Goal: Task Accomplishment & Management: Use online tool/utility

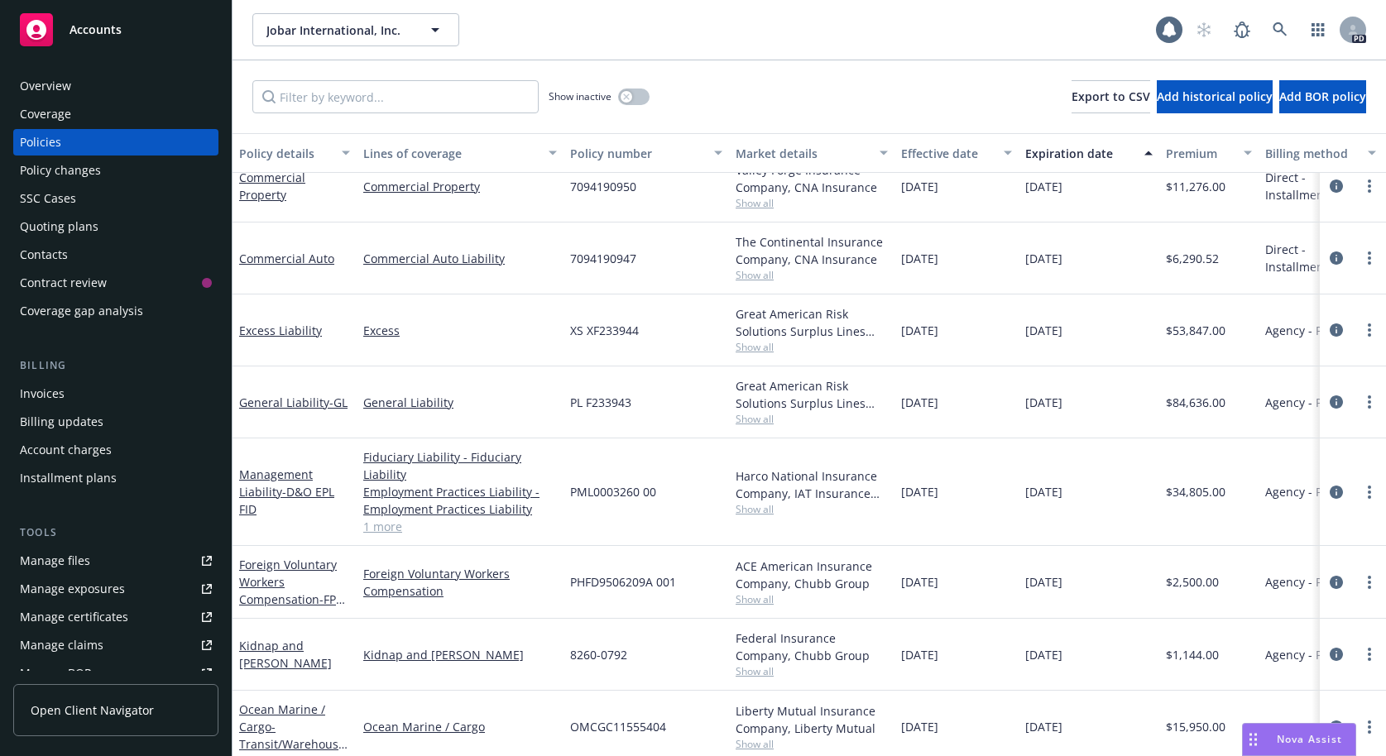
scroll to position [322, 0]
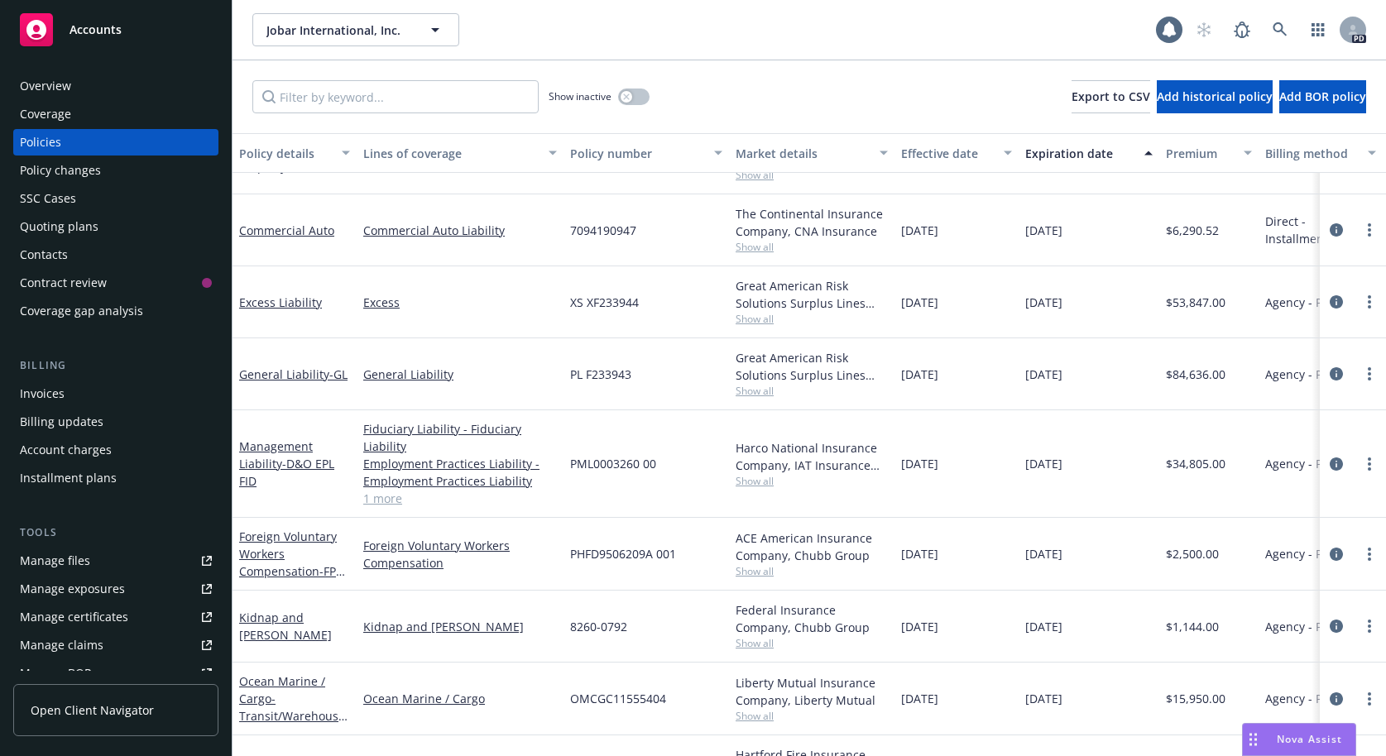
click at [580, 580] on div "PHFD9506209A 001" at bounding box center [645, 554] width 165 height 73
click at [63, 223] on div "Quoting plans" at bounding box center [59, 226] width 79 height 26
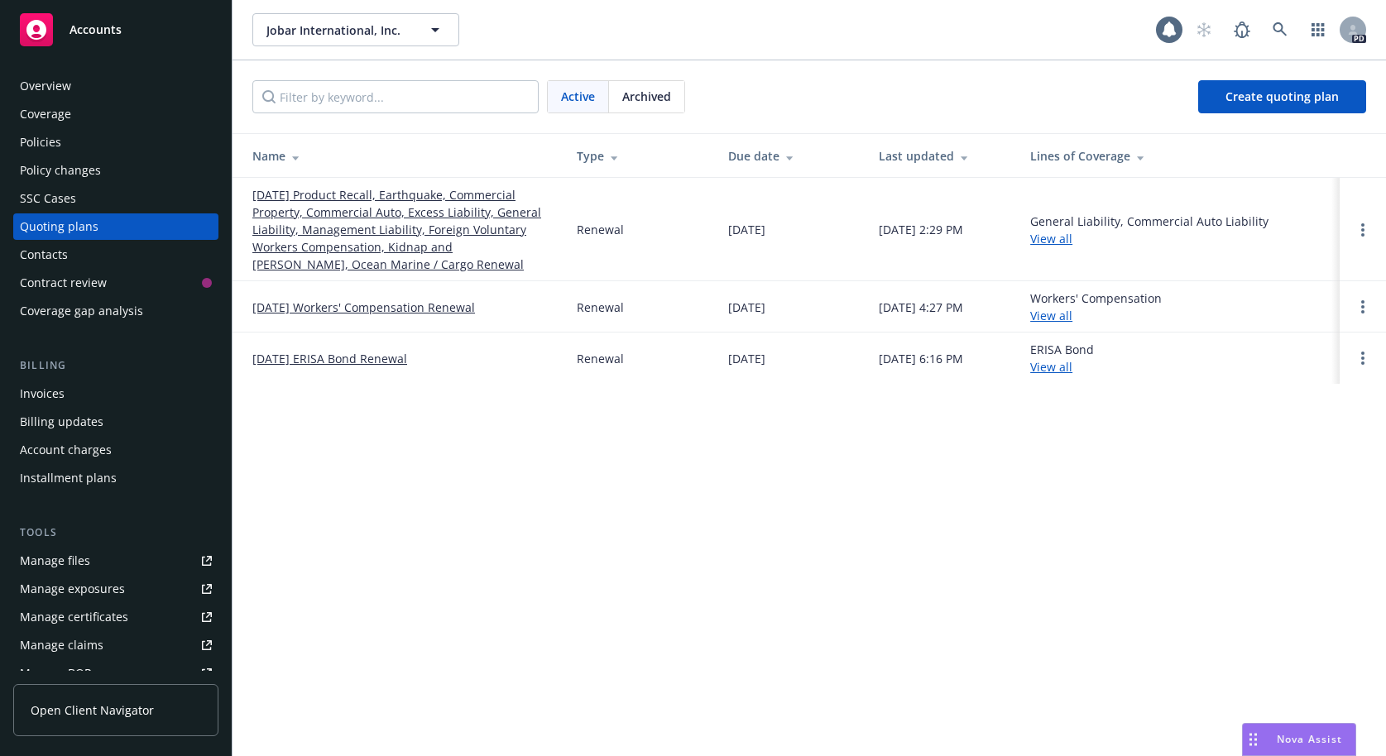
click at [351, 220] on link "09/30/25 Product Recall, Earthquake, Commercial Property, Commercial Auto, Exce…" at bounding box center [401, 229] width 298 height 87
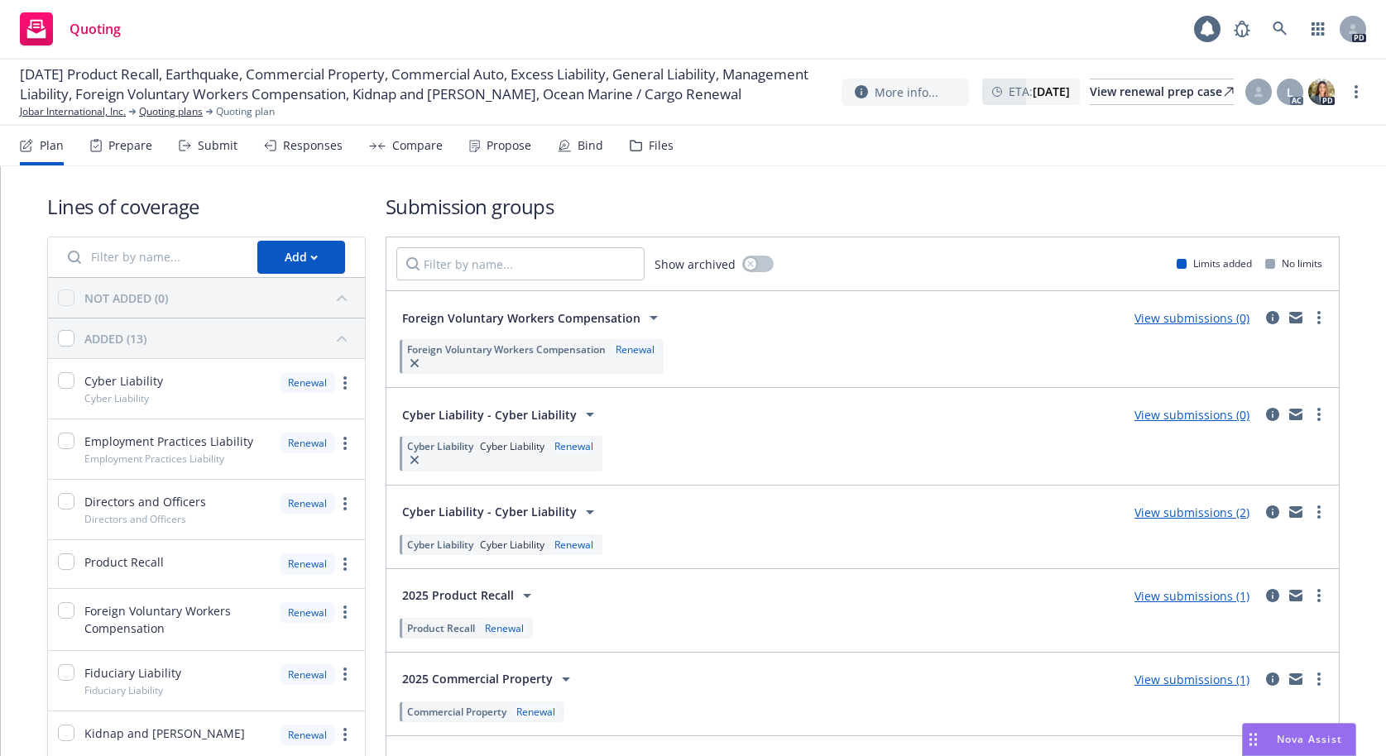
click at [567, 314] on span "Foreign Voluntary Workers Compensation" at bounding box center [521, 317] width 238 height 17
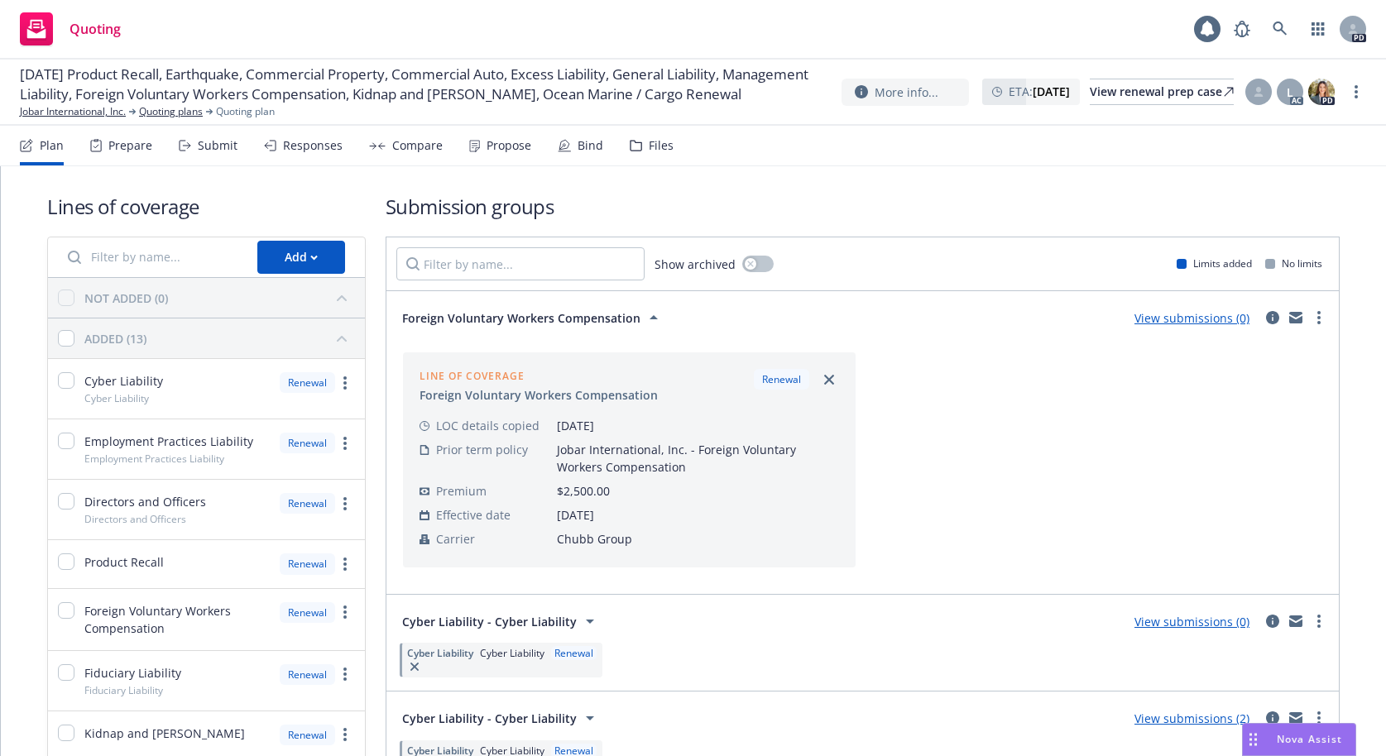
click at [1209, 317] on link "View submissions (0)" at bounding box center [1191, 318] width 115 height 16
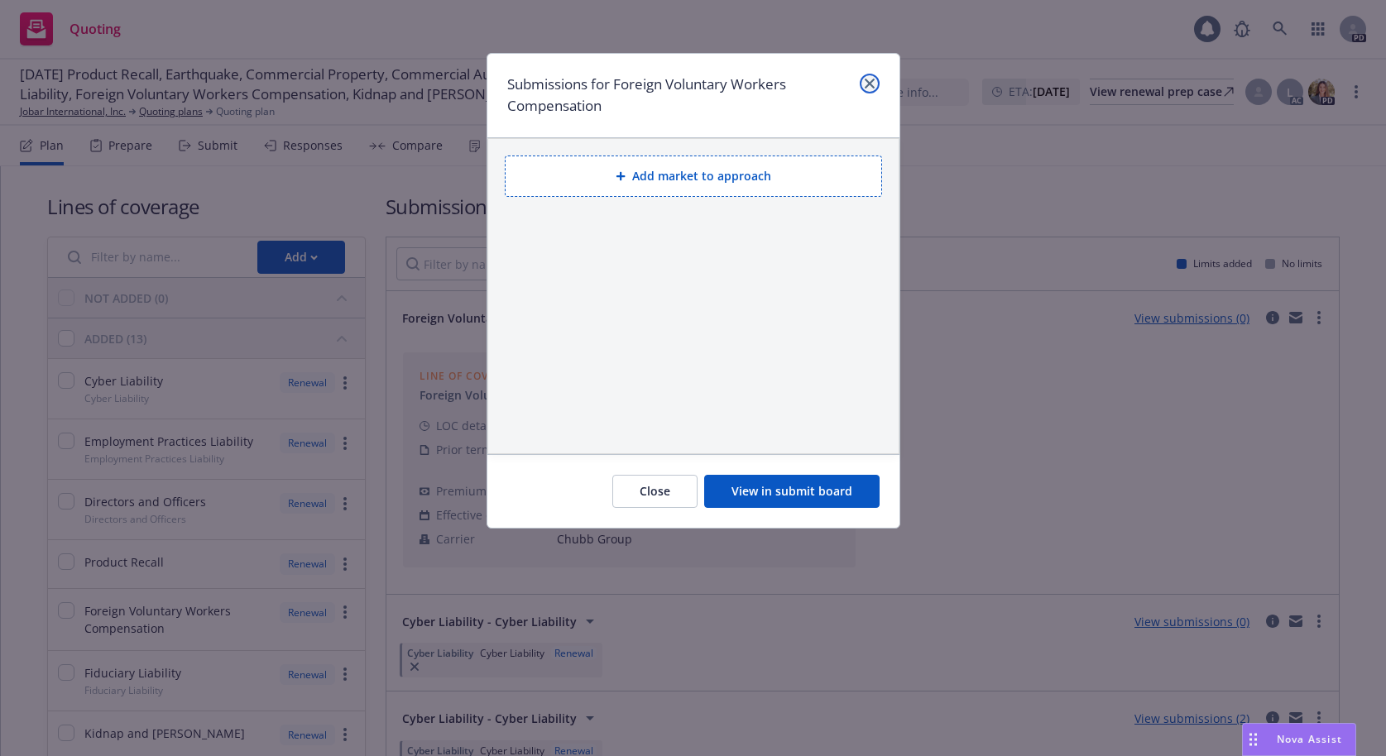
click at [872, 81] on icon "close" at bounding box center [869, 84] width 10 height 10
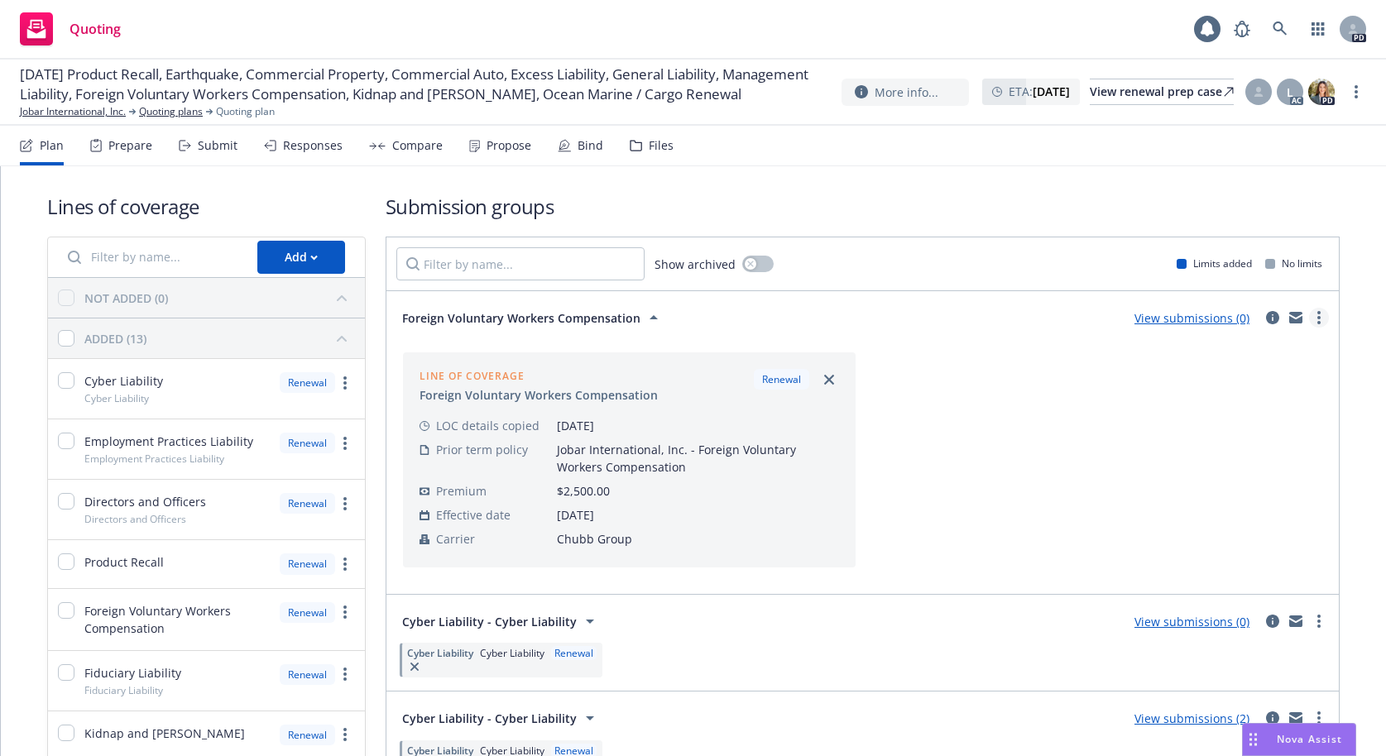
click at [1309, 317] on link "more" at bounding box center [1319, 318] width 20 height 20
click at [998, 321] on div "Foreign Voluntary Workers Compensation View submissions (0)" at bounding box center [862, 317] width 933 height 33
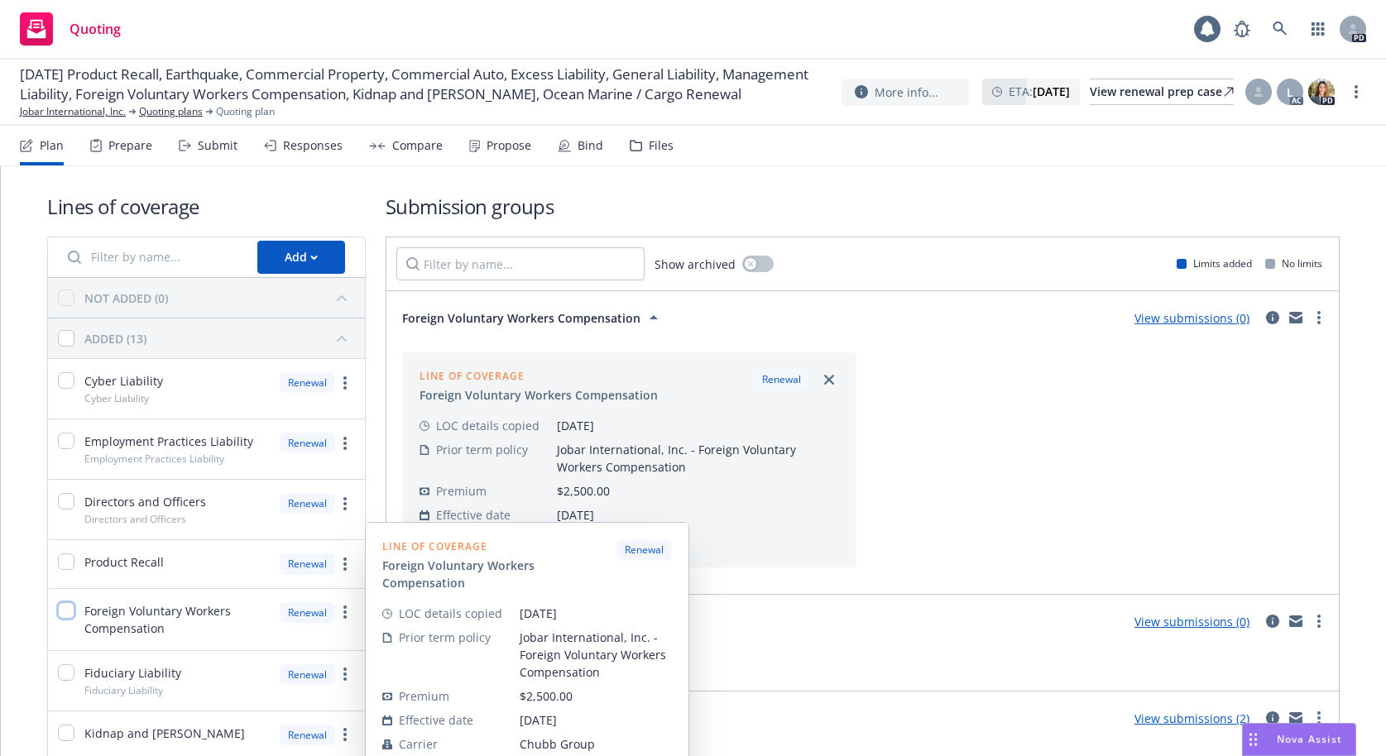
click at [68, 610] on input "checkbox" at bounding box center [66, 610] width 17 height 17
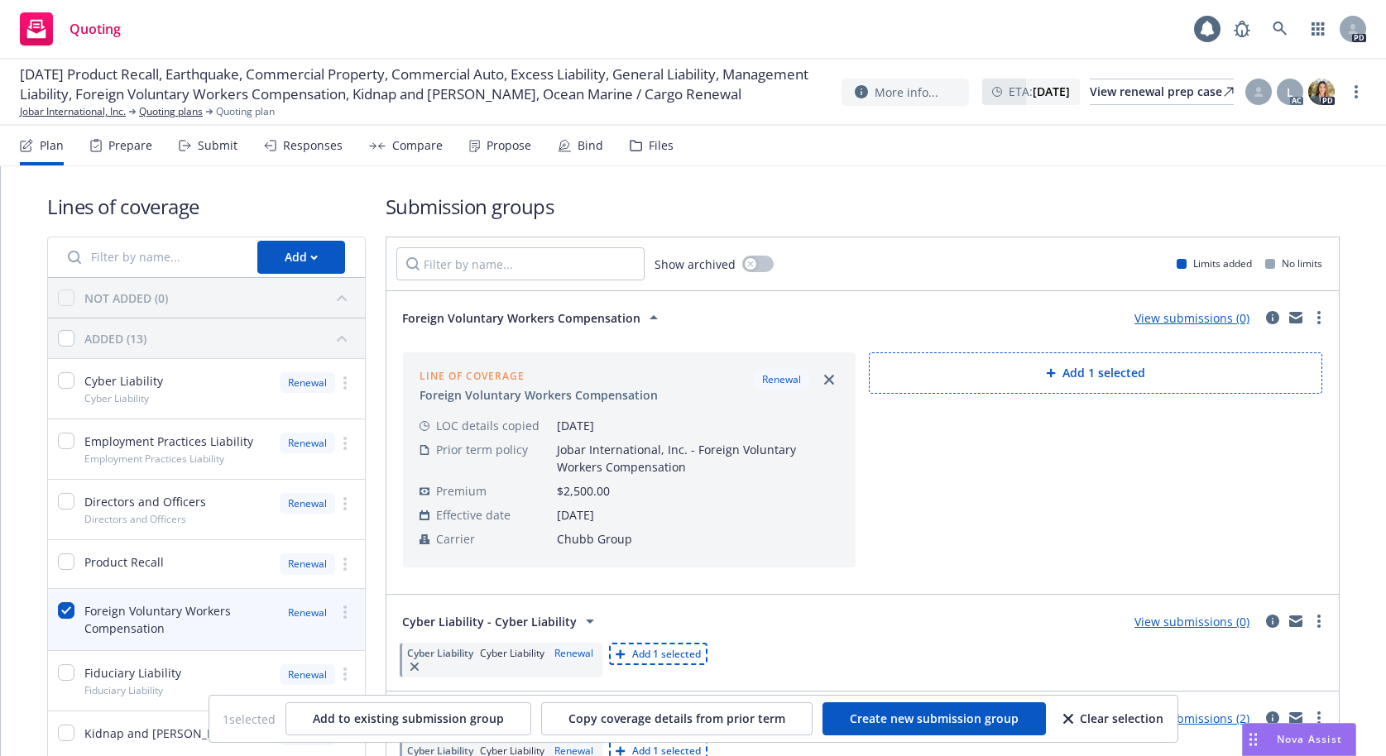
click at [1062, 720] on button "Clear selection" at bounding box center [1113, 718] width 102 height 33
checkbox input "false"
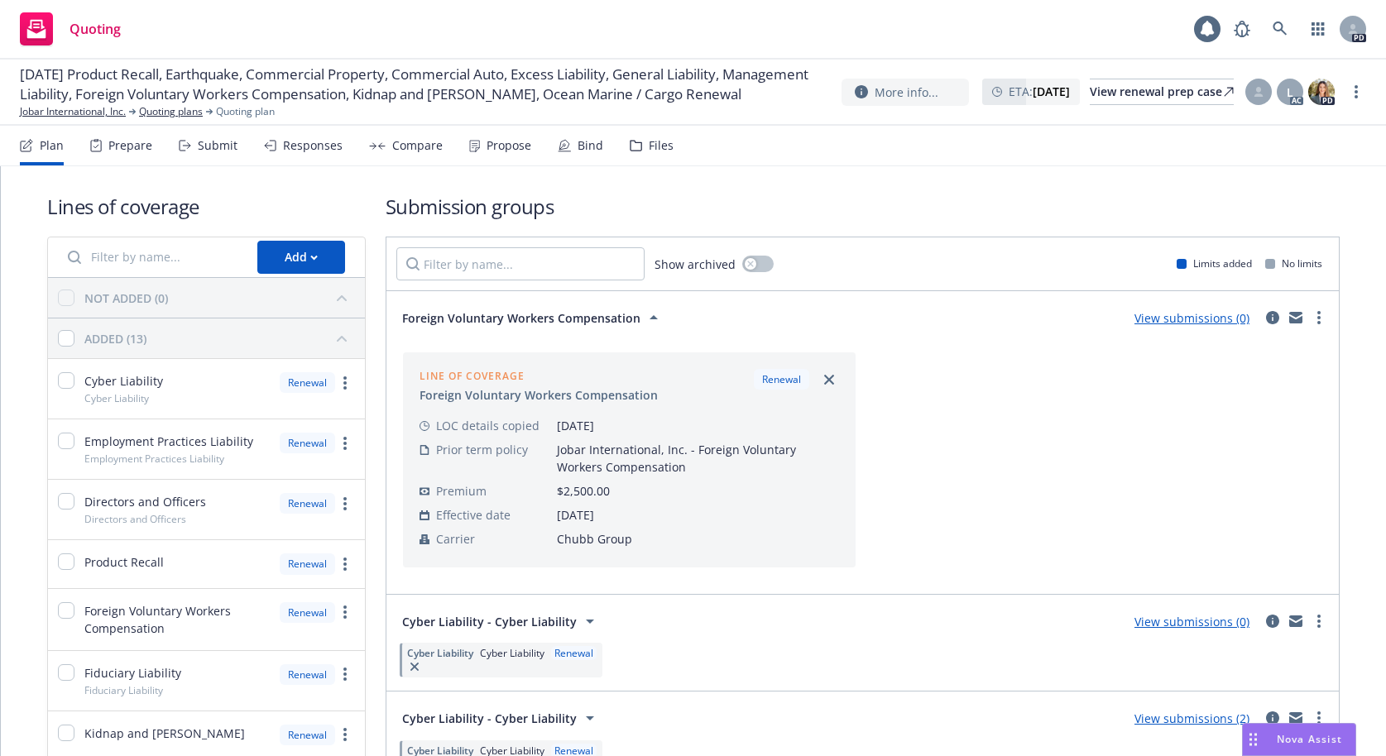
click at [203, 144] on div "Submit" at bounding box center [218, 145] width 40 height 13
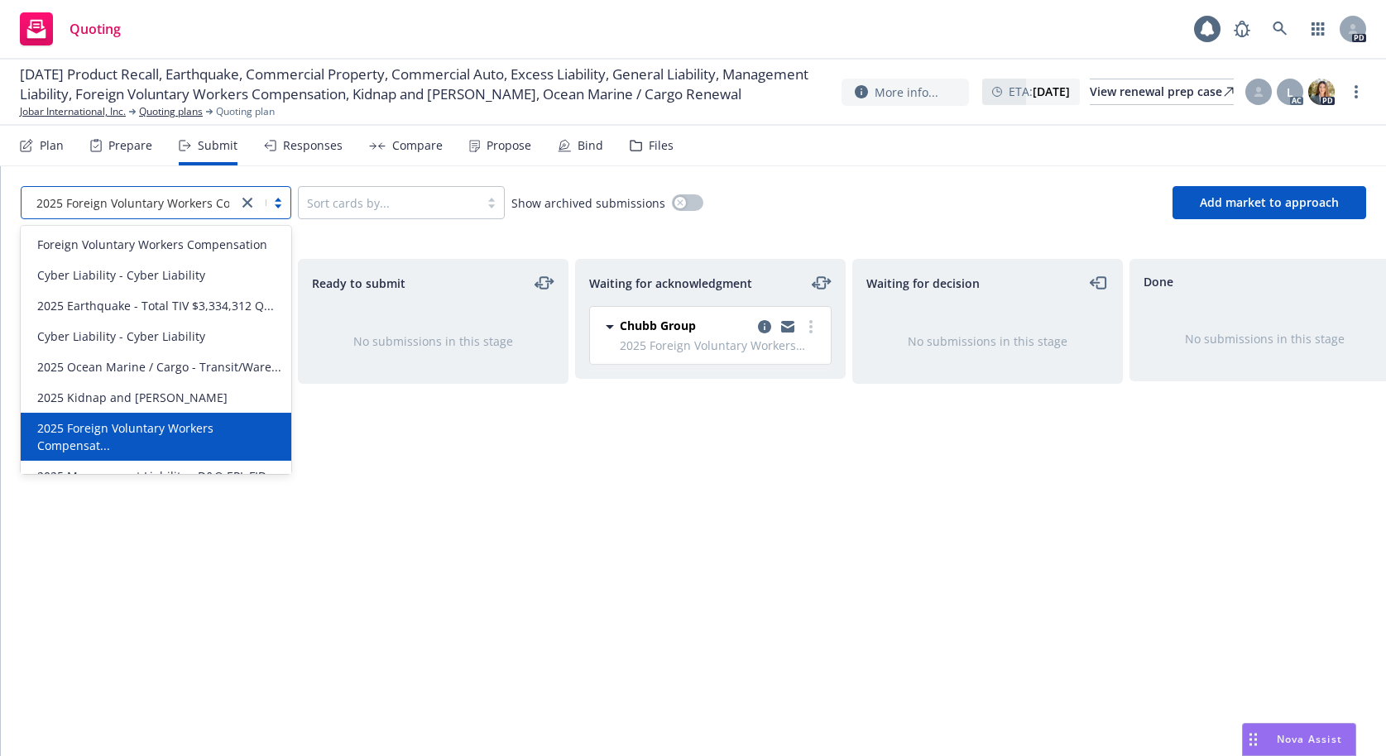
click at [275, 208] on div at bounding box center [263, 203] width 53 height 20
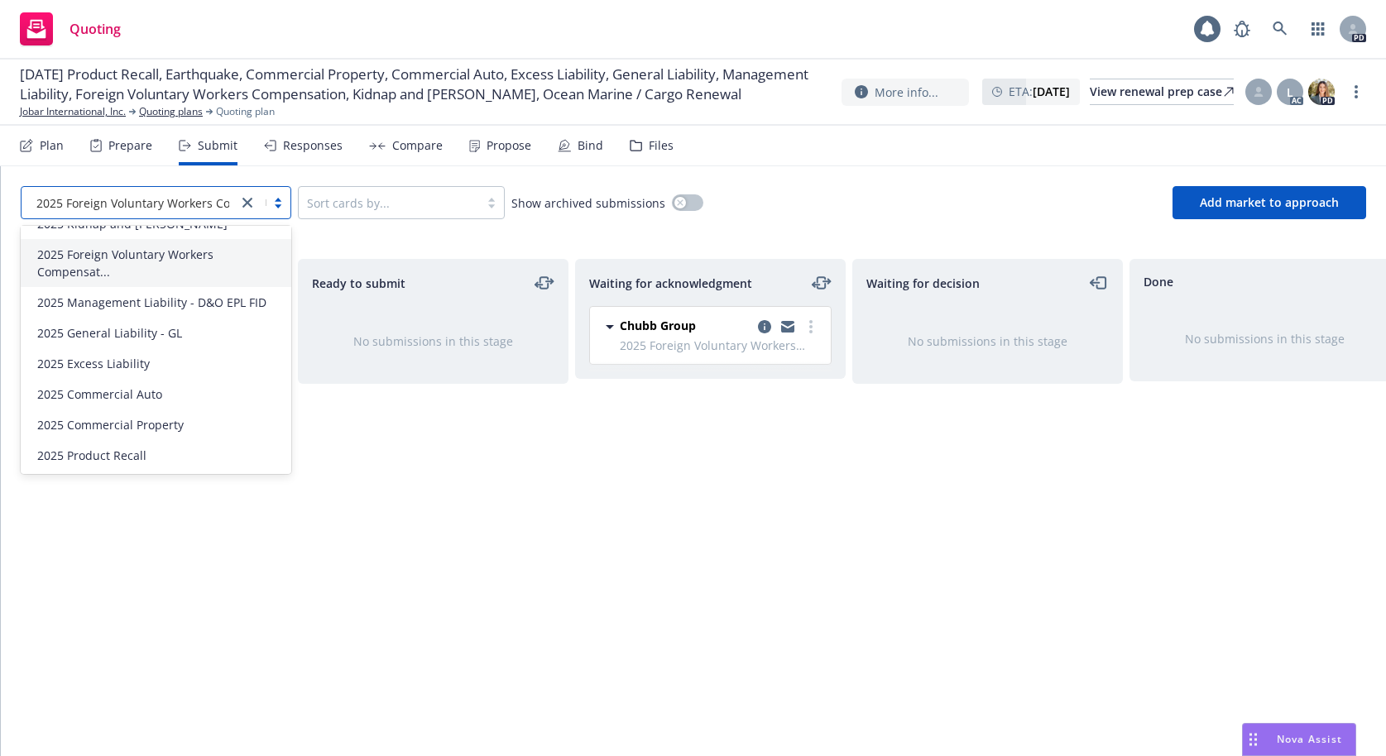
scroll to position [191, 0]
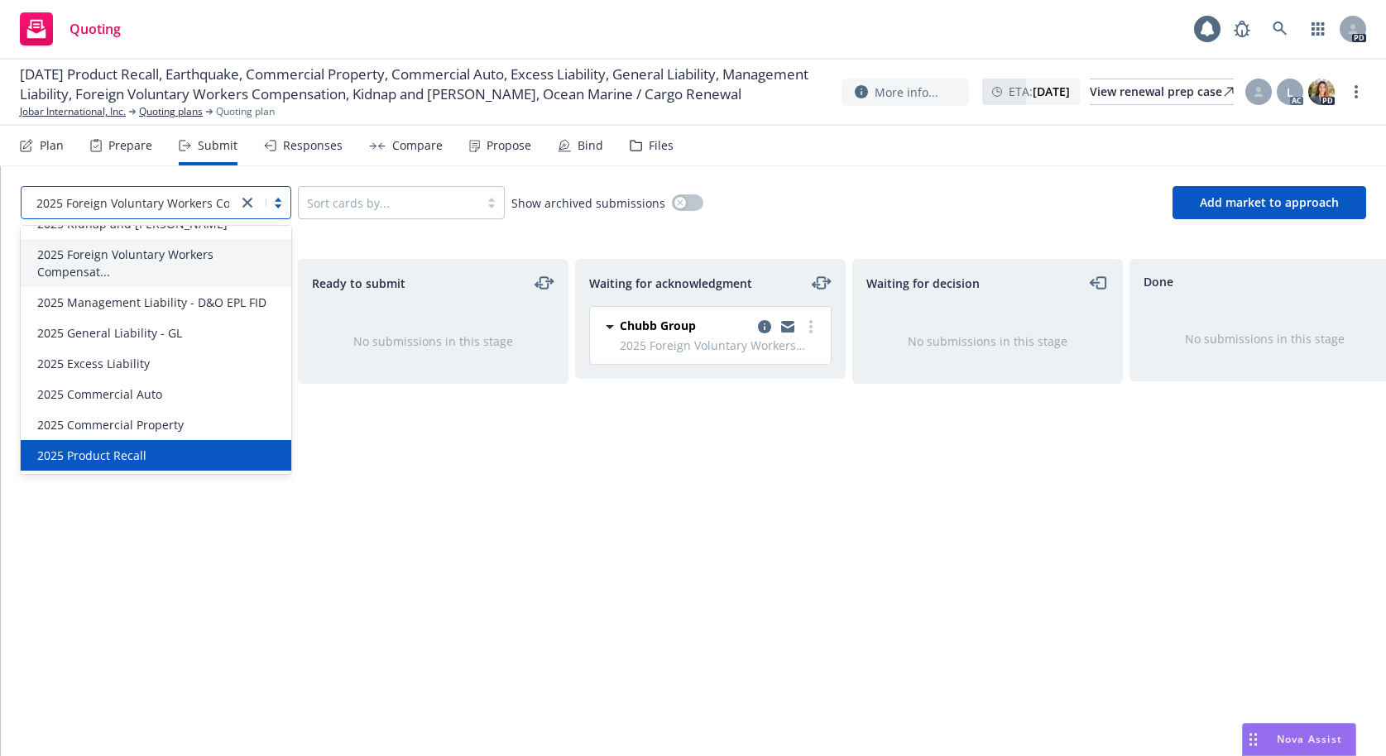
click at [122, 457] on span "2025 Product Recall" at bounding box center [91, 455] width 109 height 17
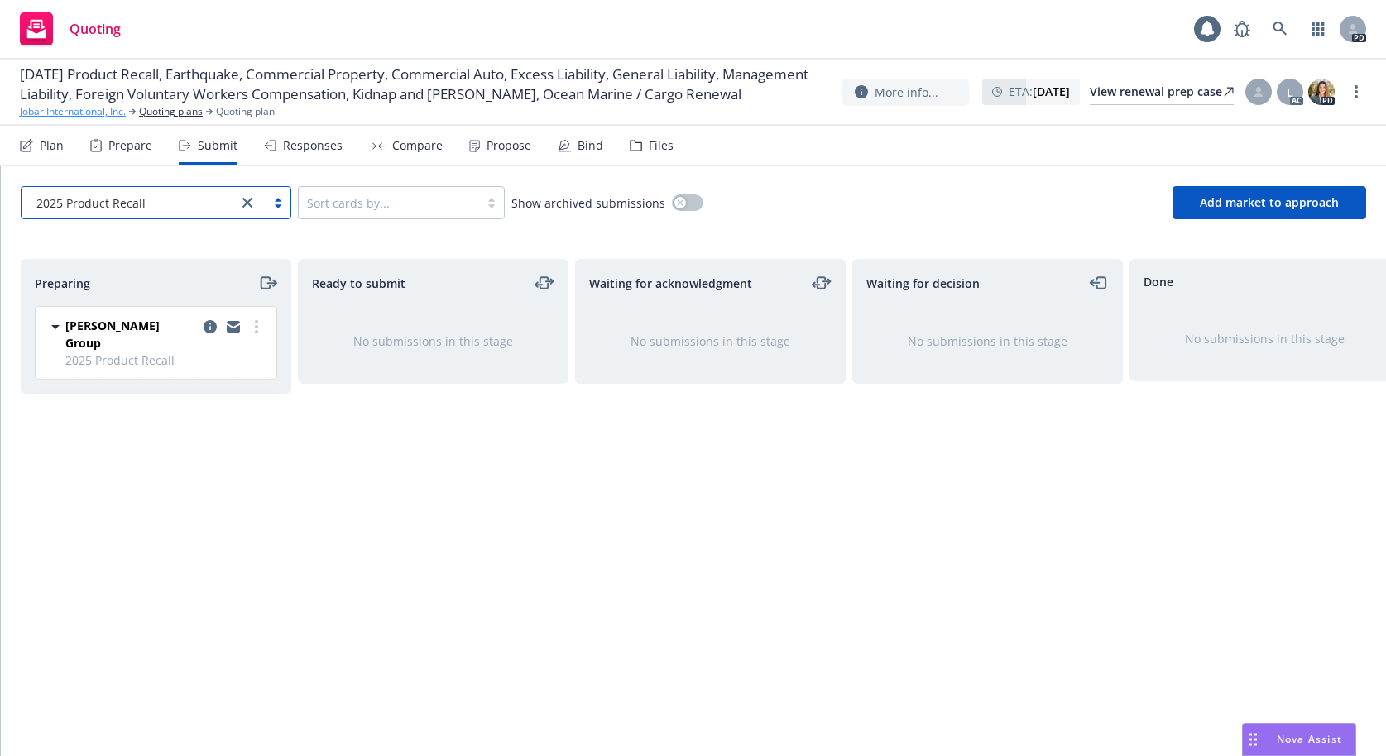
click at [60, 119] on link "Jobar International, Inc." at bounding box center [73, 111] width 106 height 15
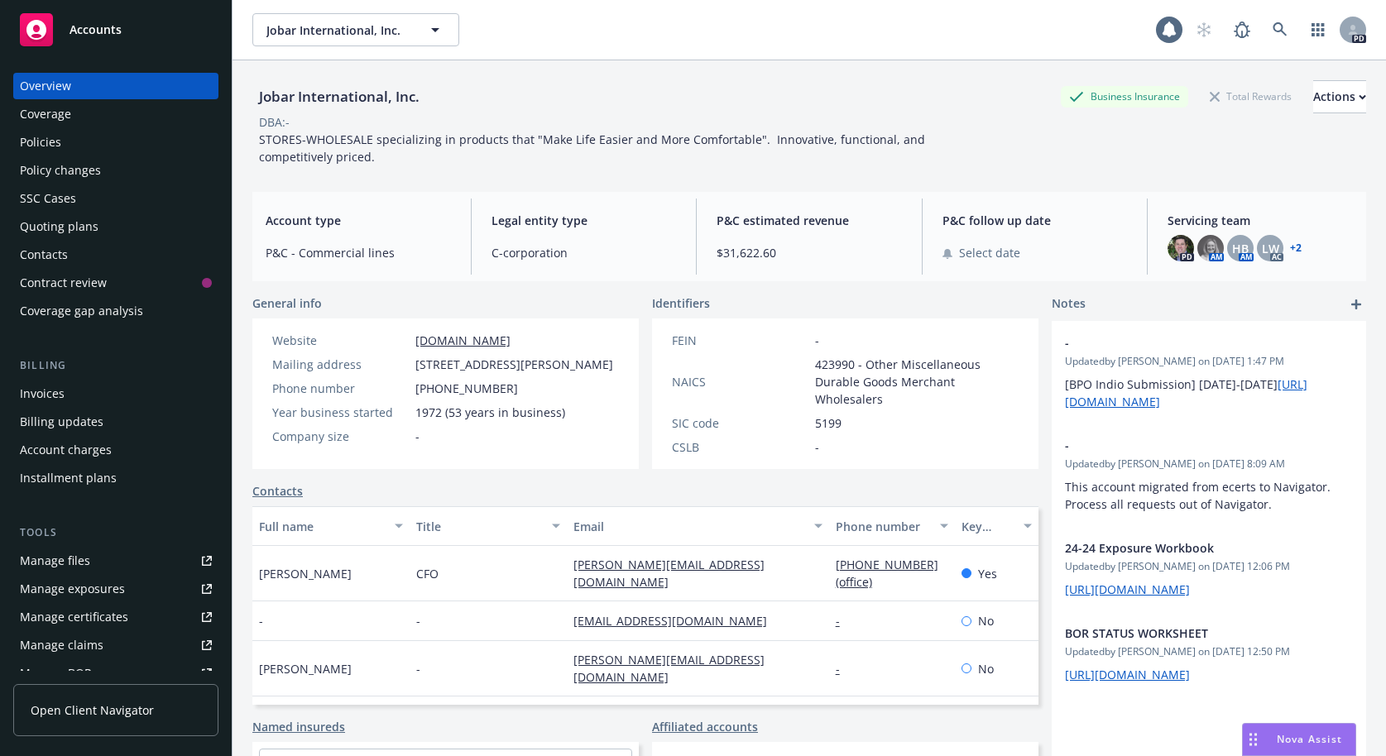
click at [49, 143] on div "Policies" at bounding box center [40, 142] width 41 height 26
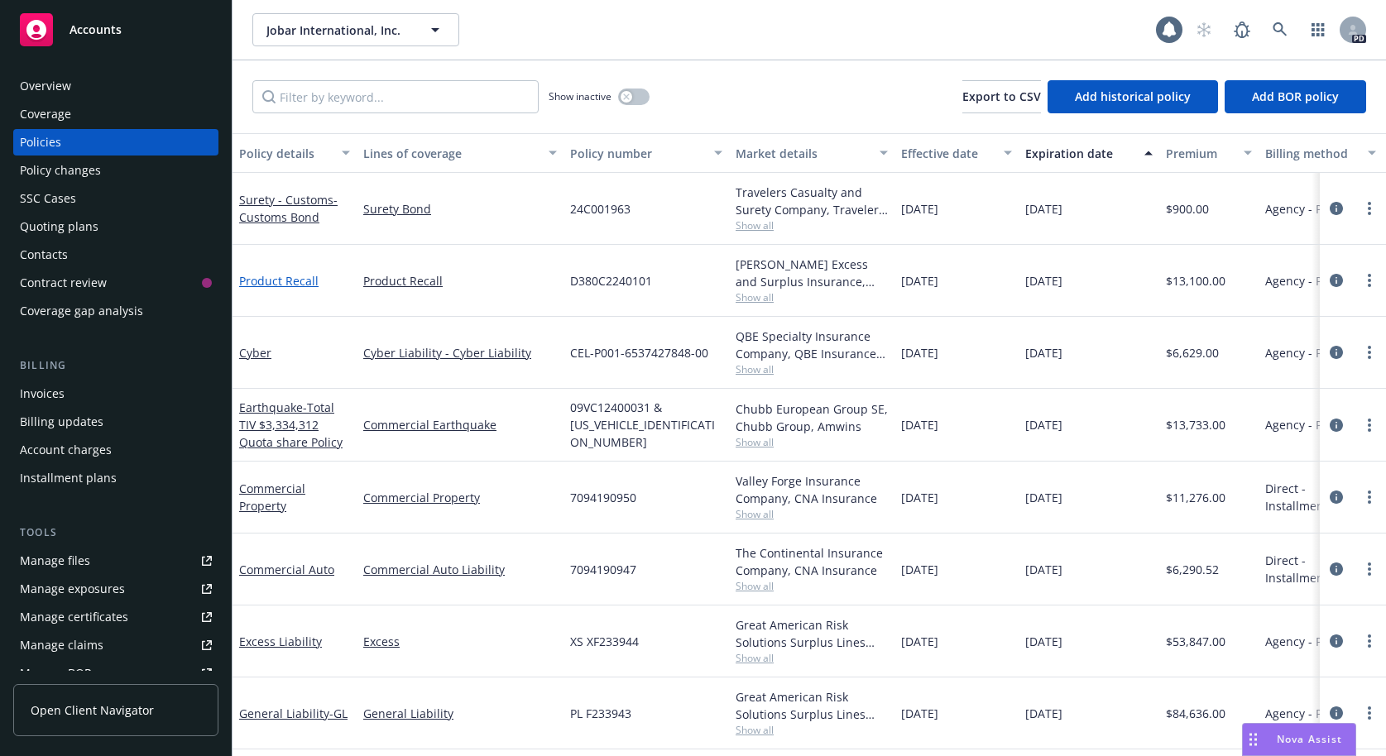
click at [291, 282] on link "Product Recall" at bounding box center [278, 281] width 79 height 16
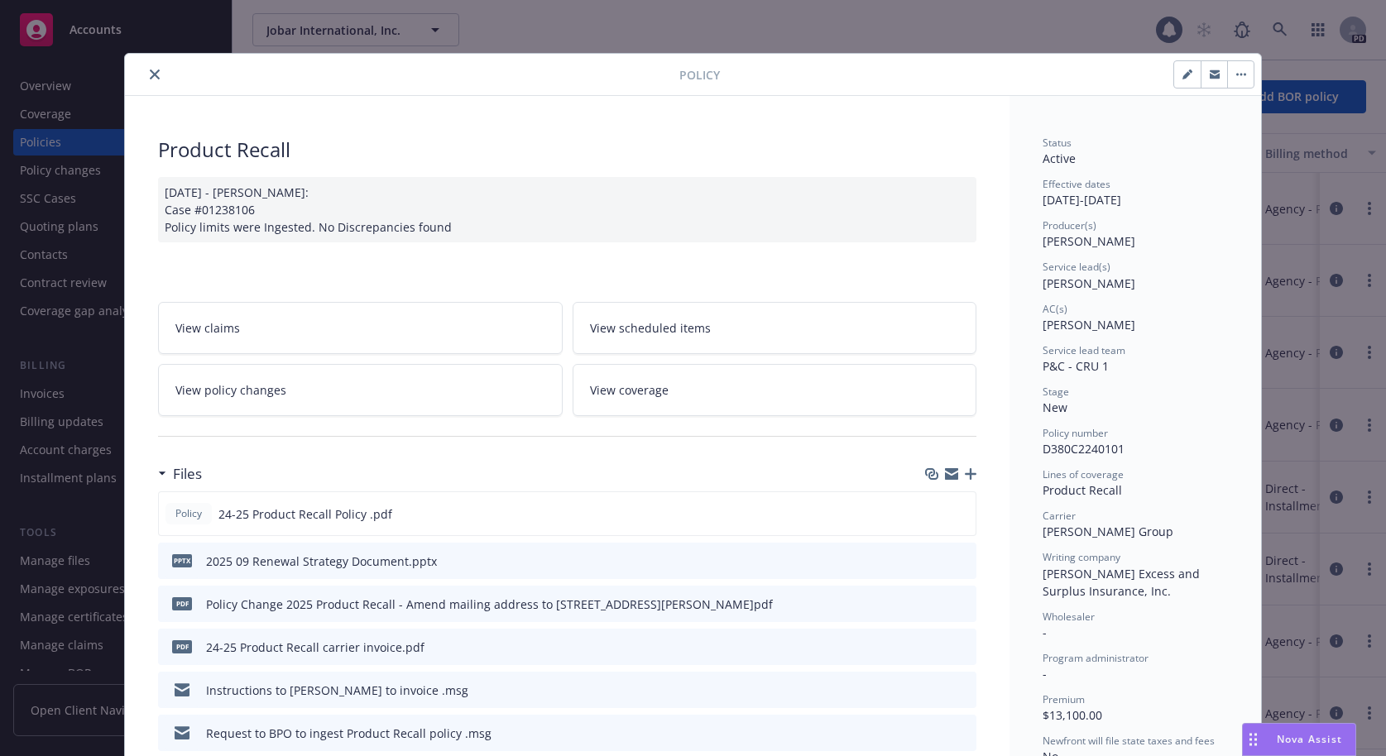
click at [150, 70] on icon "close" at bounding box center [155, 74] width 10 height 10
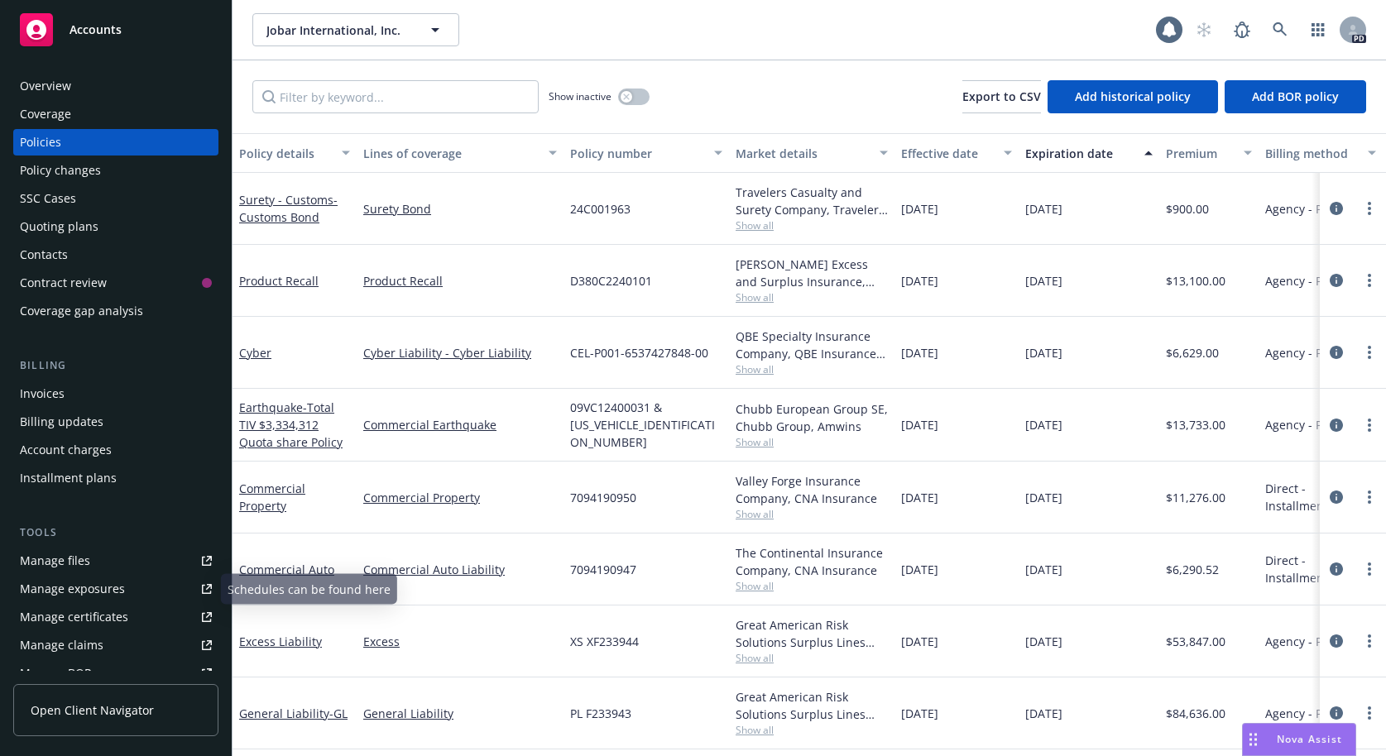
click at [64, 561] on div "Manage files" at bounding box center [55, 561] width 70 height 26
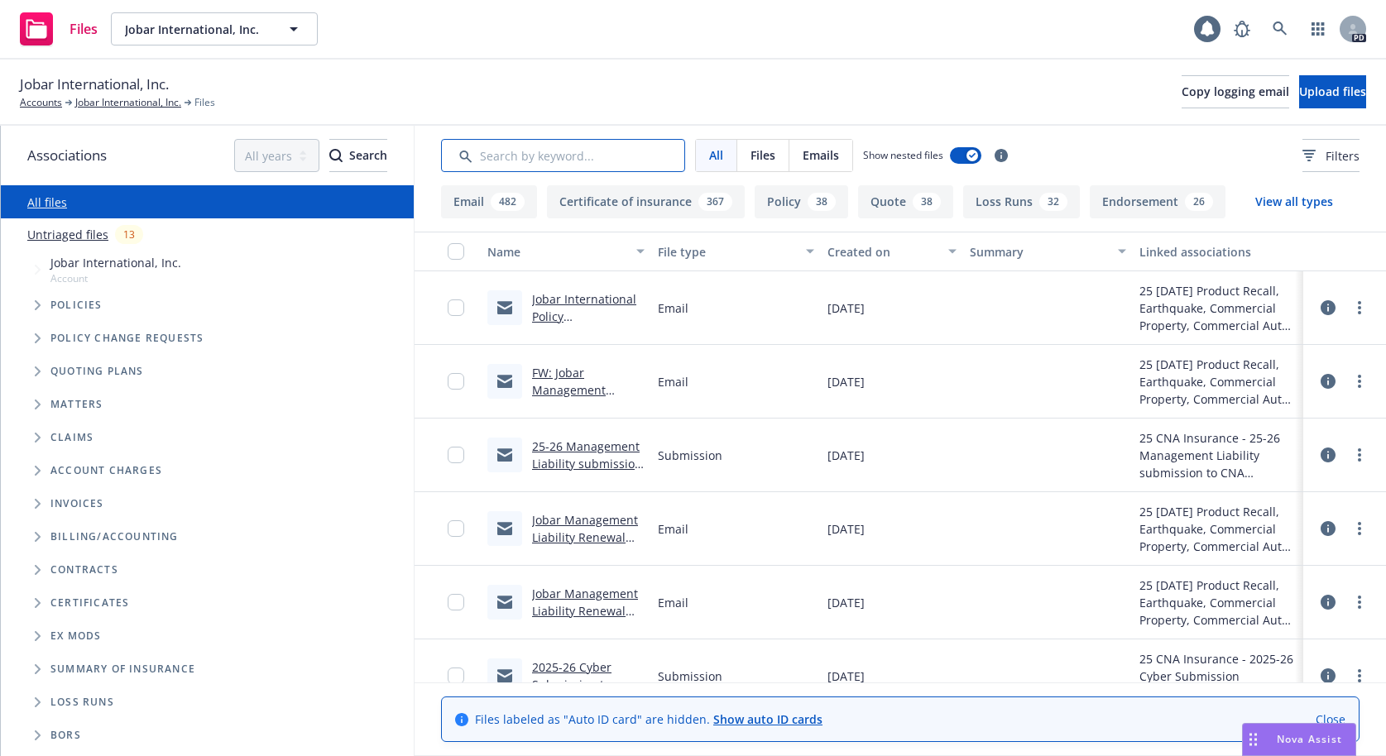
click at [506, 151] on input "Search by keyword..." at bounding box center [563, 155] width 244 height 33
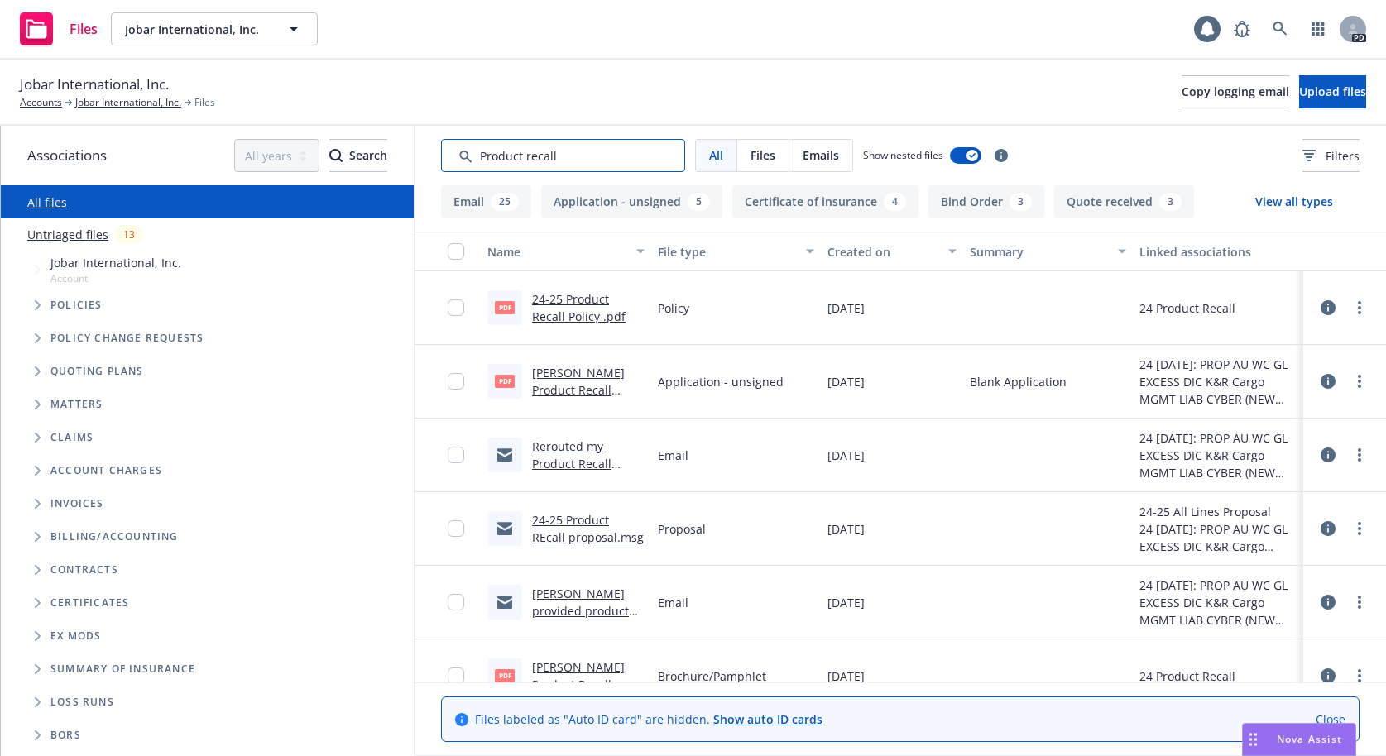
type input "Product recall"
click at [550, 445] on link "Rerouted my Product Recall Submission .msg" at bounding box center [579, 463] width 94 height 50
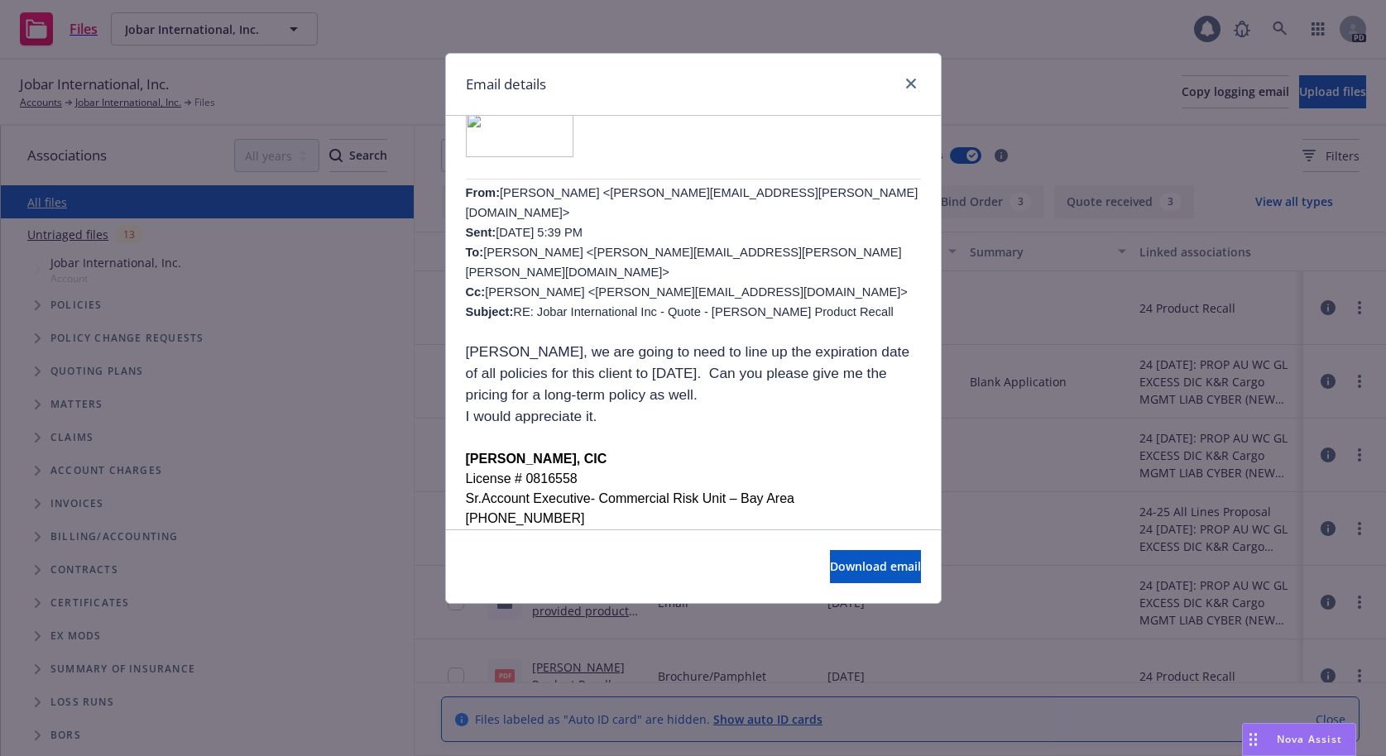
scroll to position [462, 0]
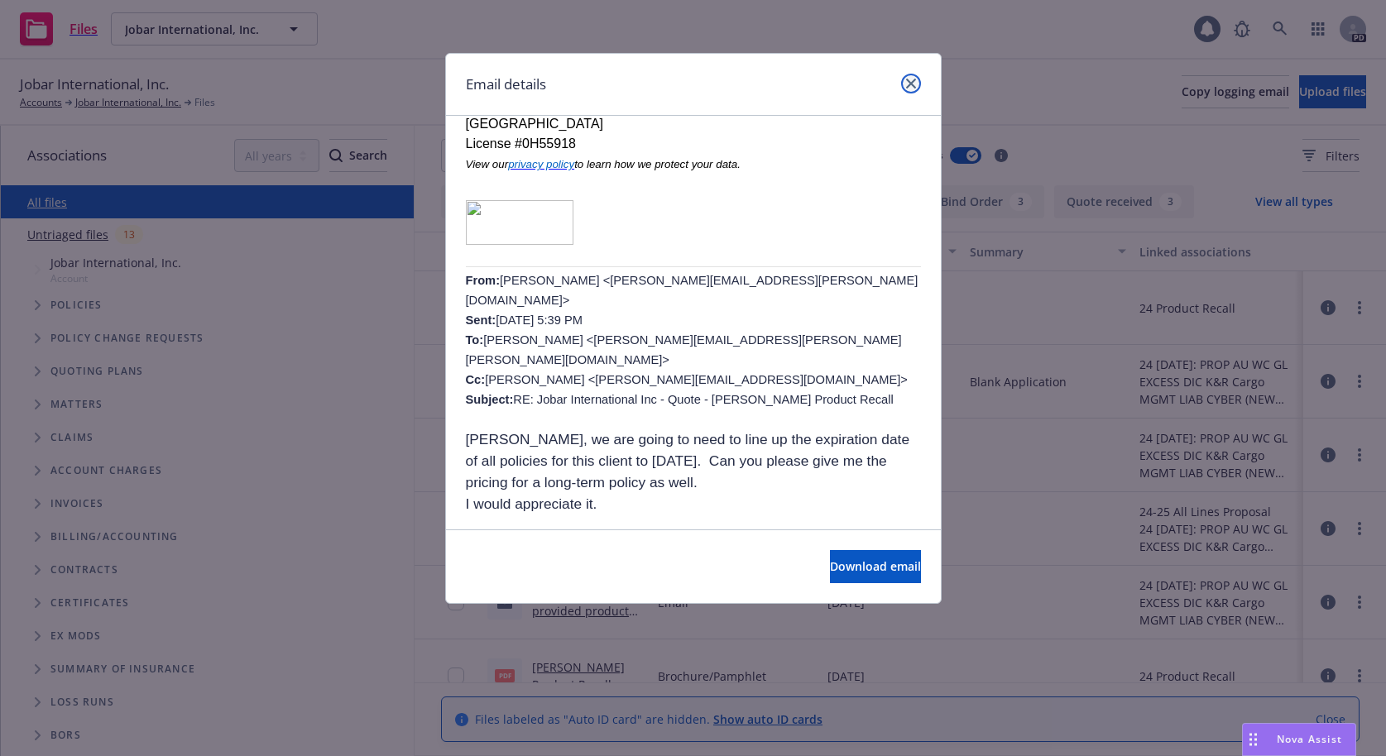
click at [908, 81] on icon "close" at bounding box center [911, 84] width 10 height 10
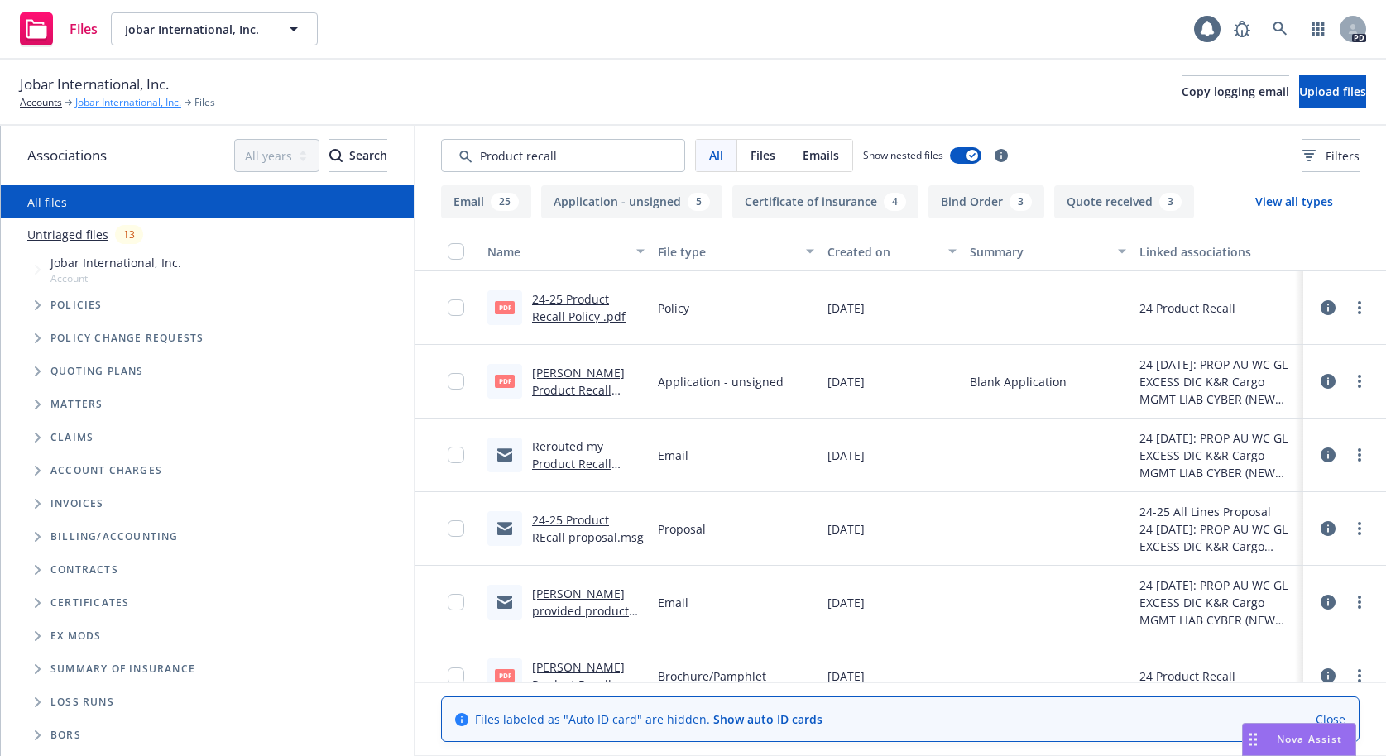
click at [108, 105] on link "Jobar International, Inc." at bounding box center [128, 102] width 106 height 15
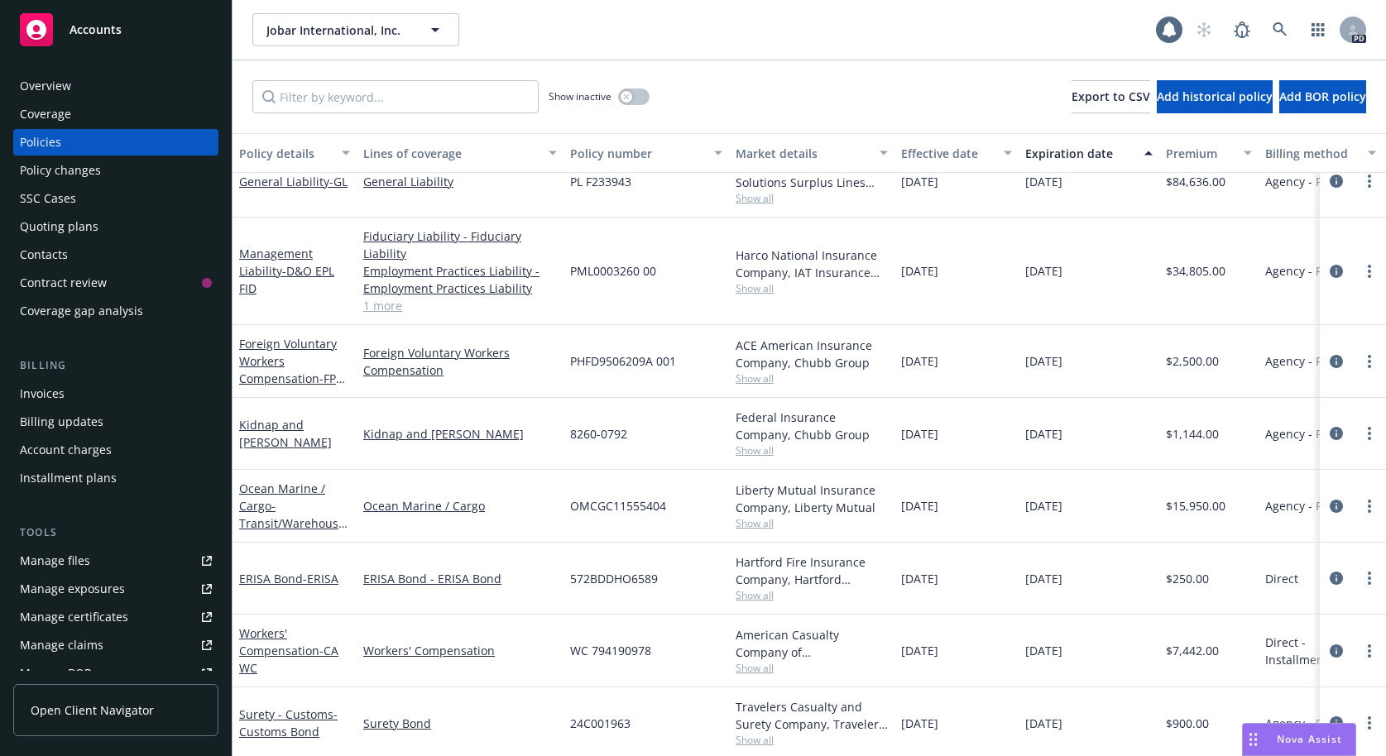
scroll to position [512, 0]
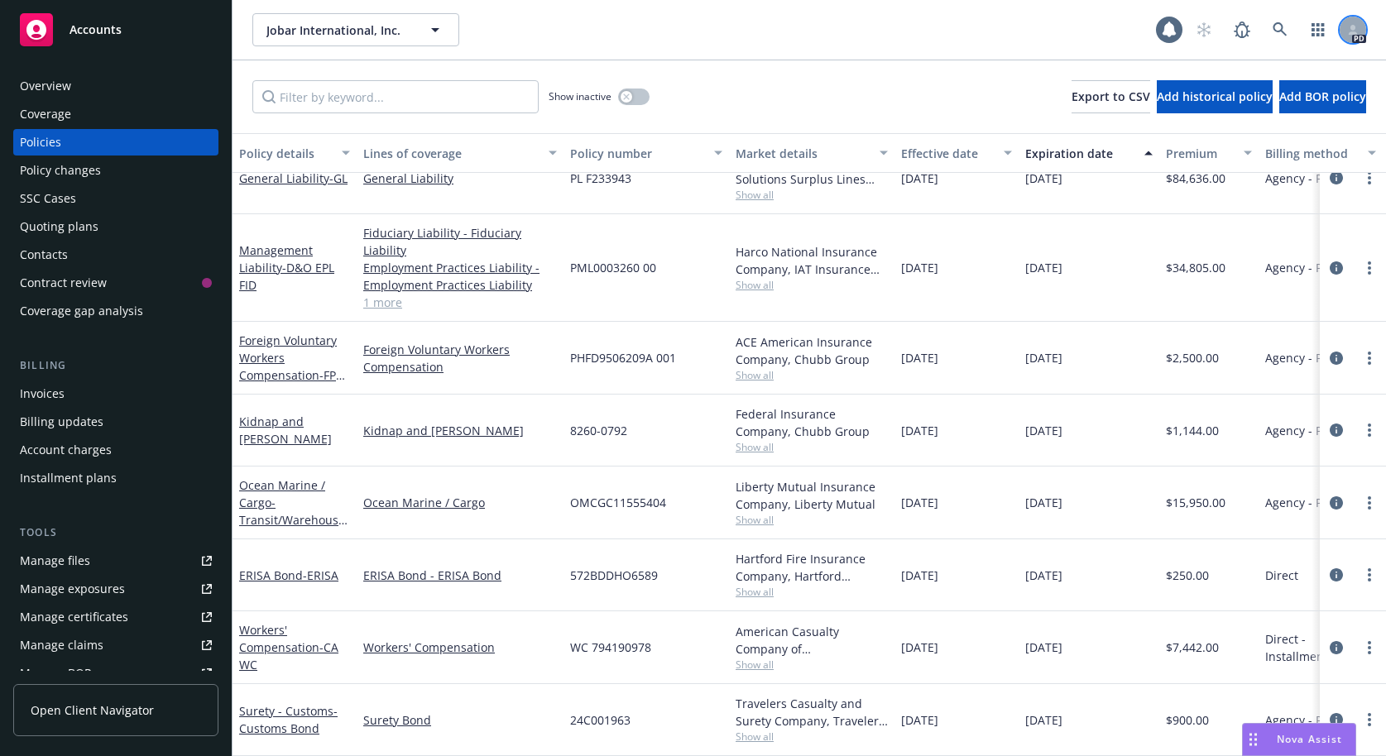
click at [1352, 29] on icon at bounding box center [1352, 28] width 5 height 6
click at [1363, 40] on div "PD" at bounding box center [1276, 29] width 179 height 33
click at [1349, 40] on div at bounding box center [1352, 30] width 26 height 26
click at [947, 31] on div "Jobar International, Inc. Jobar International, Inc." at bounding box center [703, 29] width 903 height 33
click at [55, 77] on div "Overview" at bounding box center [45, 86] width 51 height 26
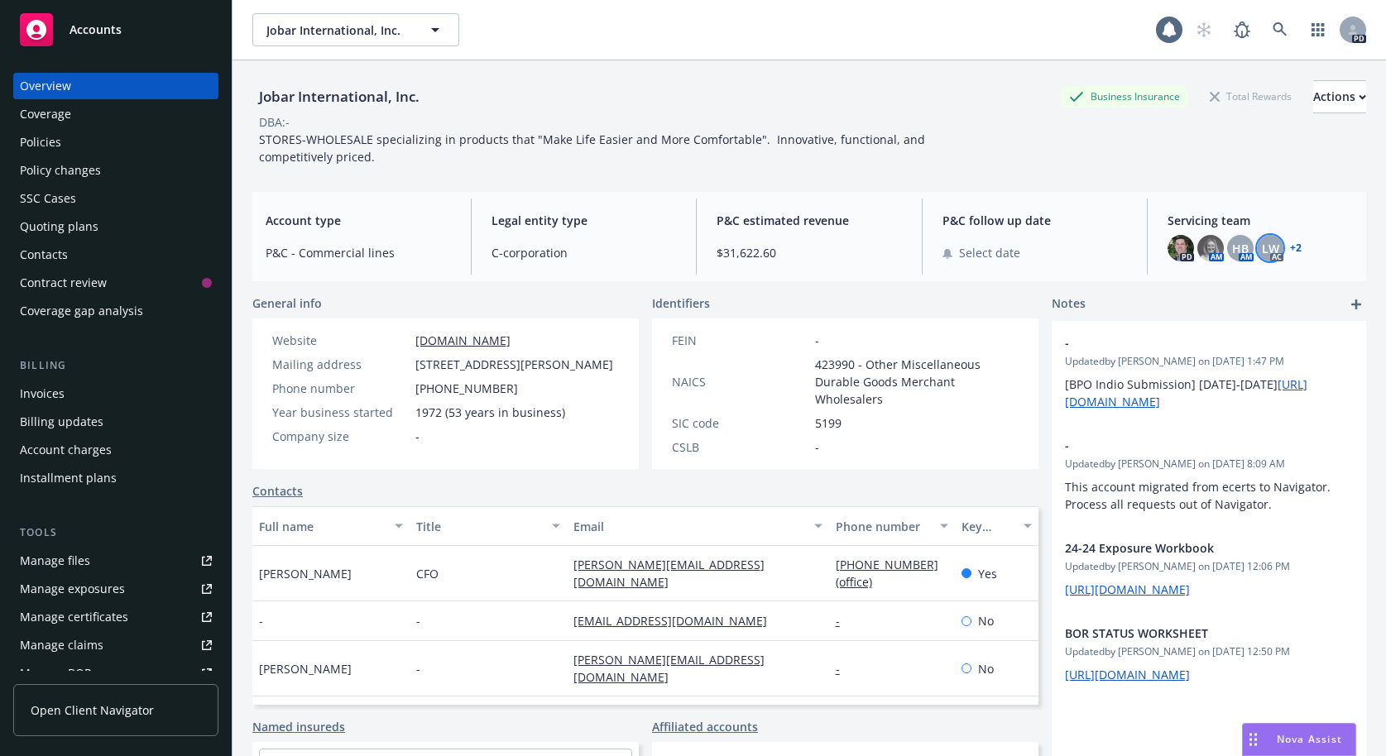
click at [1265, 259] on div "LW" at bounding box center [1270, 248] width 26 height 26
click at [49, 166] on div "Policy changes" at bounding box center [60, 170] width 81 height 26
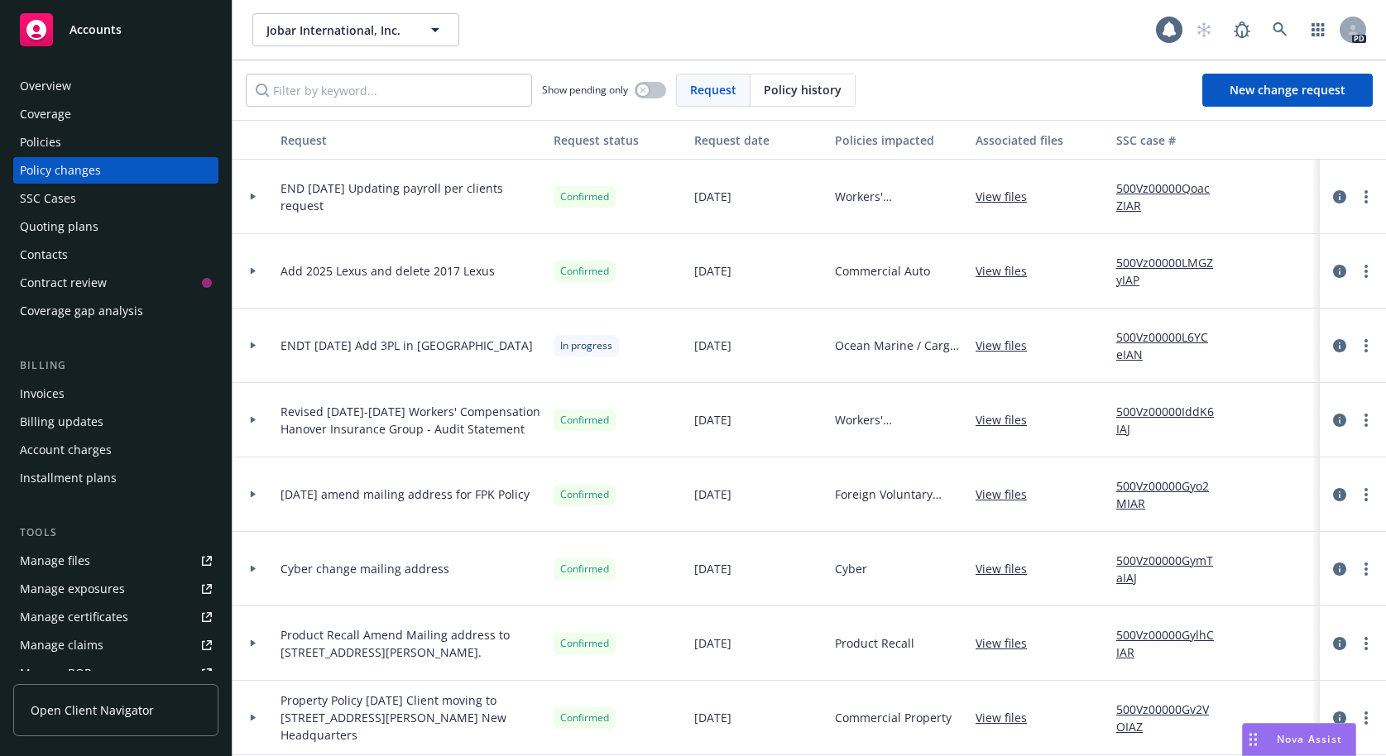
click at [45, 222] on div "Quoting plans" at bounding box center [59, 226] width 79 height 26
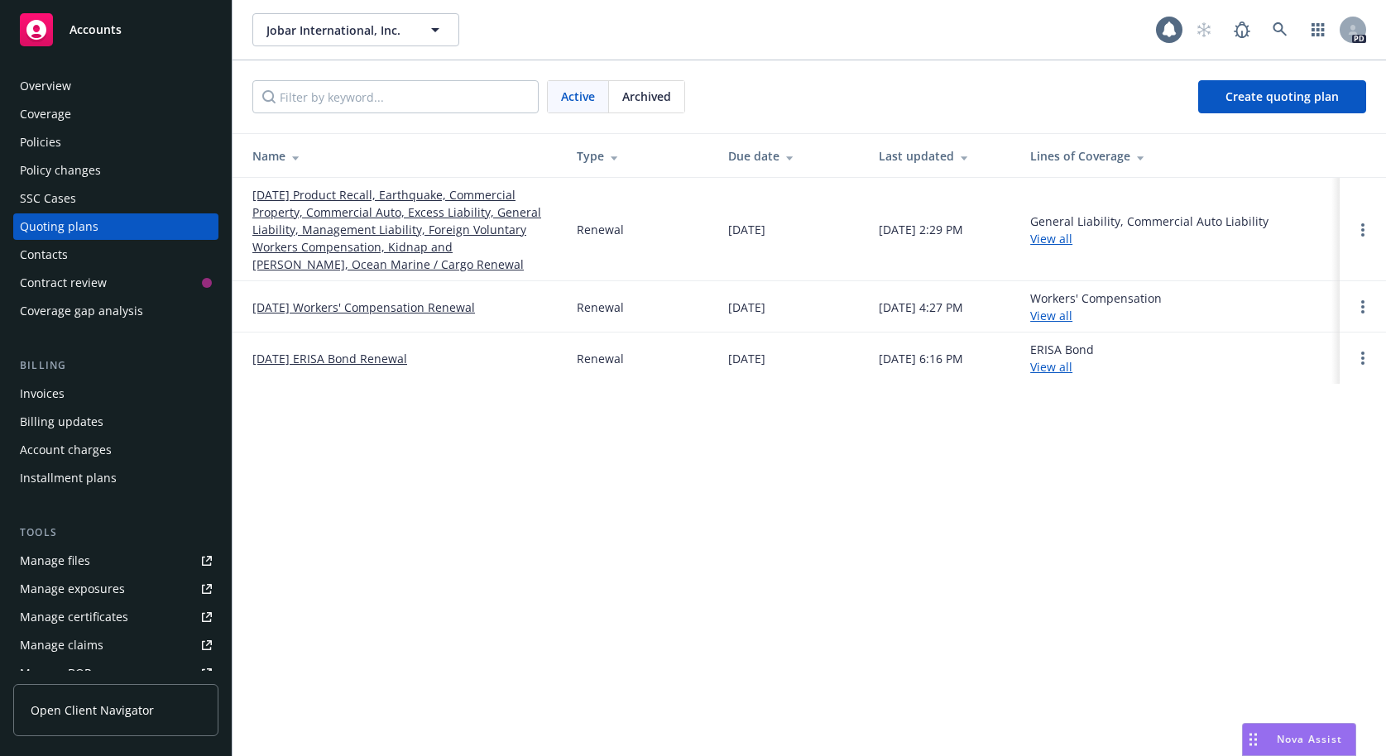
click at [311, 199] on link "09/30/25 Product Recall, Earthquake, Commercial Property, Commercial Auto, Exce…" at bounding box center [401, 229] width 298 height 87
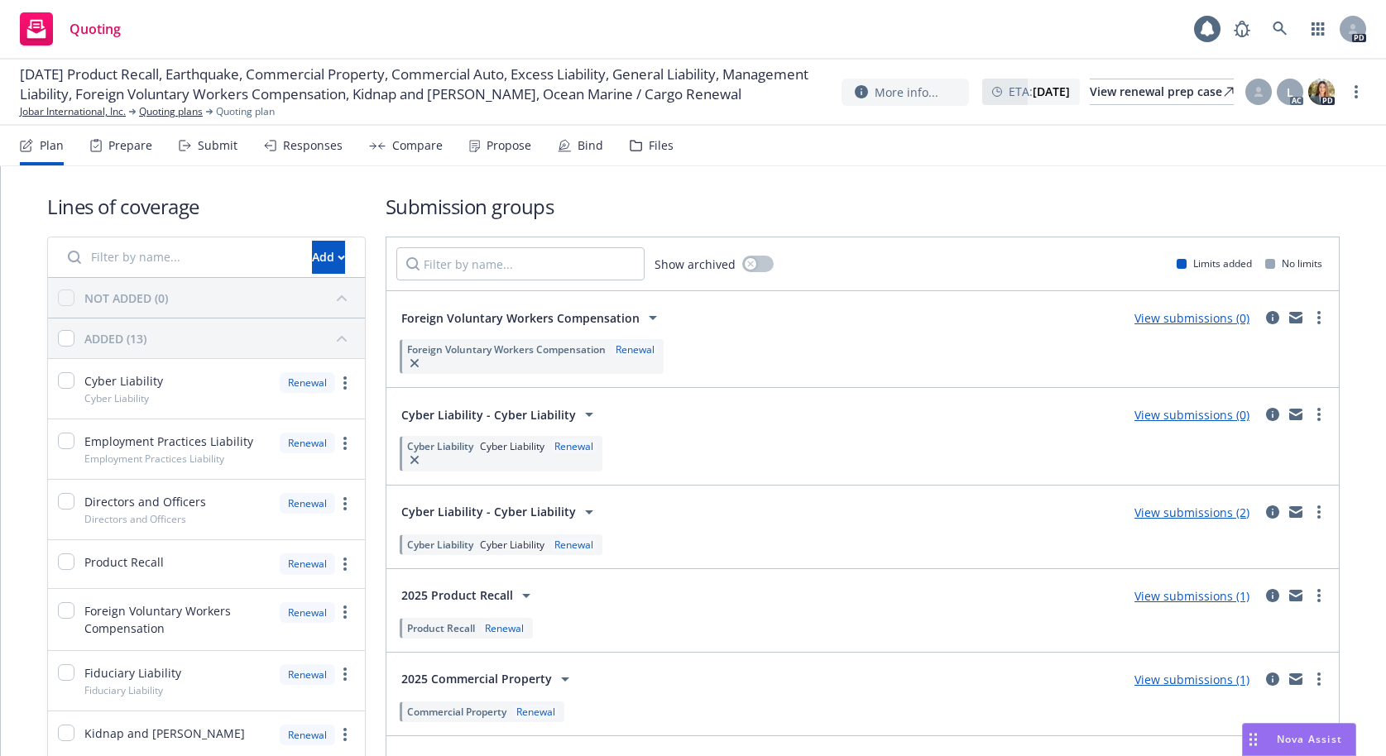
click at [210, 144] on div "Submit" at bounding box center [218, 145] width 40 height 13
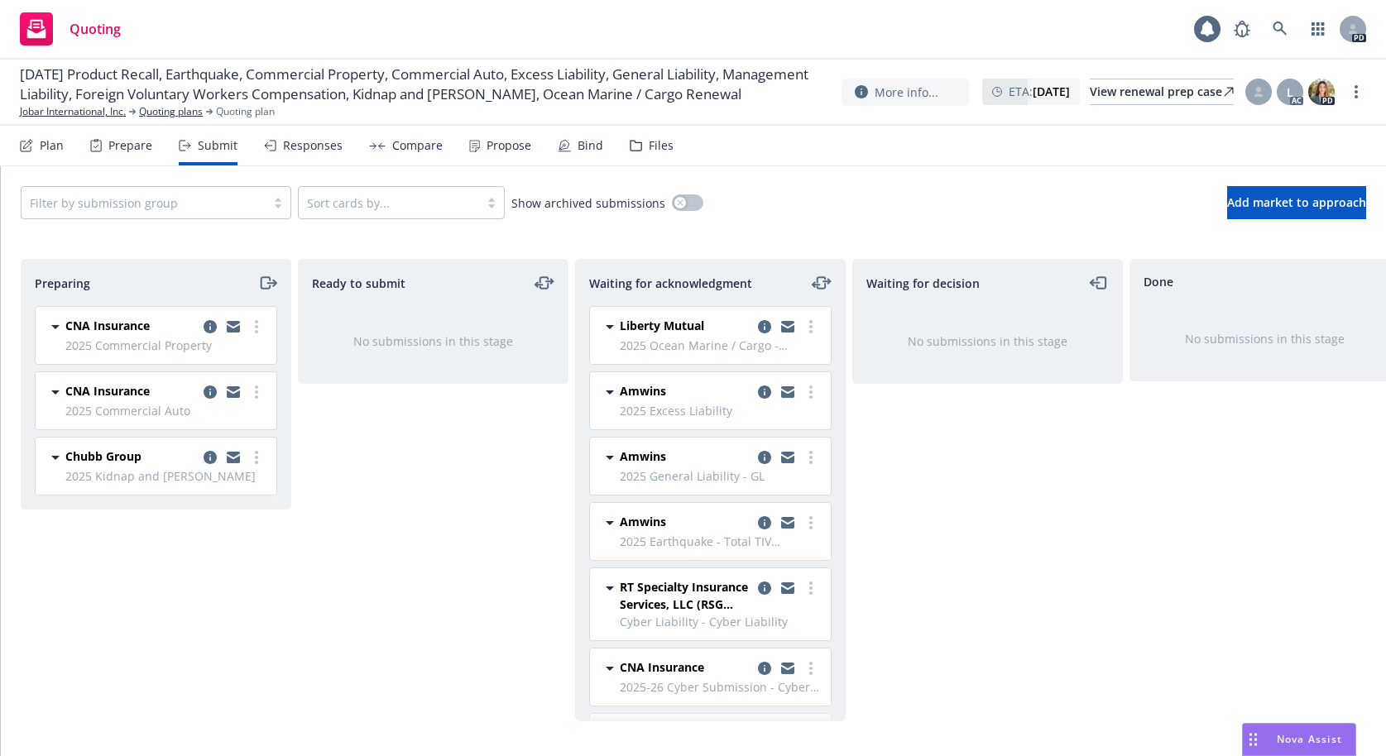
click at [570, 138] on div "Bind" at bounding box center [580, 146] width 45 height 40
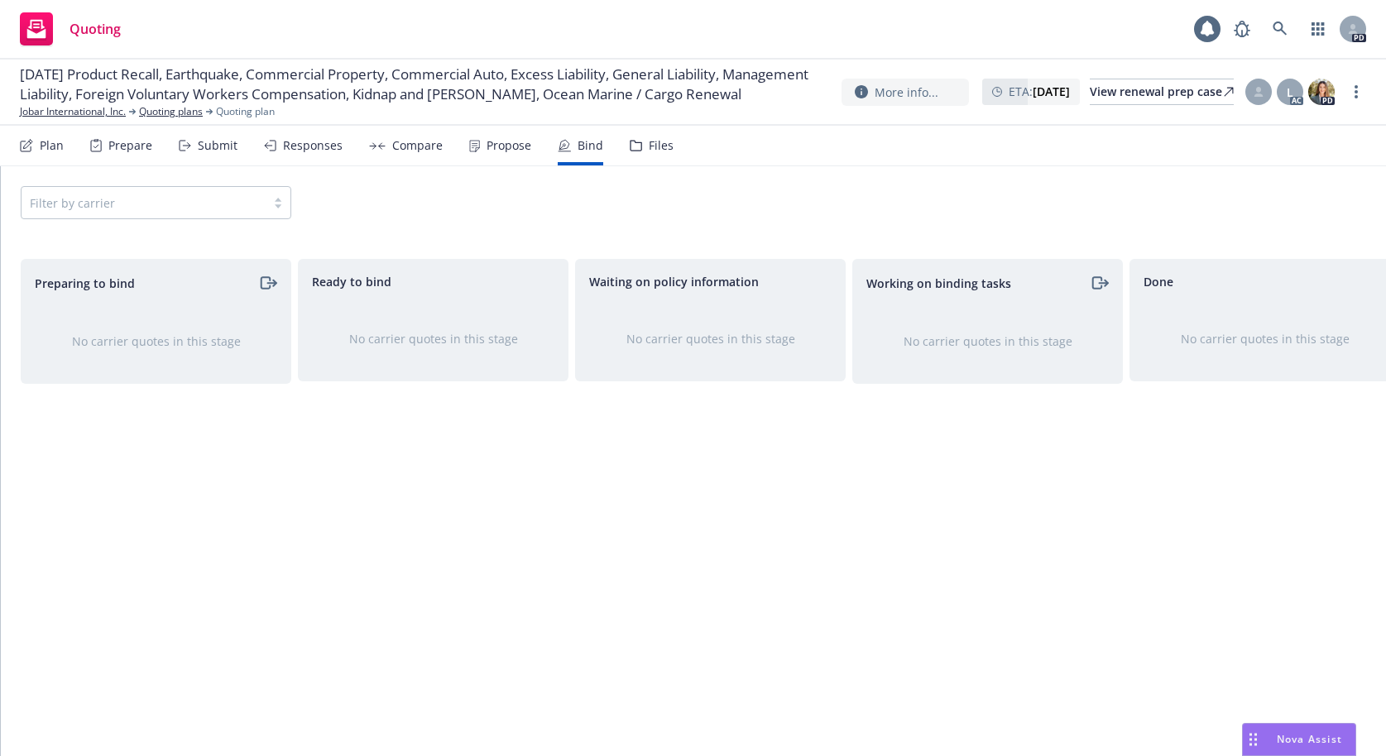
click at [500, 139] on div "Propose" at bounding box center [508, 145] width 45 height 13
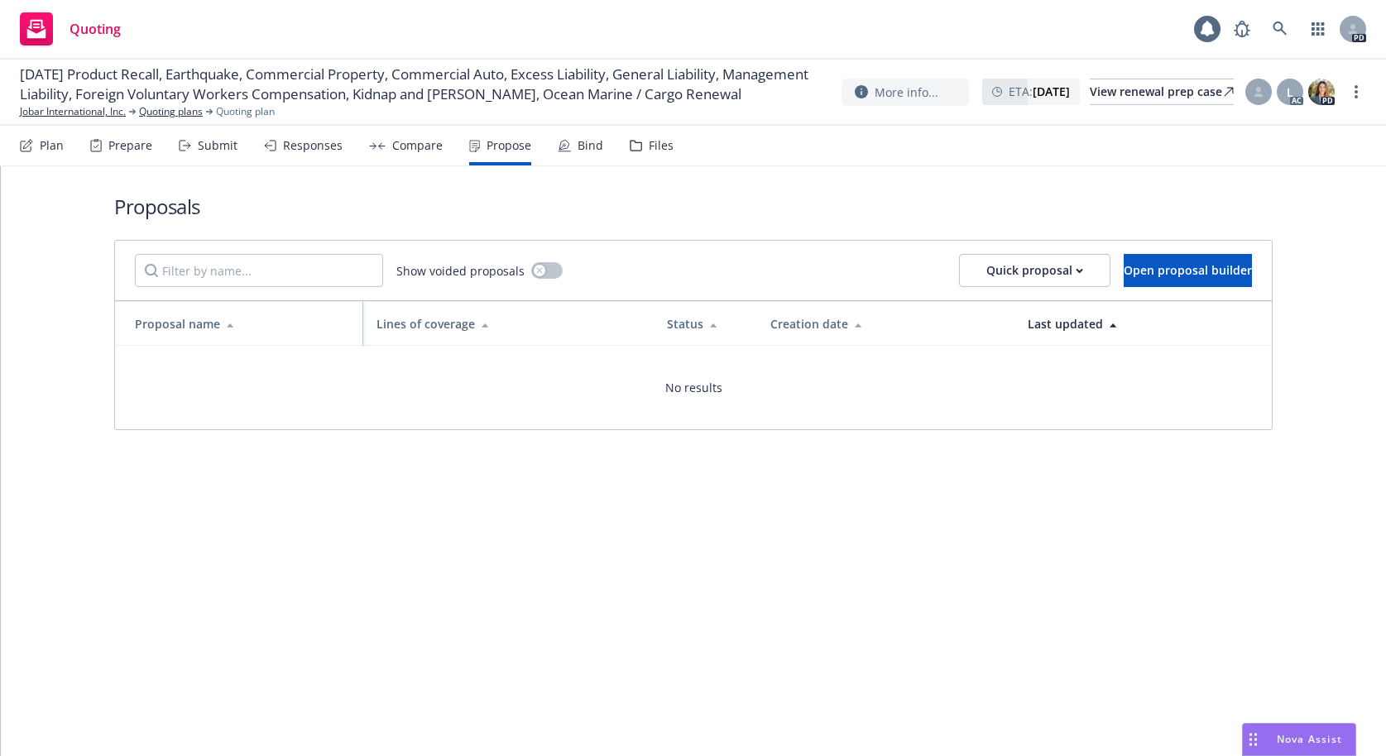
click at [416, 141] on div "Compare" at bounding box center [417, 145] width 50 height 13
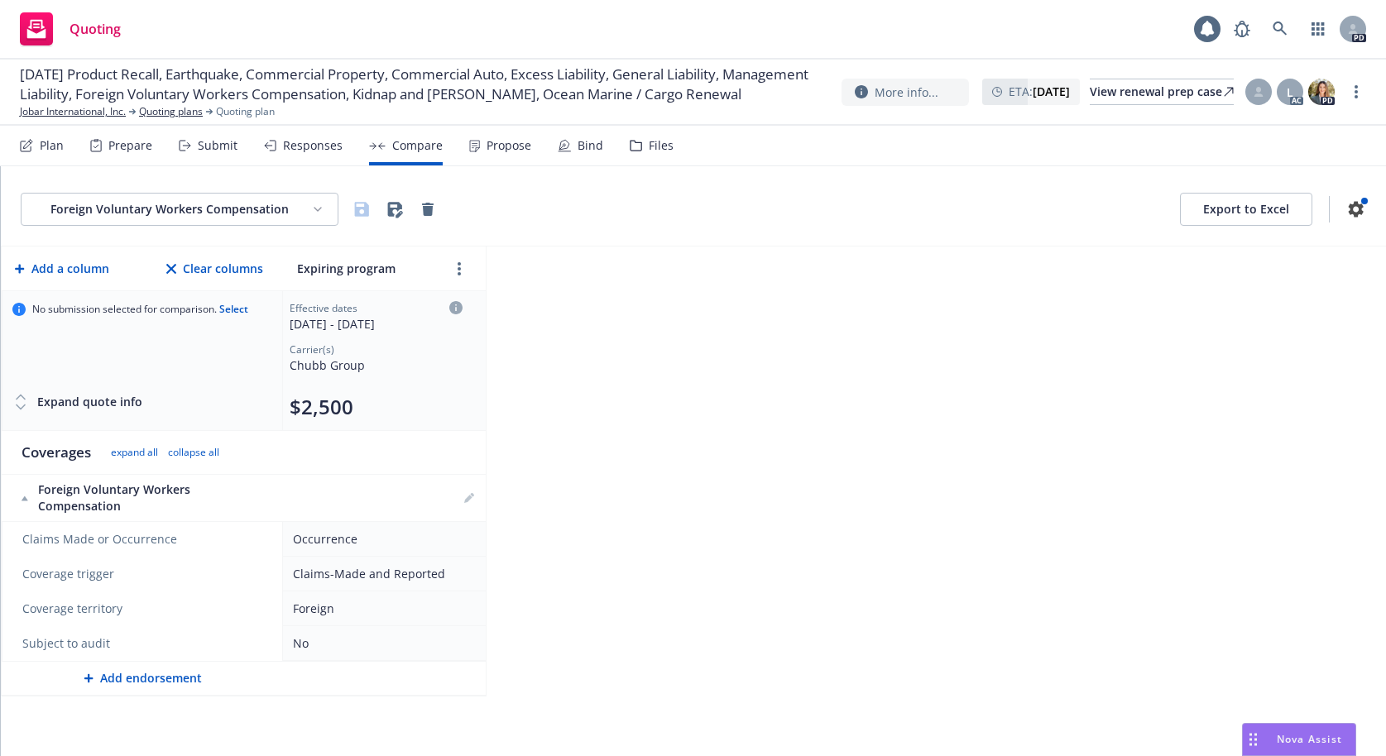
click at [307, 142] on div "Responses" at bounding box center [313, 145] width 60 height 13
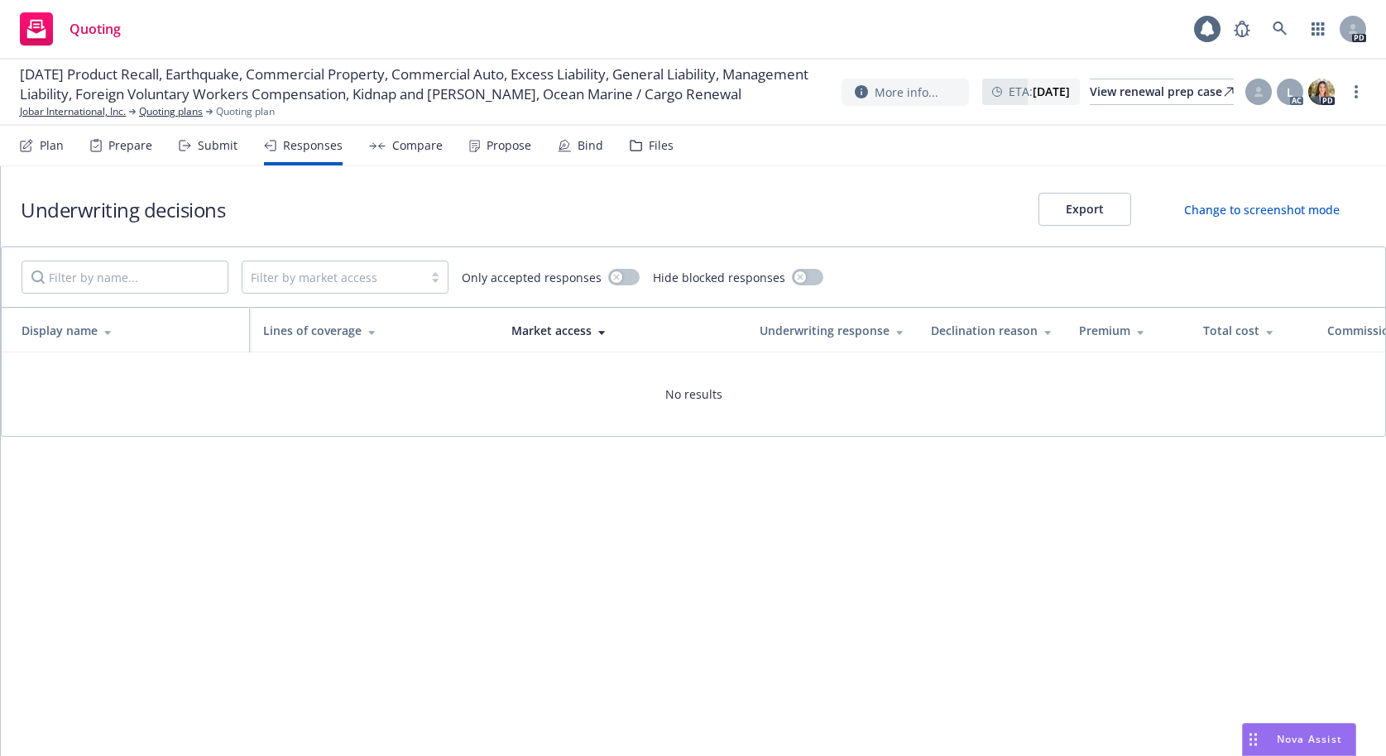
click at [212, 145] on div "Submit" at bounding box center [218, 145] width 40 height 13
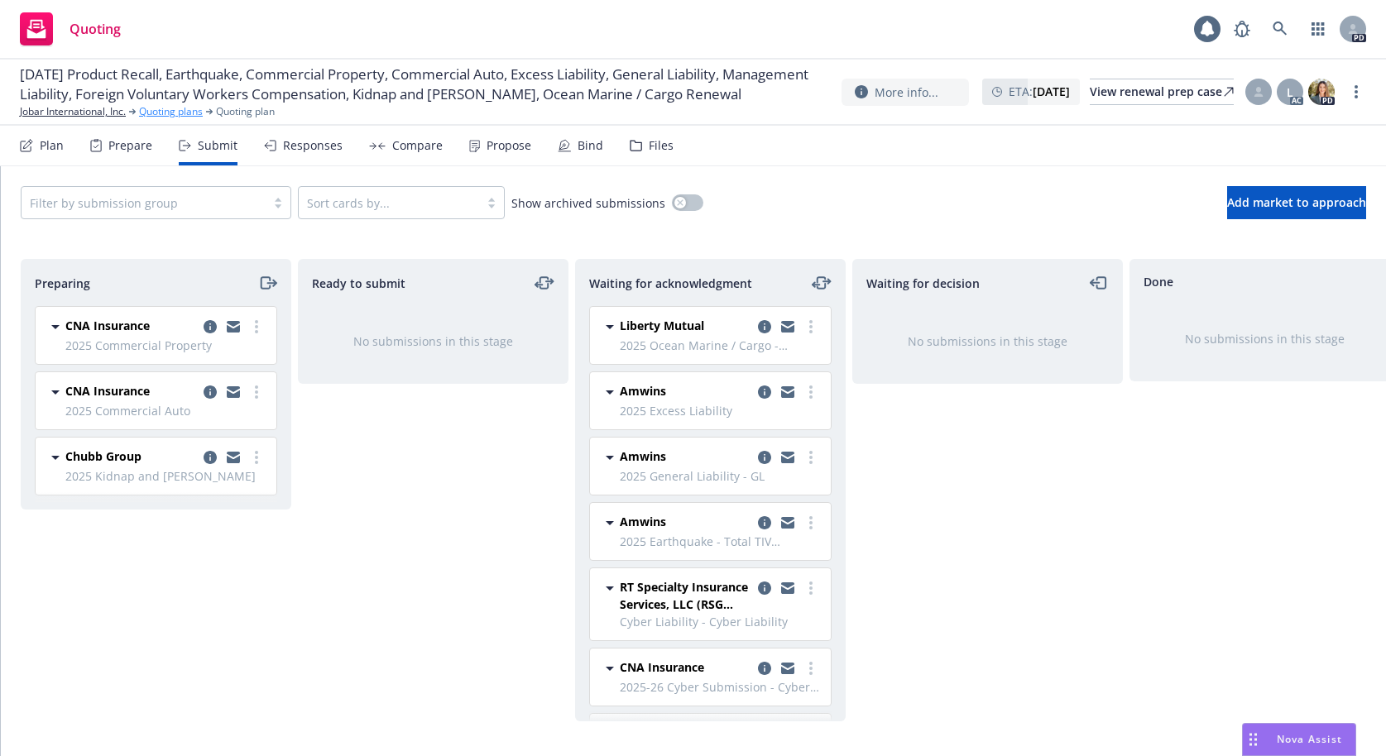
click at [178, 119] on link "Quoting plans" at bounding box center [171, 111] width 64 height 15
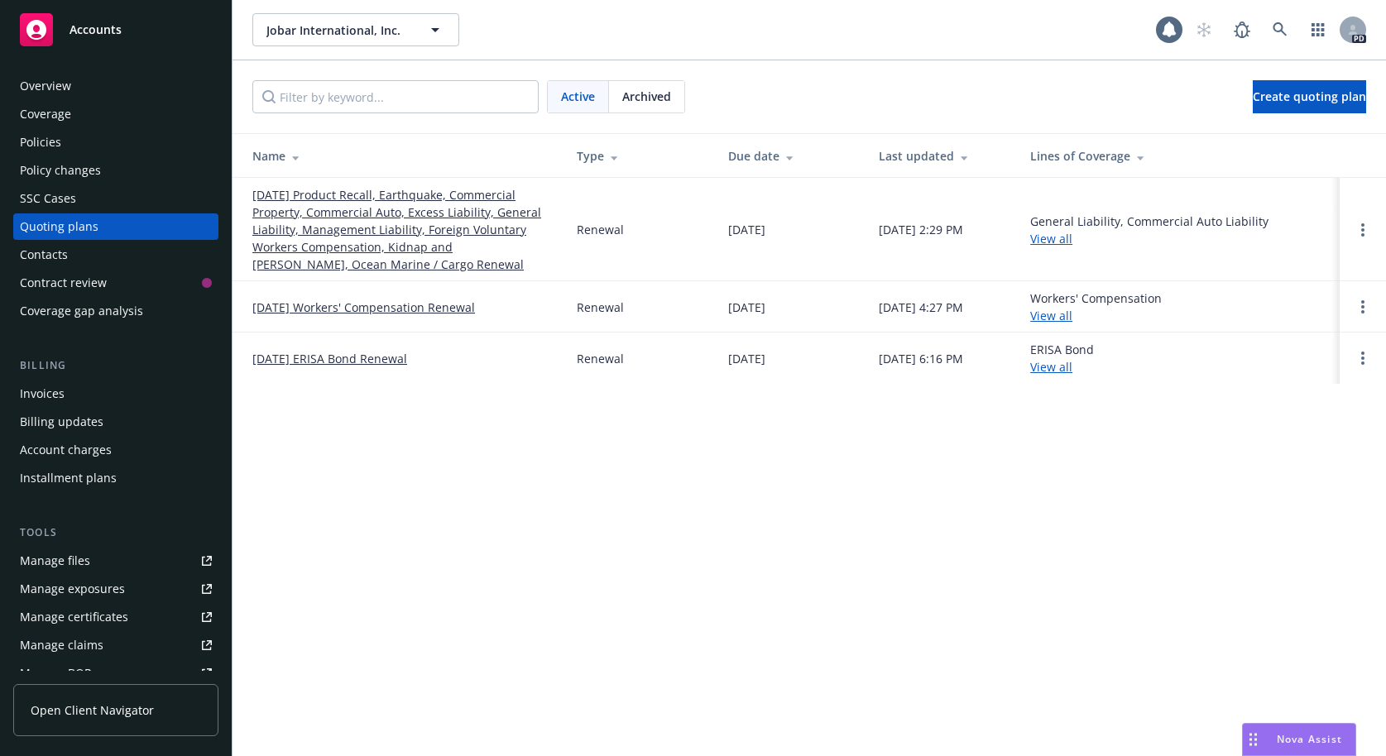
click at [287, 302] on link "[DATE] Workers' Compensation Renewal" at bounding box center [363, 307] width 223 height 17
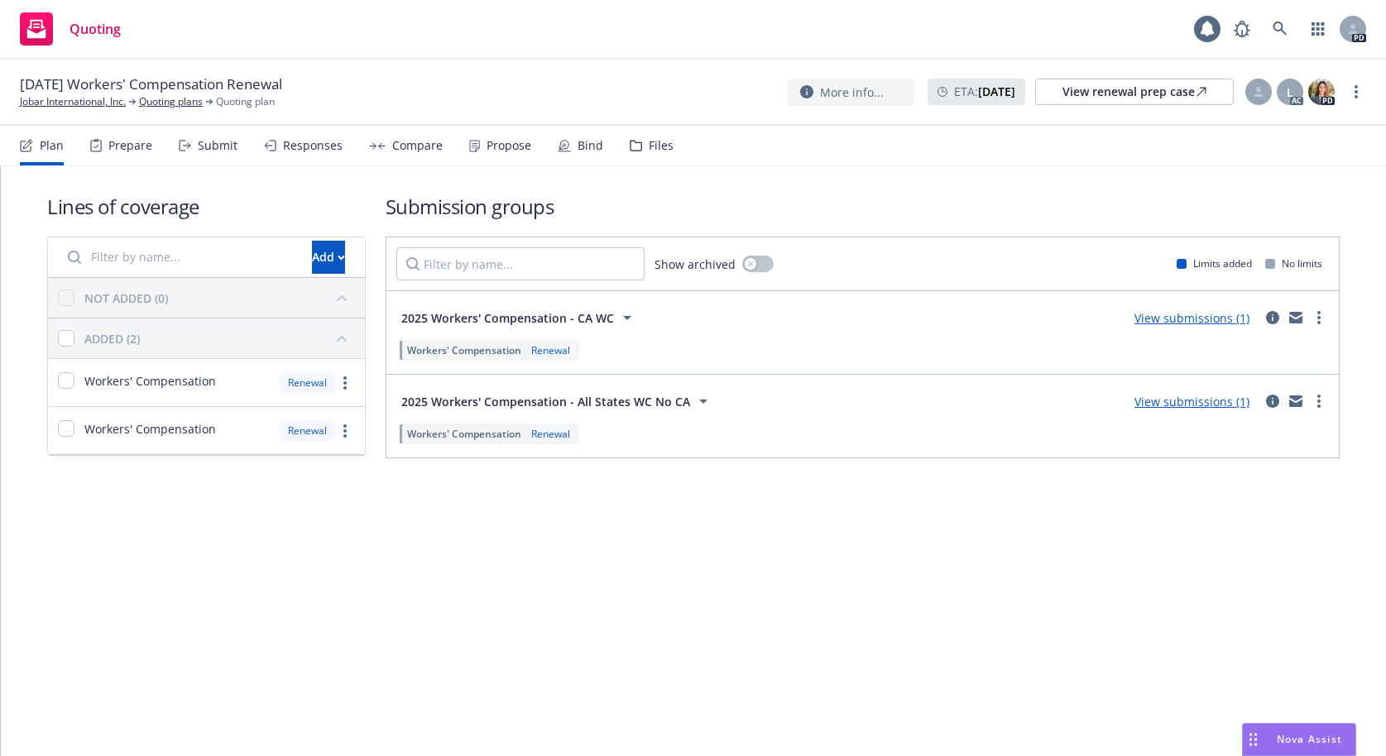
click at [586, 141] on div "Bind" at bounding box center [590, 145] width 26 height 13
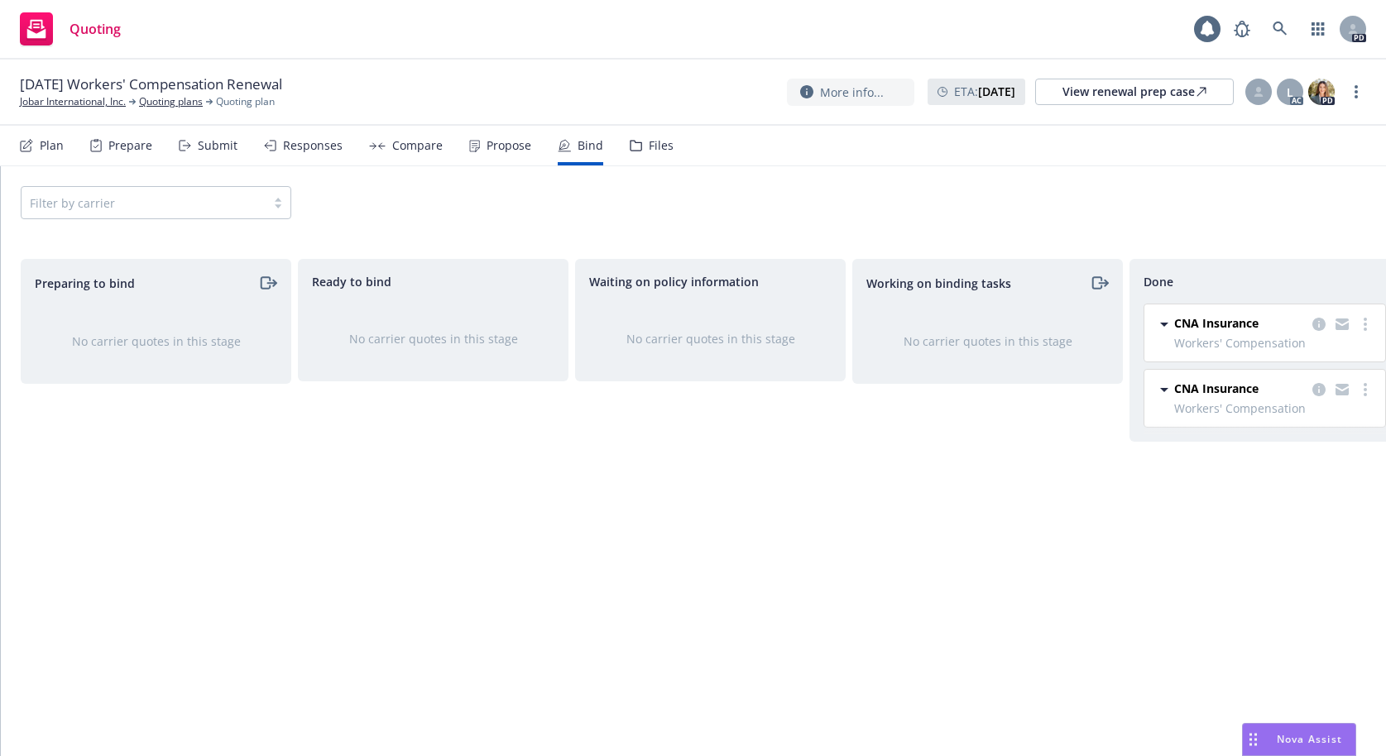
click at [909, 352] on div "No carrier quotes in this stage" at bounding box center [987, 341] width 269 height 70
click at [1218, 330] on span "CNA Insurance" at bounding box center [1216, 322] width 84 height 17
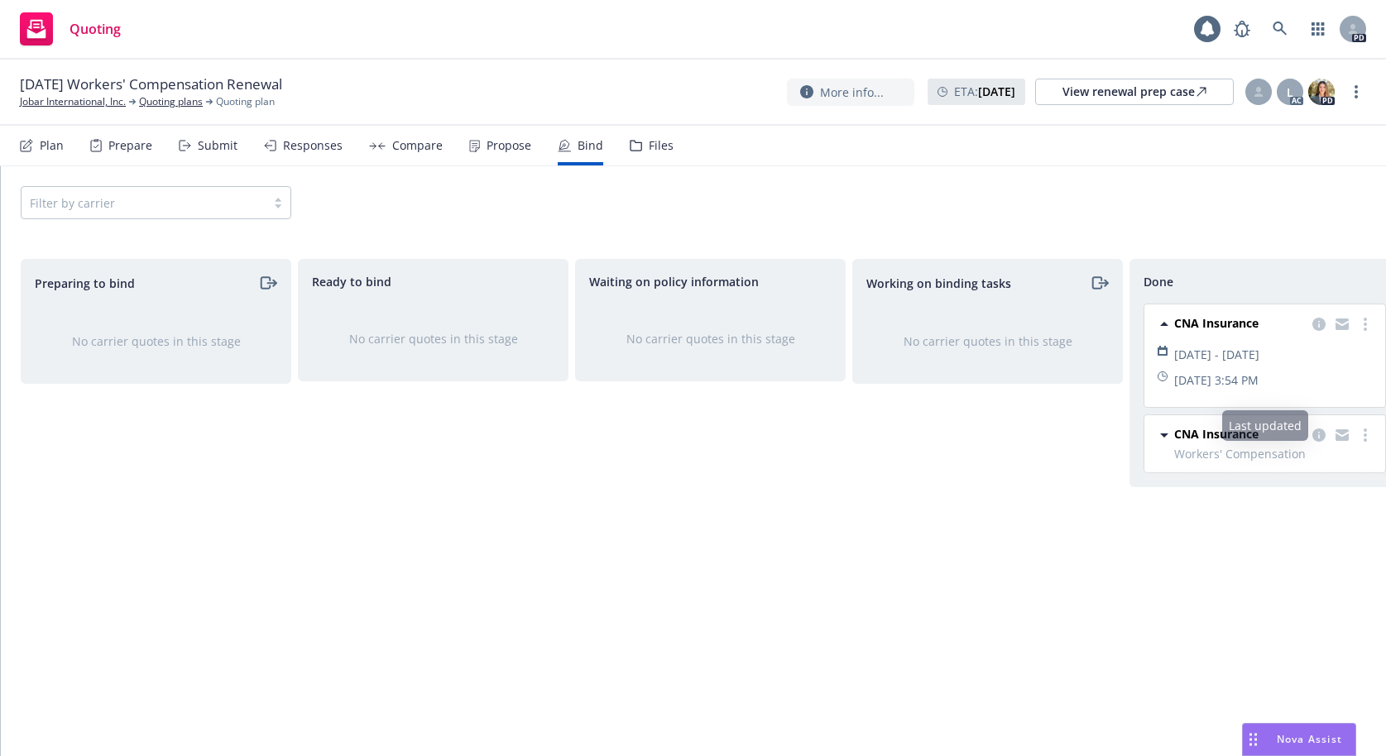
click at [1190, 443] on span "CNA Insurance" at bounding box center [1216, 433] width 84 height 17
click at [797, 500] on div "Waiting on policy information No carrier quotes in this stage" at bounding box center [710, 490] width 270 height 462
click at [674, 477] on div "Waiting on policy information No carrier quotes in this stage" at bounding box center [710, 490] width 270 height 462
click at [711, 361] on div "No carrier quotes in this stage" at bounding box center [710, 339] width 269 height 70
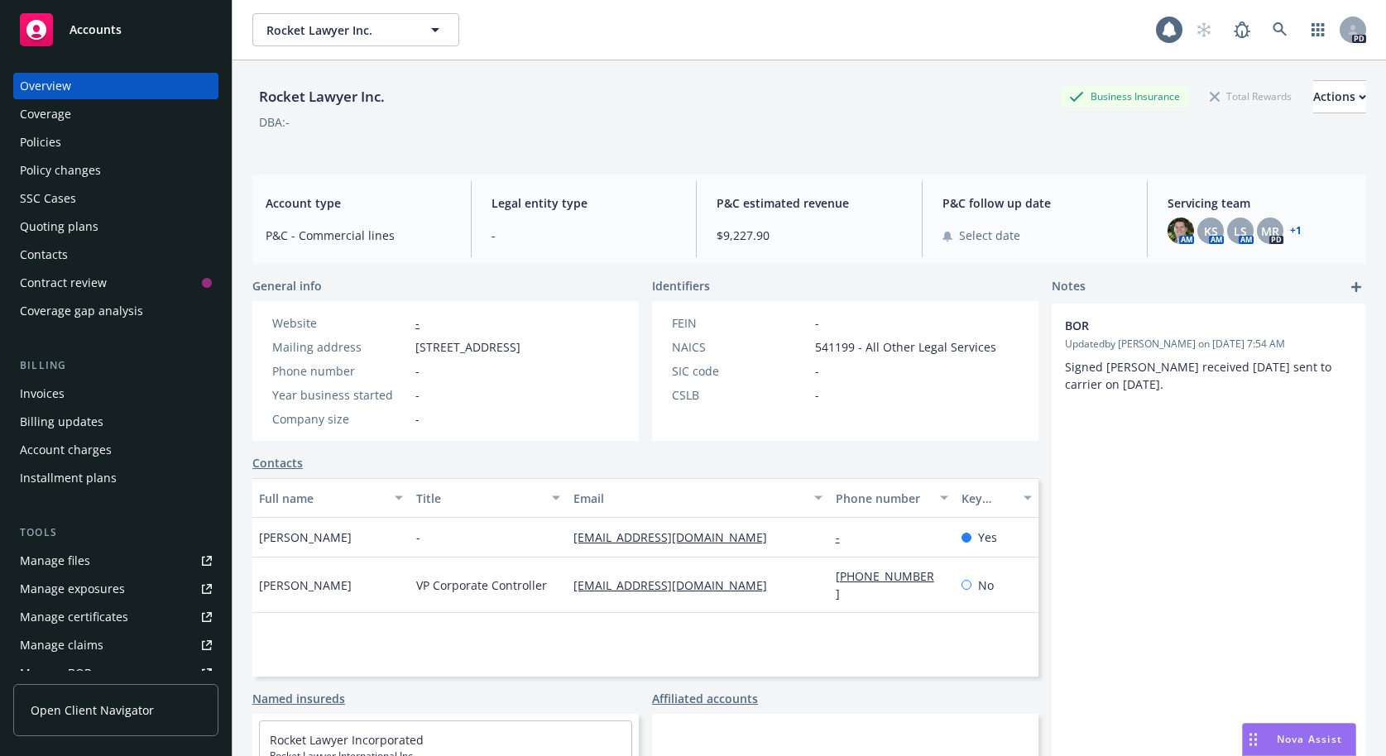
click at [42, 143] on div "Policies" at bounding box center [40, 142] width 41 height 26
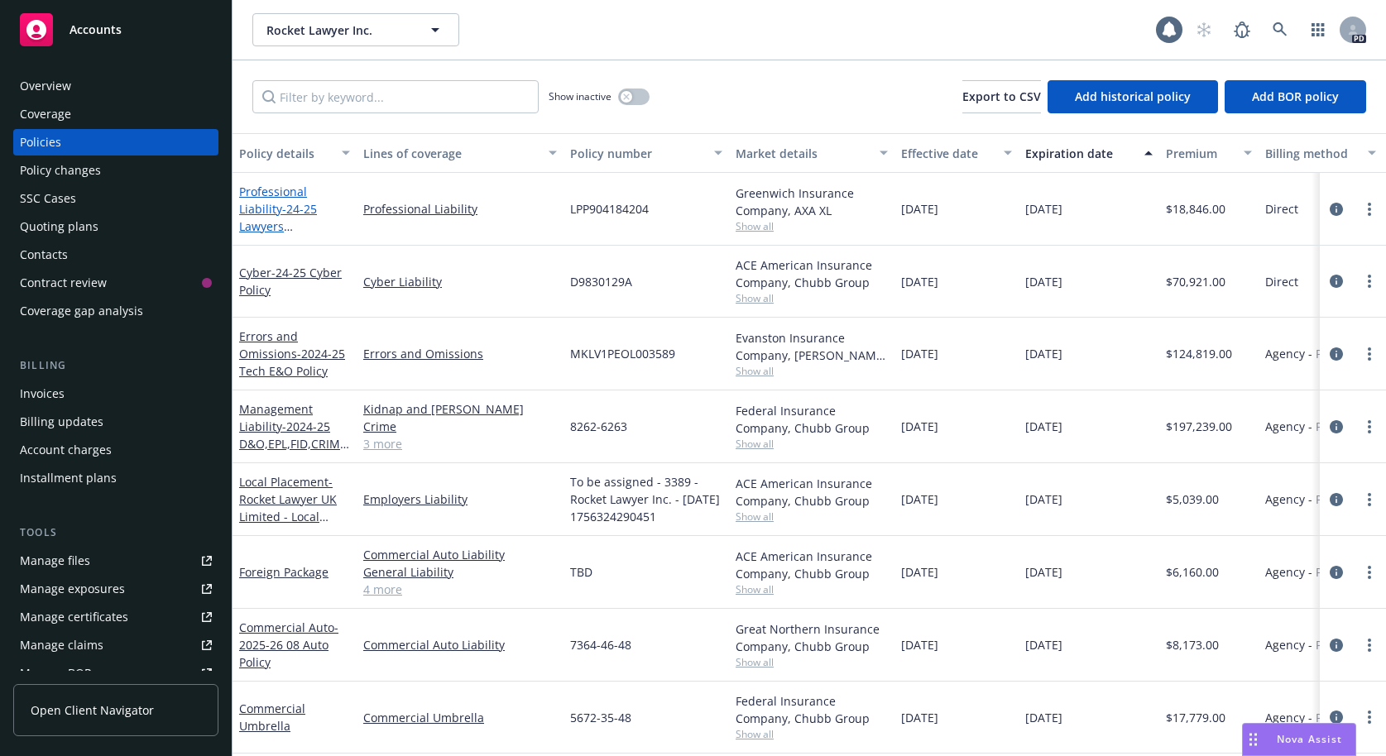
click at [274, 197] on link "Professional Liability - 24-25 Lawyers Professional Liability" at bounding box center [278, 226] width 78 height 85
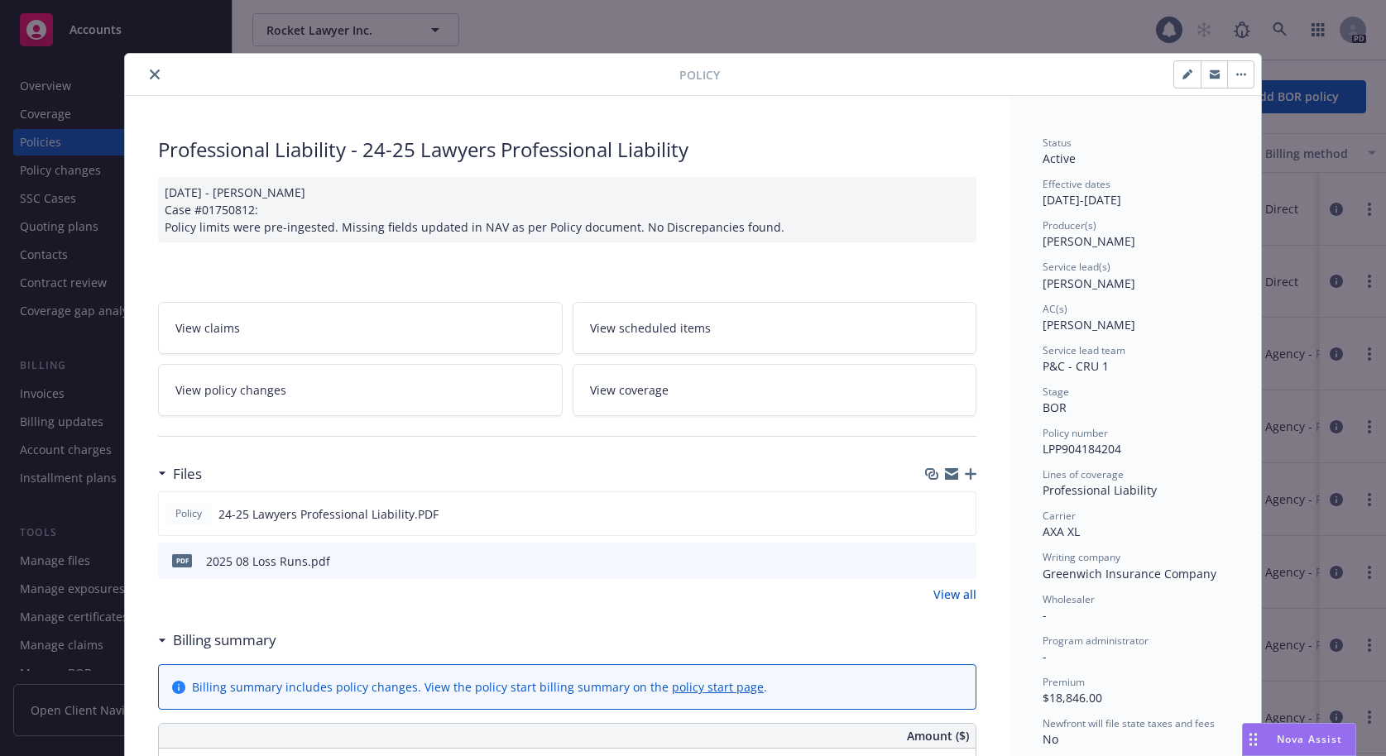
click at [150, 71] on icon "close" at bounding box center [155, 74] width 10 height 10
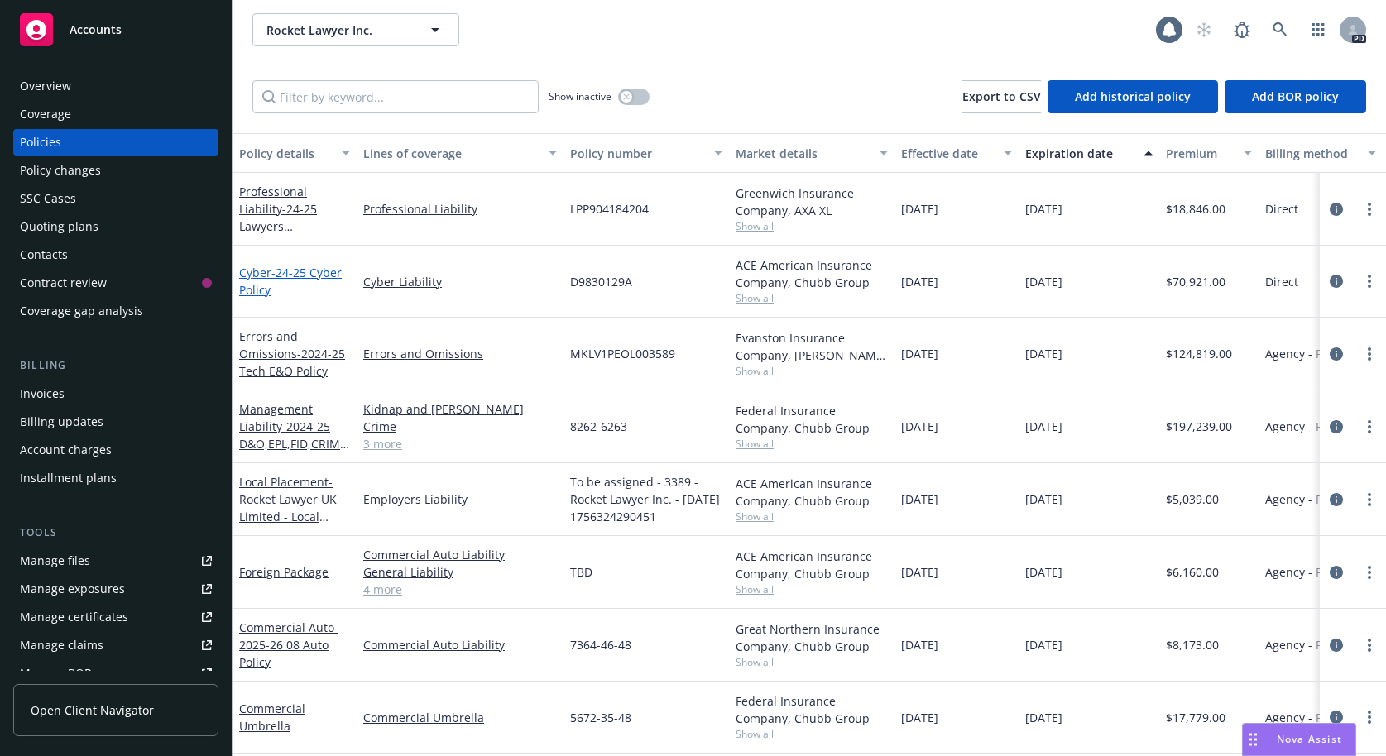
click at [248, 275] on link "Cyber - 24-25 Cyber Policy" at bounding box center [290, 281] width 103 height 33
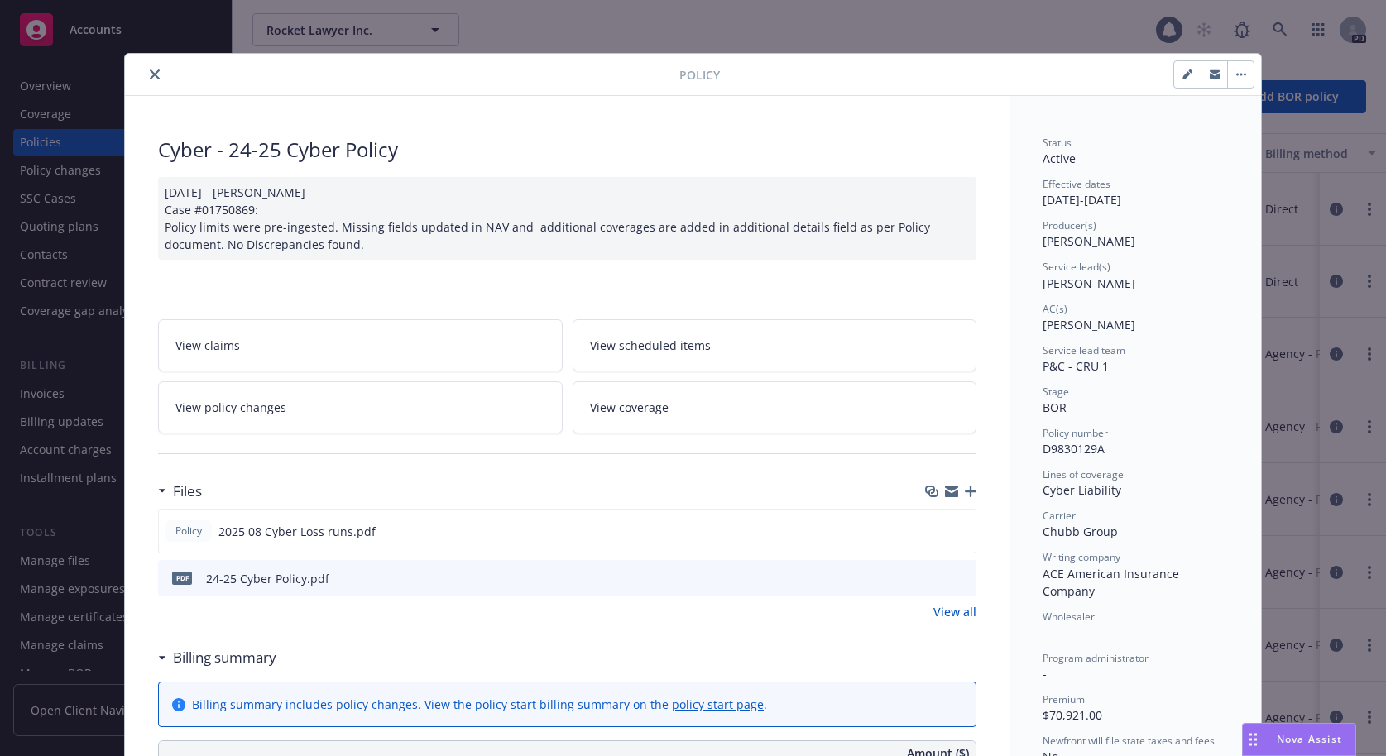
click at [150, 74] on icon "close" at bounding box center [155, 74] width 10 height 10
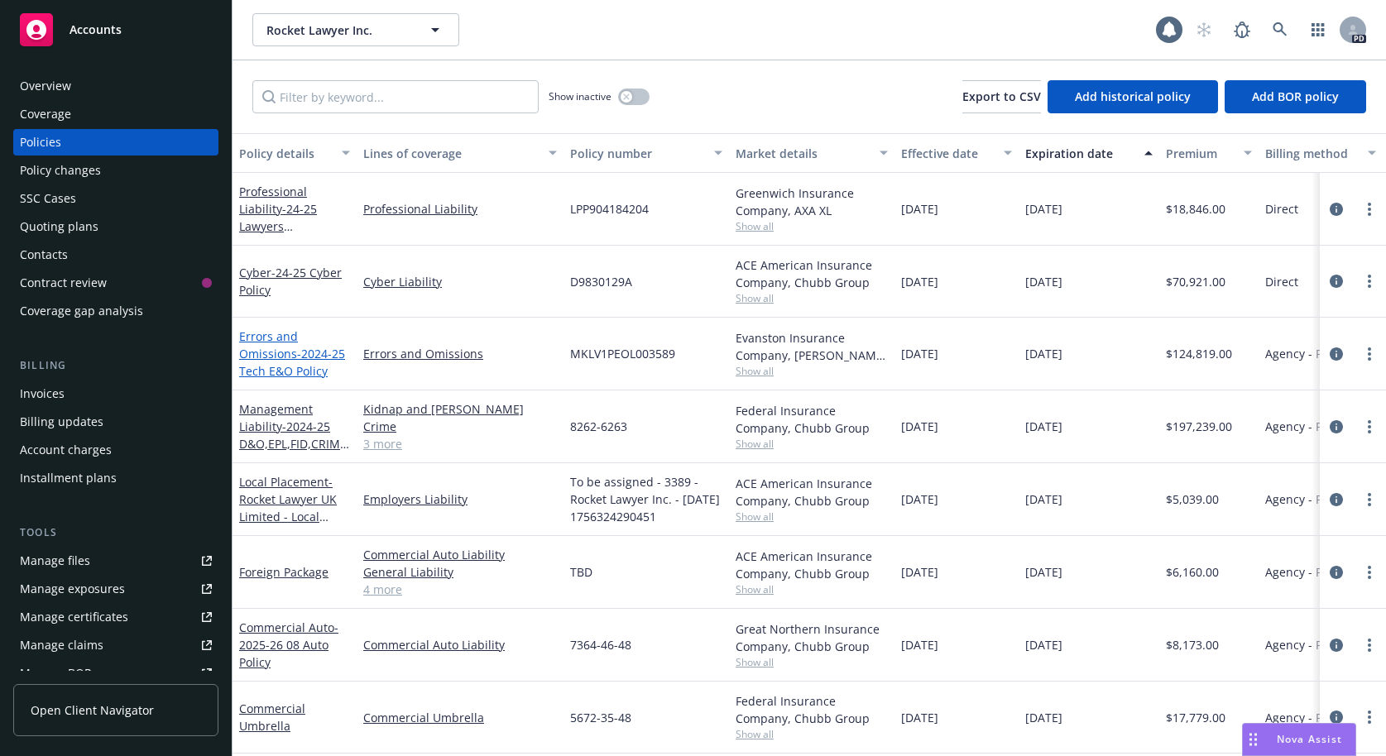
click at [252, 352] on link "Errors and Omissions - 2024-25 Tech E&O Policy" at bounding box center [292, 353] width 106 height 50
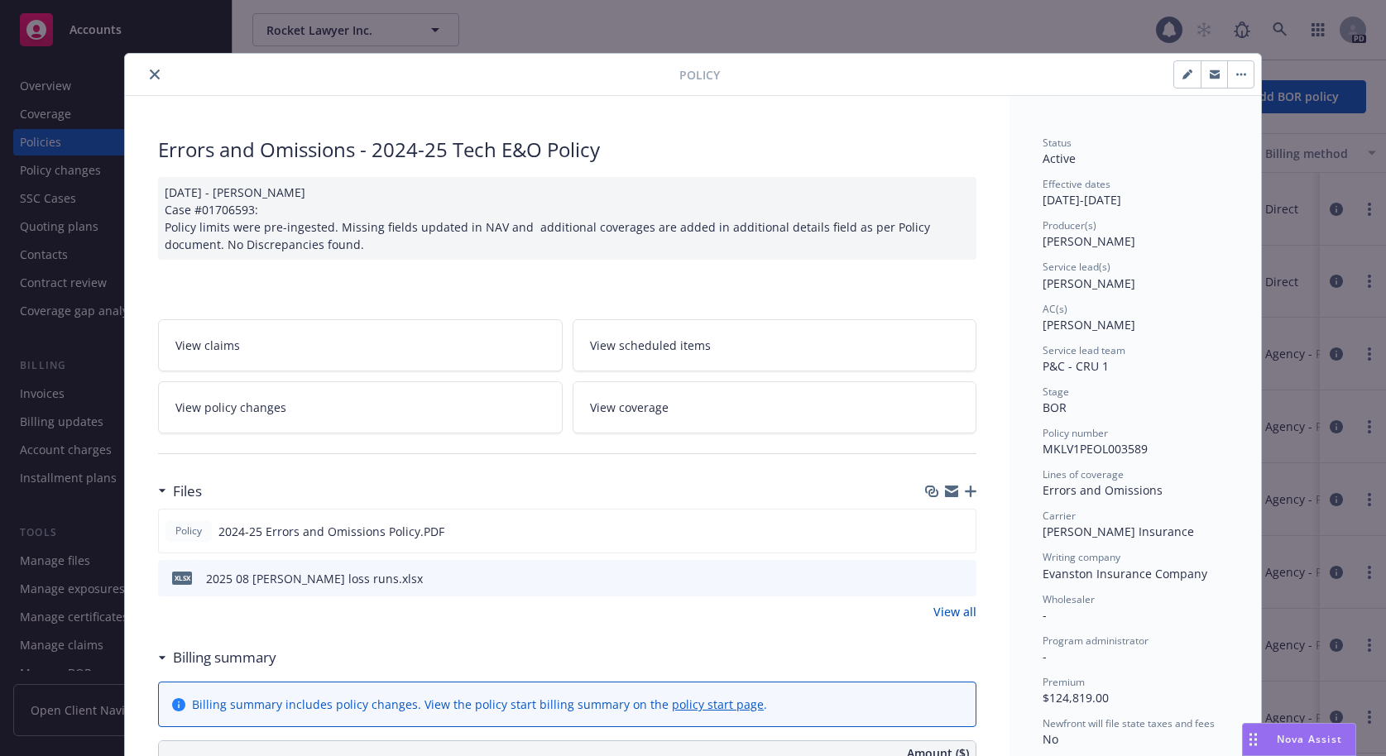
click at [150, 72] on icon "close" at bounding box center [155, 74] width 10 height 10
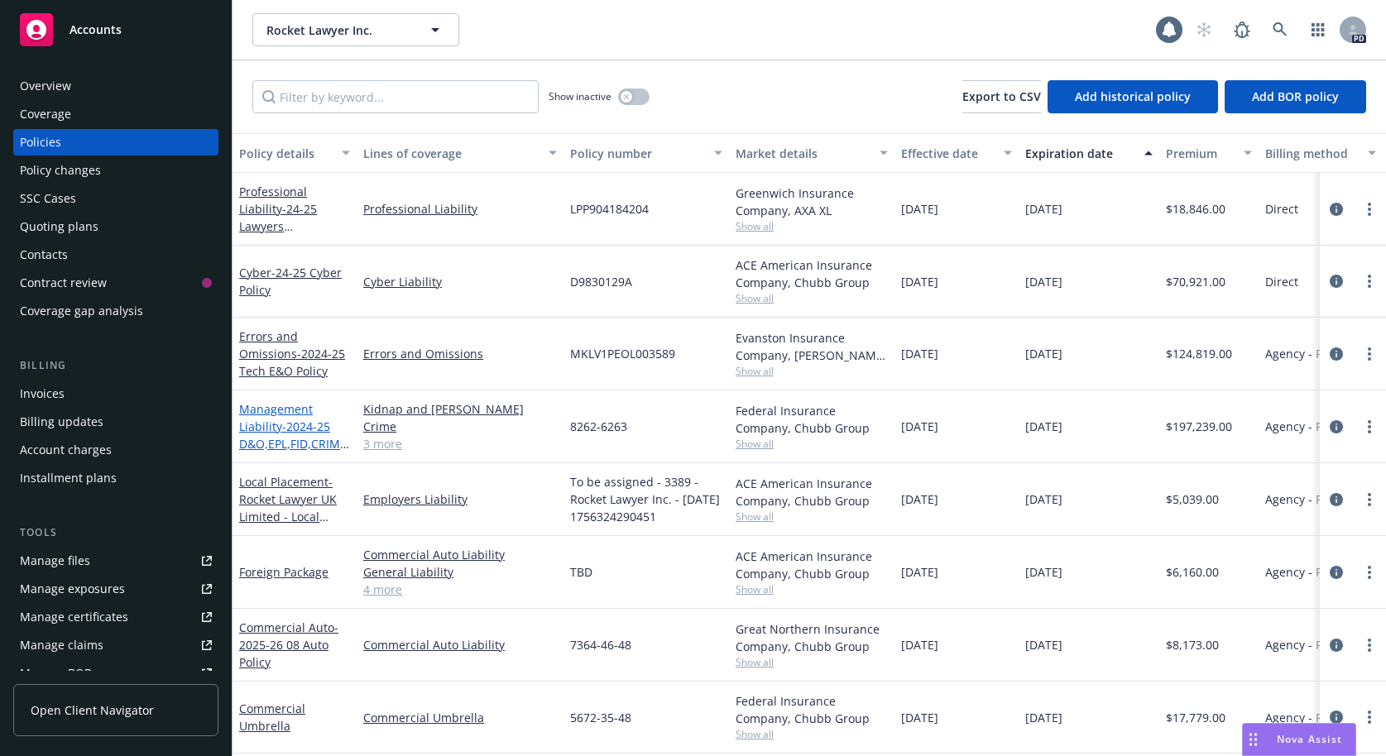
click at [272, 409] on link "Management Liability - 2024-25 D&O,EPL,FID,CRIME, K&R" at bounding box center [294, 435] width 111 height 68
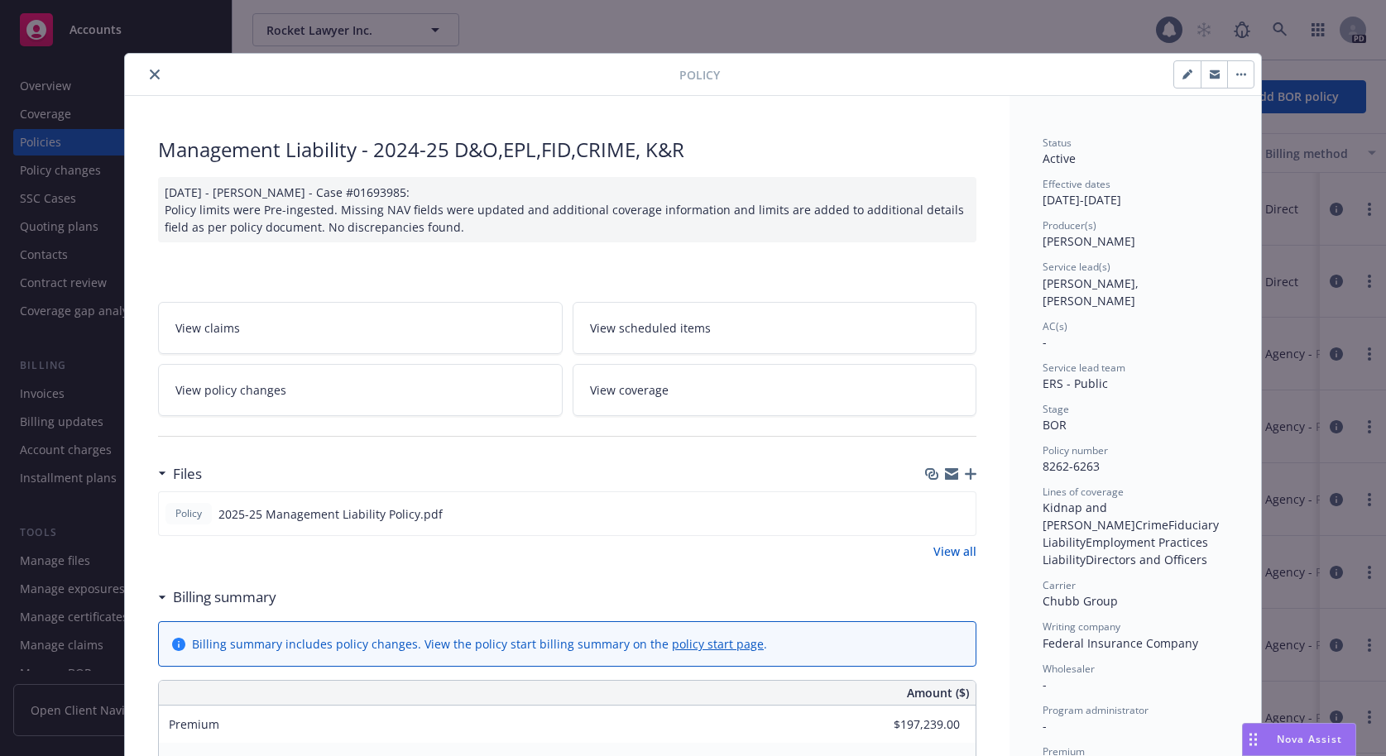
click at [150, 72] on icon "close" at bounding box center [155, 74] width 10 height 10
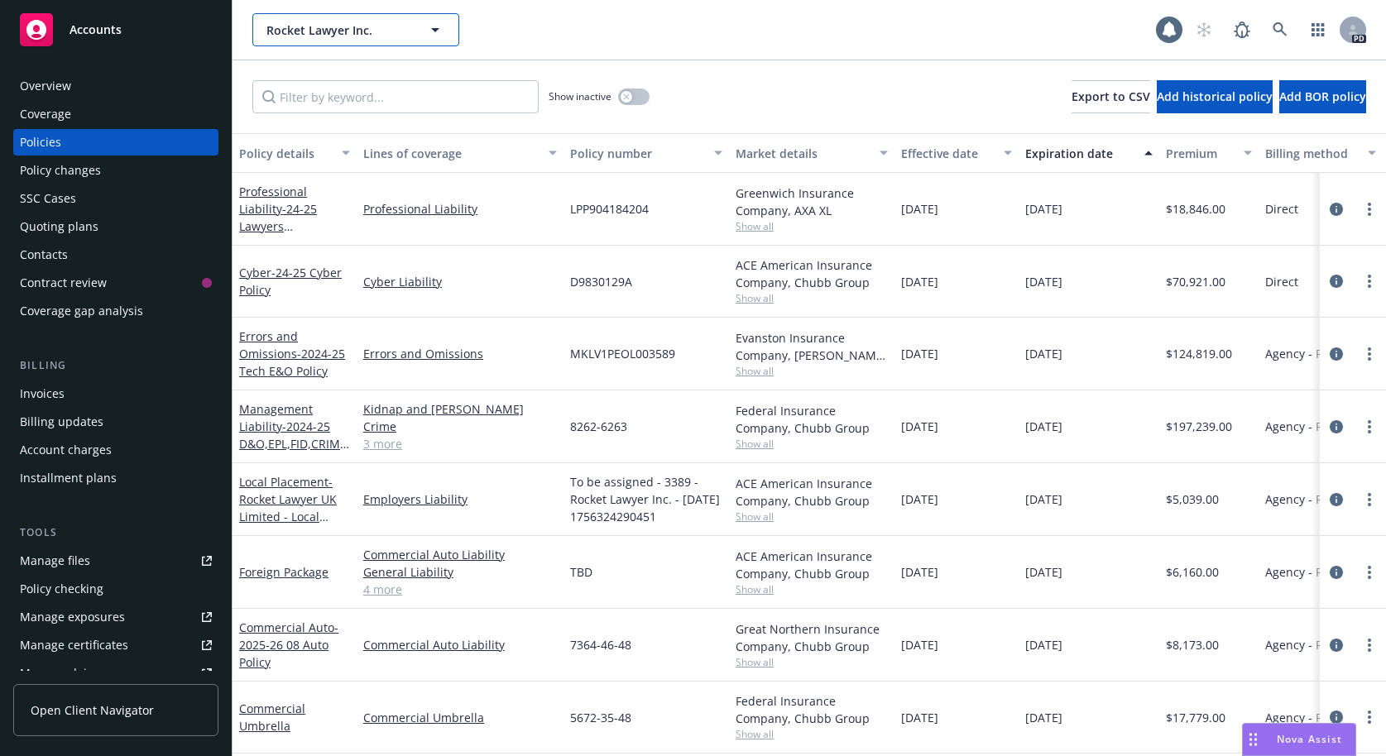
click at [439, 31] on icon "button" at bounding box center [435, 30] width 20 height 20
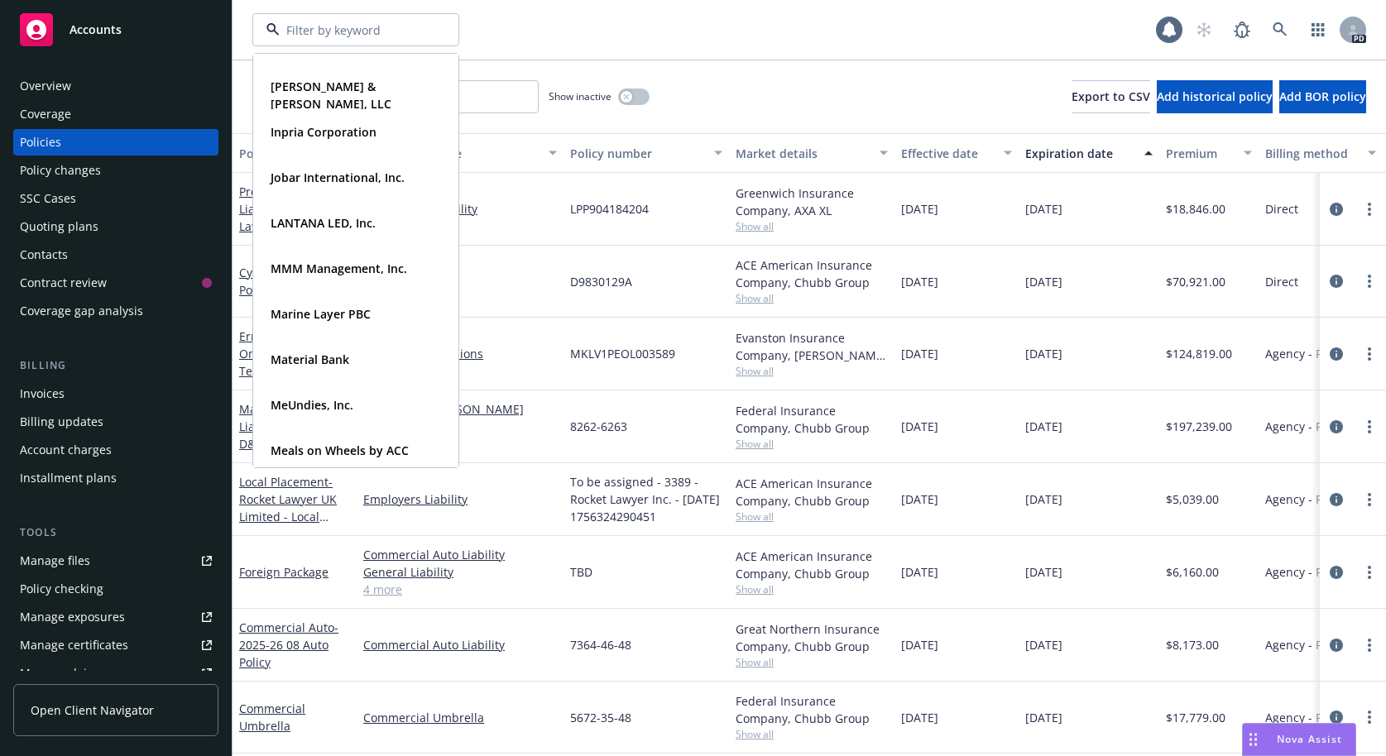
scroll to position [571, 0]
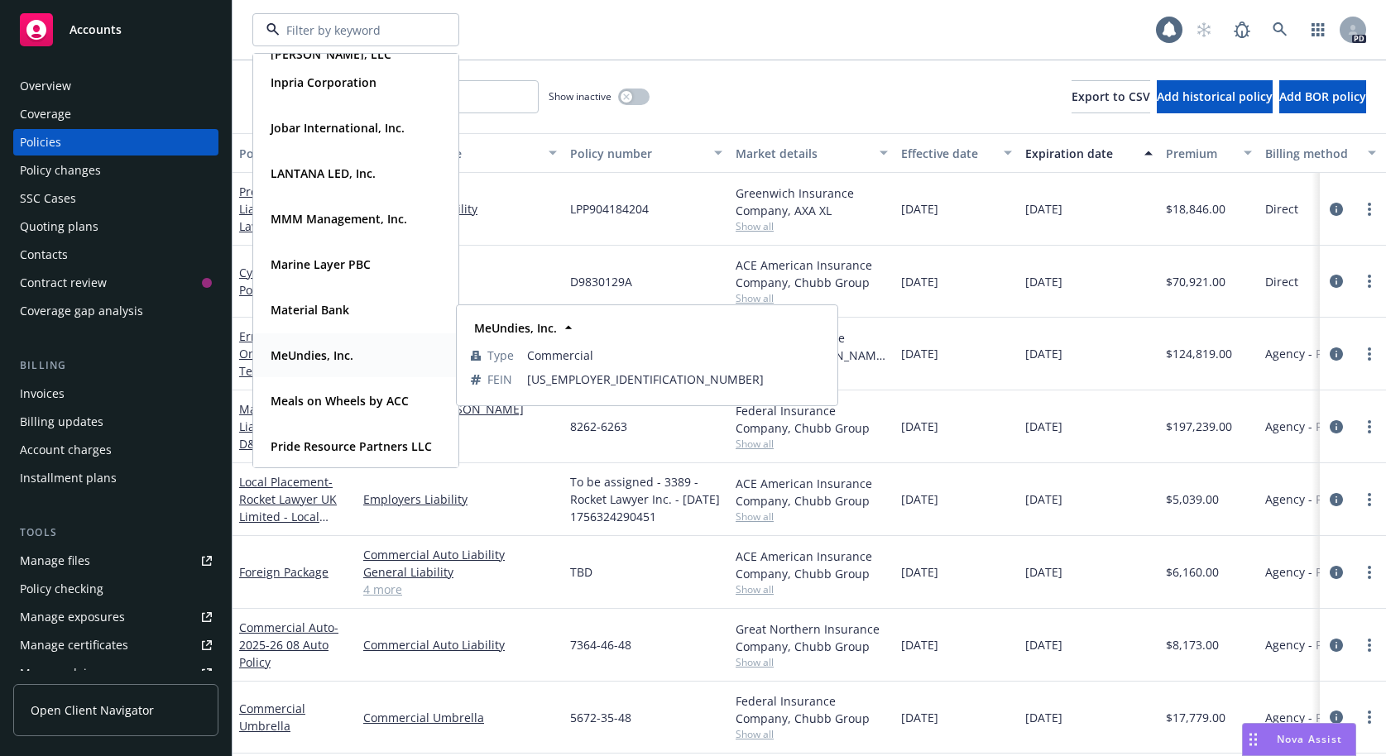
click at [301, 359] on strong "MeUndies, Inc." at bounding box center [311, 355] width 83 height 16
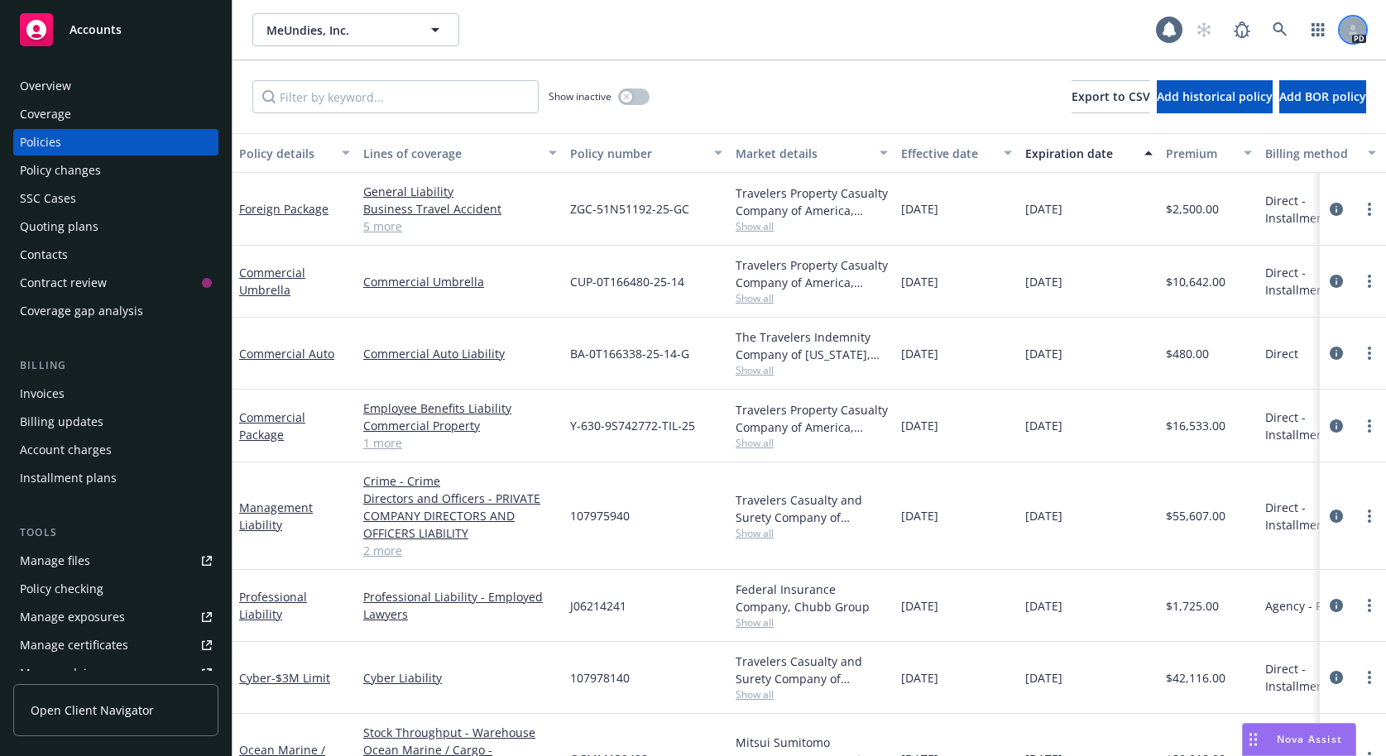
click at [1361, 32] on div at bounding box center [1352, 30] width 26 height 26
click at [1027, 37] on div "MeUndies, Inc. MeUndies, Inc." at bounding box center [703, 29] width 903 height 33
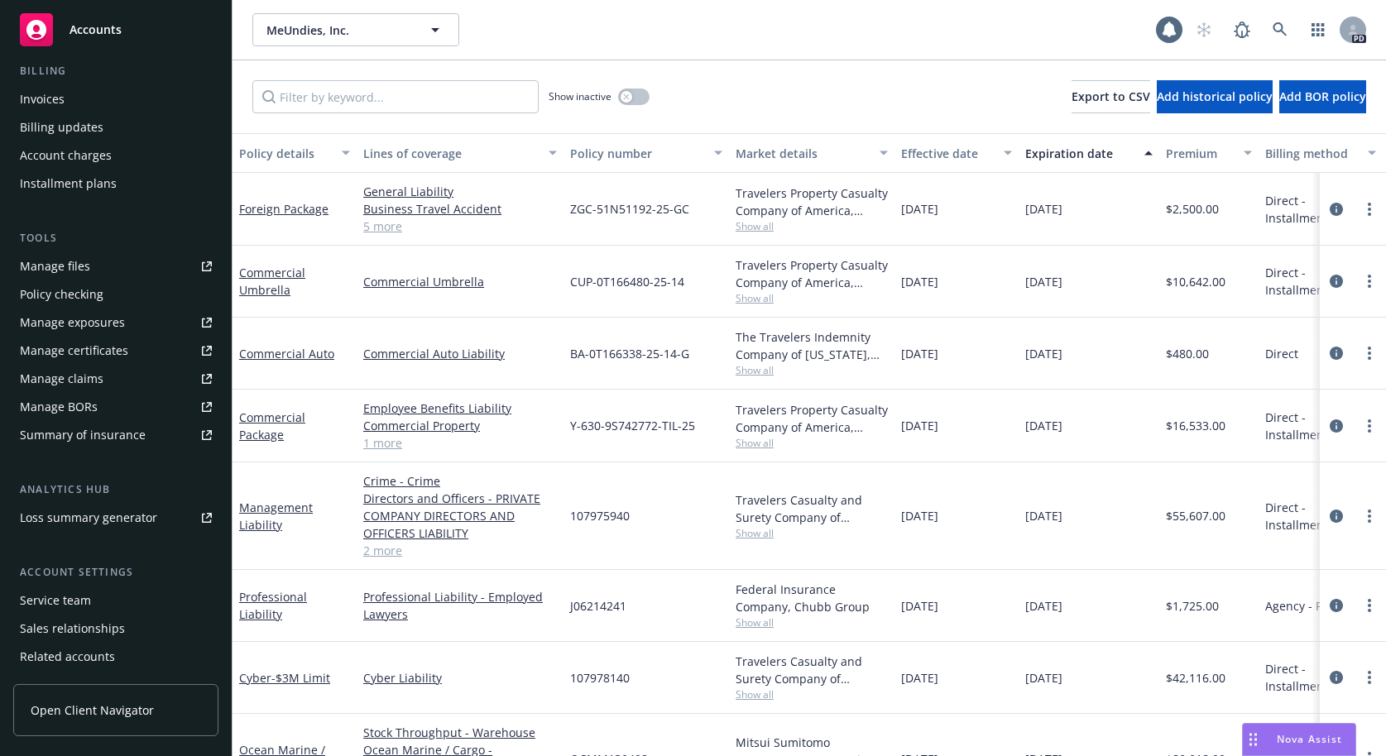
scroll to position [289, 0]
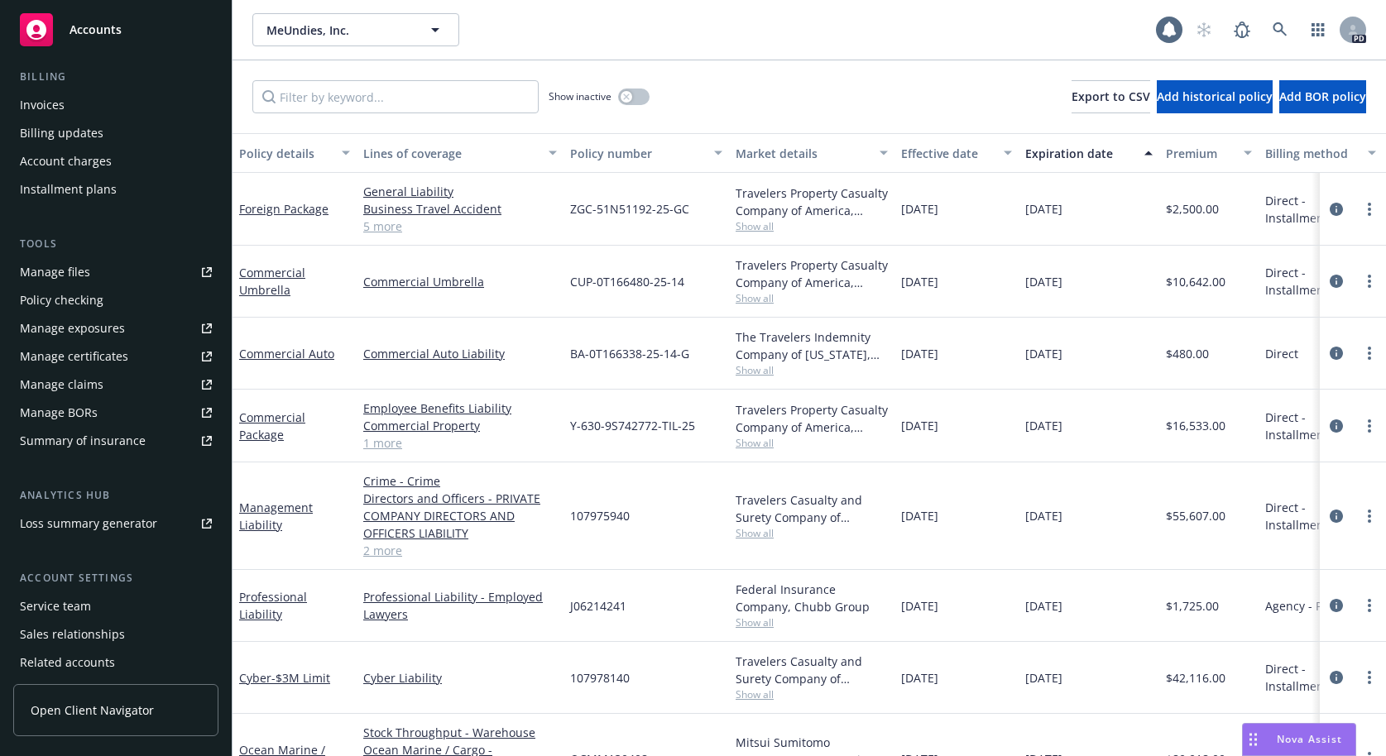
click at [62, 599] on div "Service team" at bounding box center [55, 606] width 71 height 26
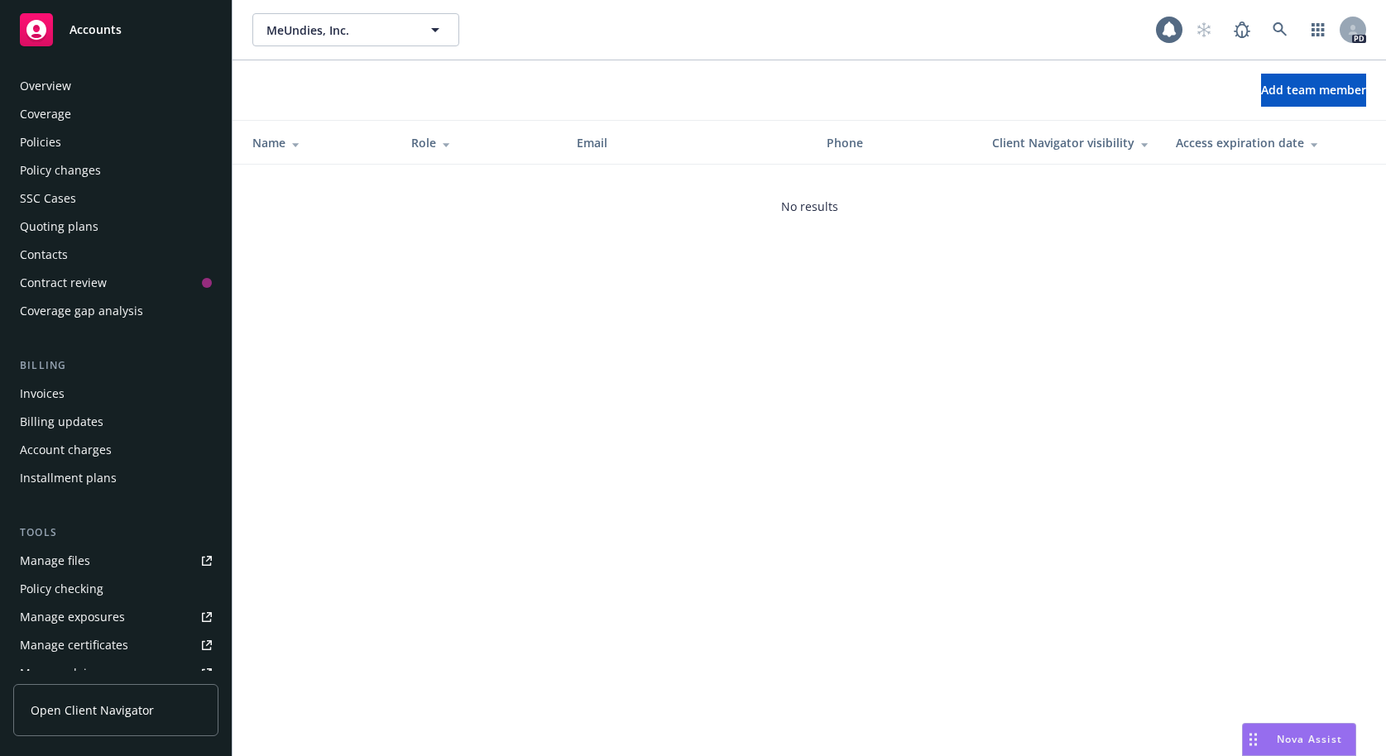
scroll to position [350, 0]
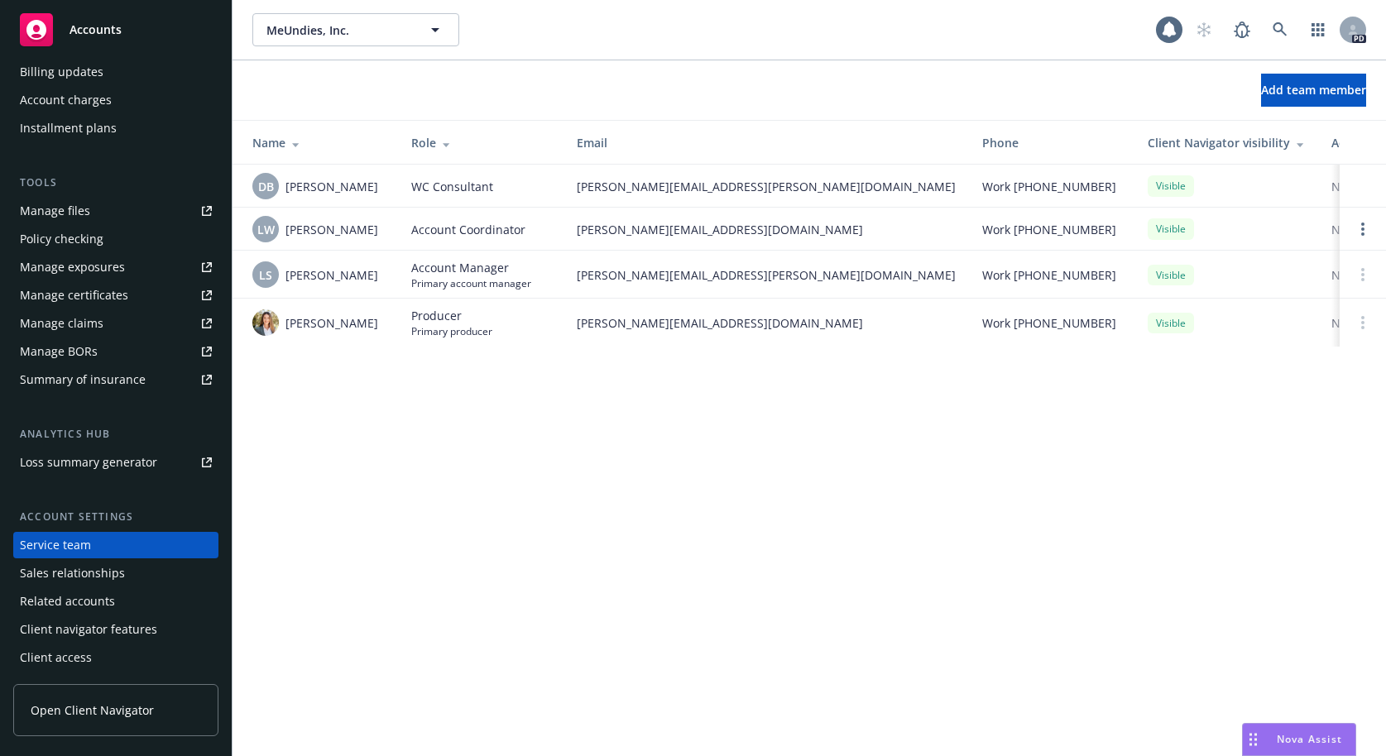
click at [494, 435] on div "MeUndies, Inc. MeUndies, Inc. 1 PD Add team member Name Role Email Phone Client…" at bounding box center [808, 378] width 1153 height 756
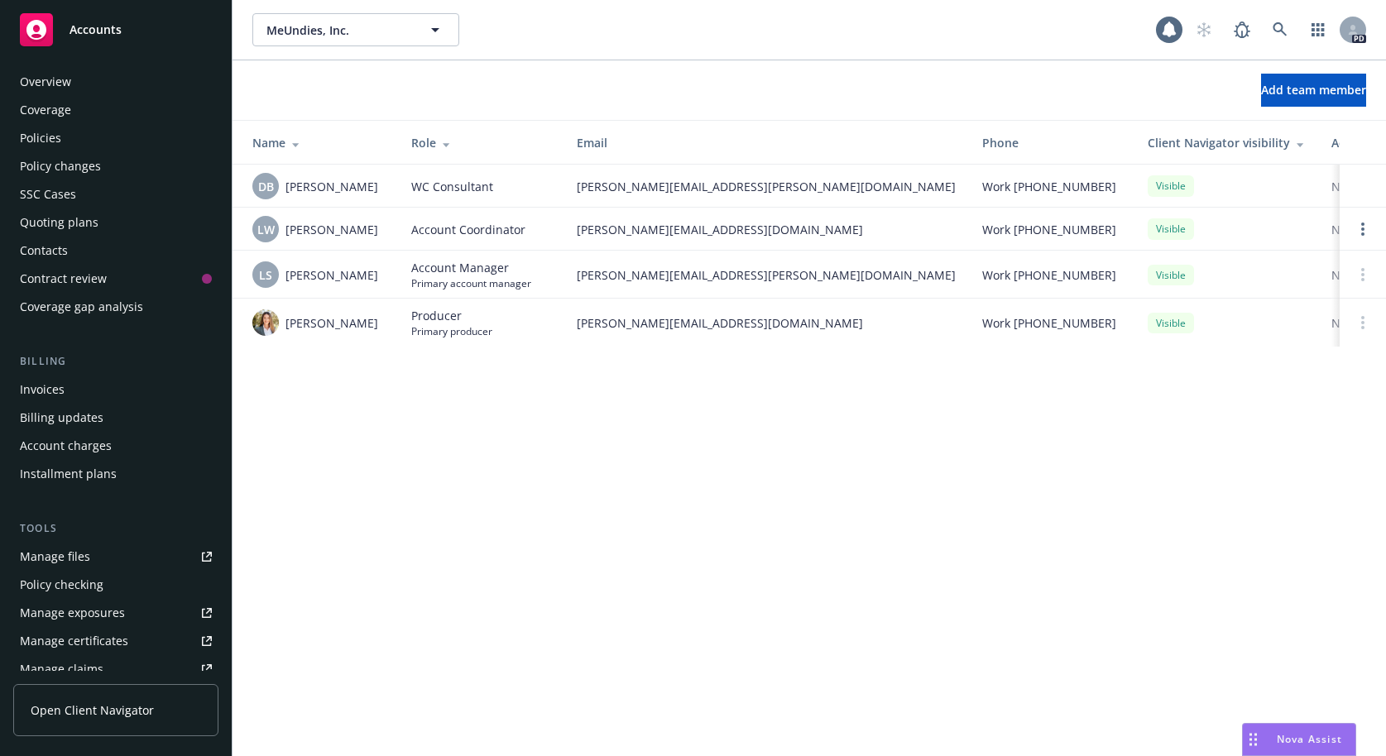
scroll to position [0, 0]
click at [33, 89] on div "Overview" at bounding box center [45, 86] width 51 height 26
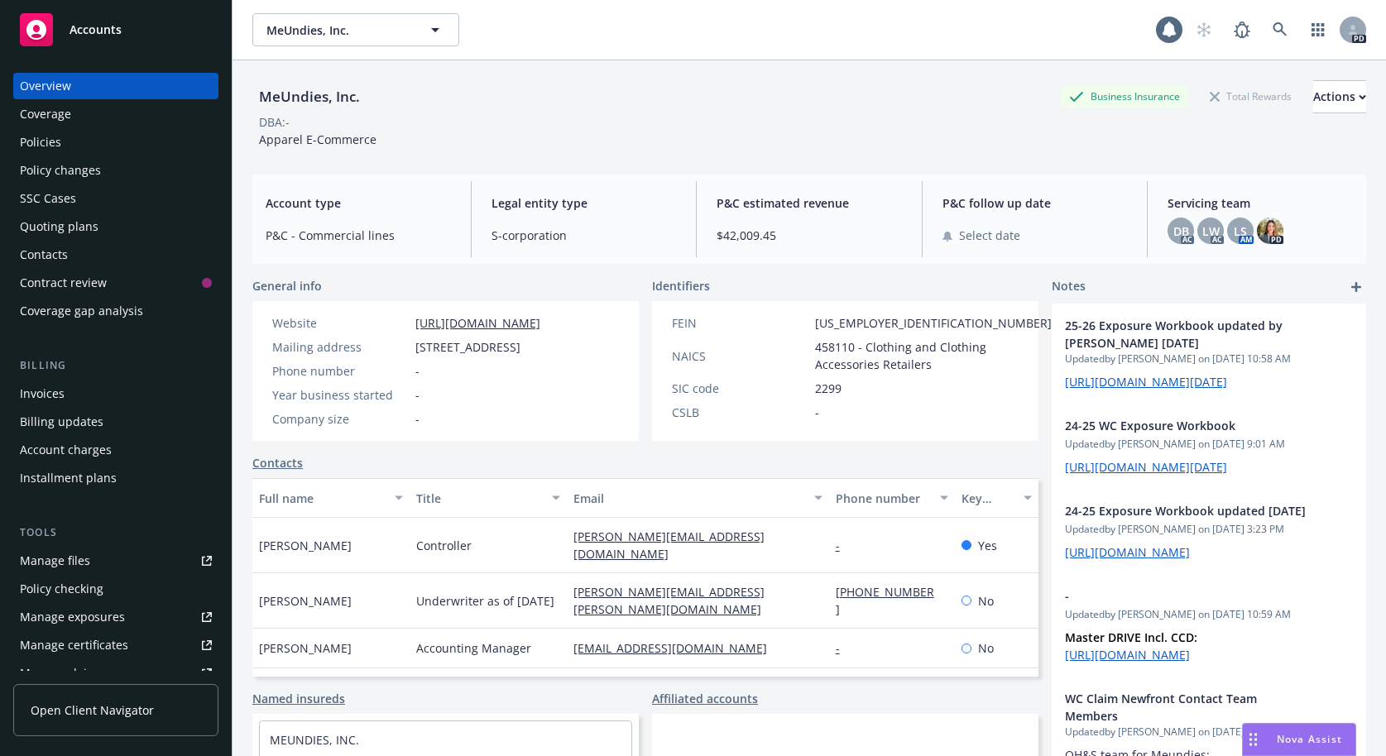
click at [31, 139] on div "Policies" at bounding box center [40, 142] width 41 height 26
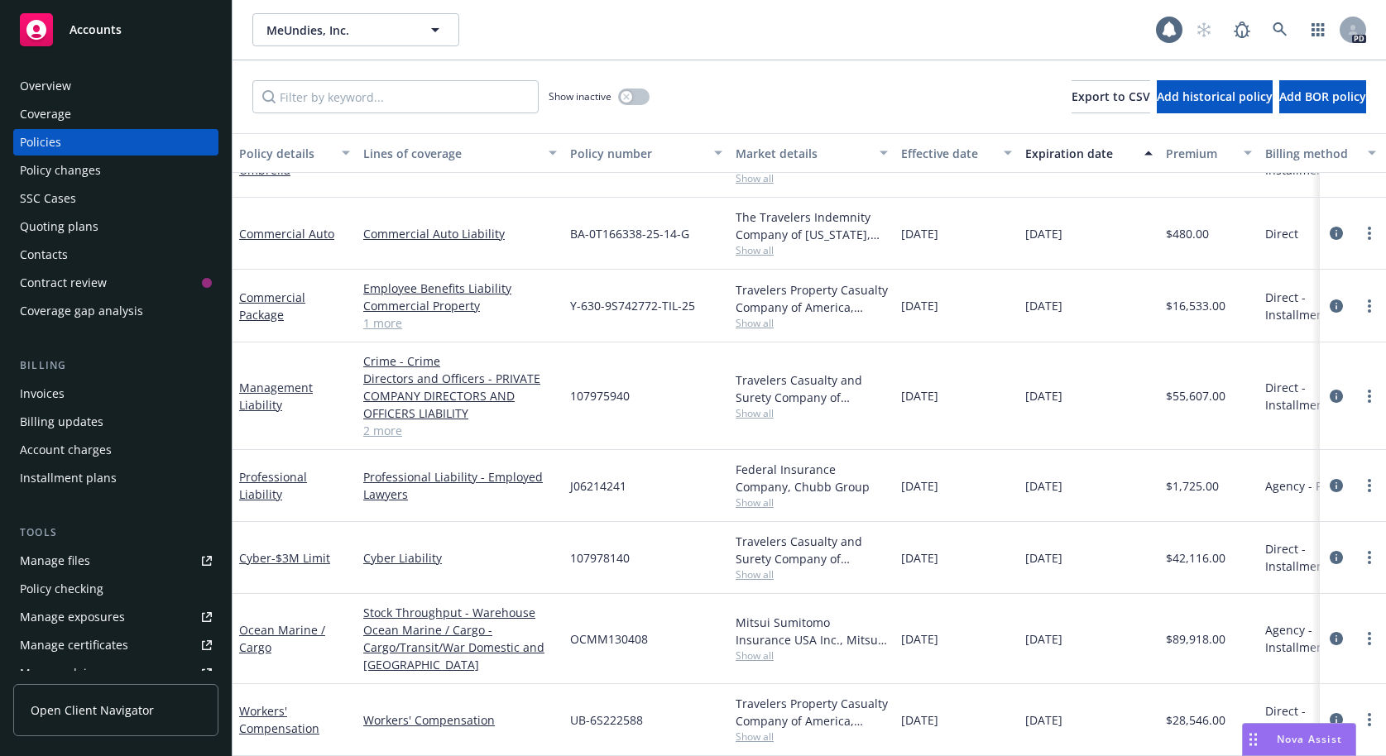
scroll to position [126, 0]
click at [267, 711] on link "Workers' Compensation" at bounding box center [279, 719] width 80 height 33
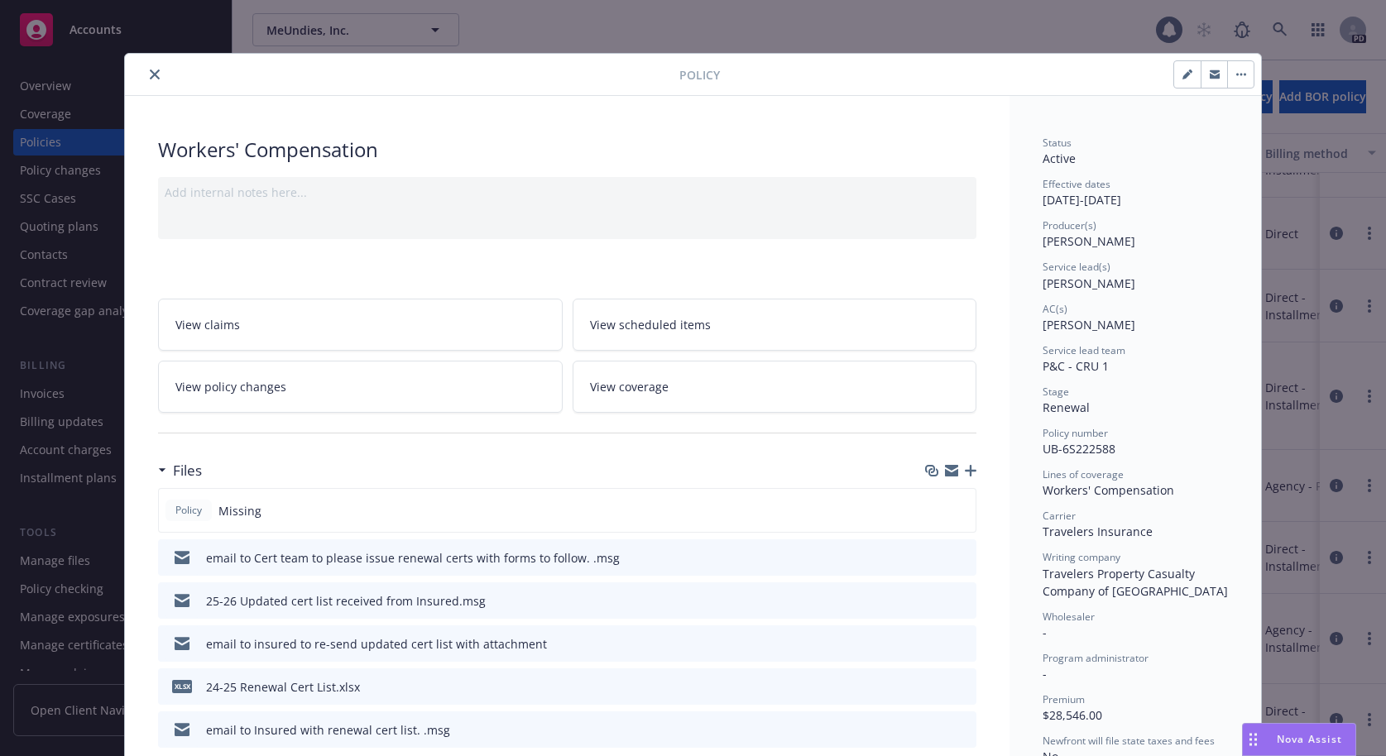
click at [969, 469] on icon "button" at bounding box center [971, 471] width 12 height 12
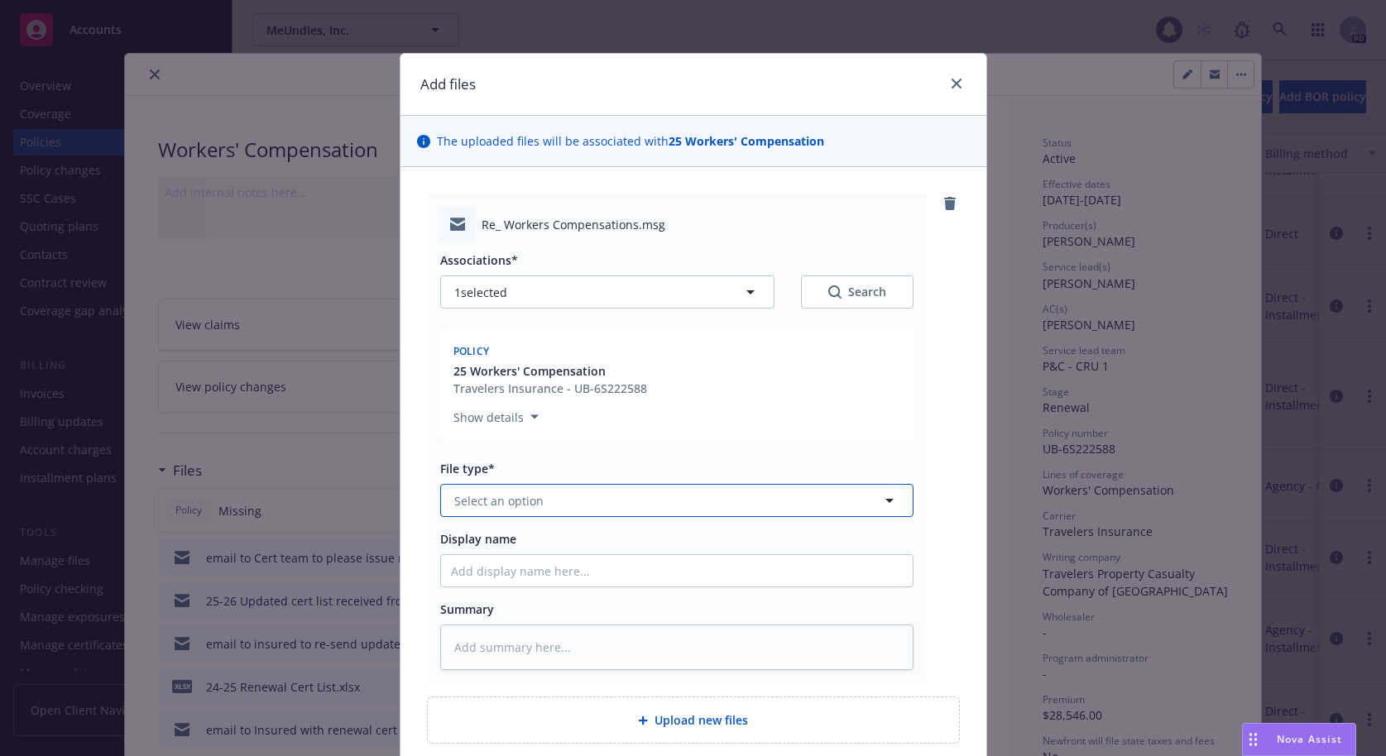
click at [532, 502] on span "Select an option" at bounding box center [498, 500] width 89 height 17
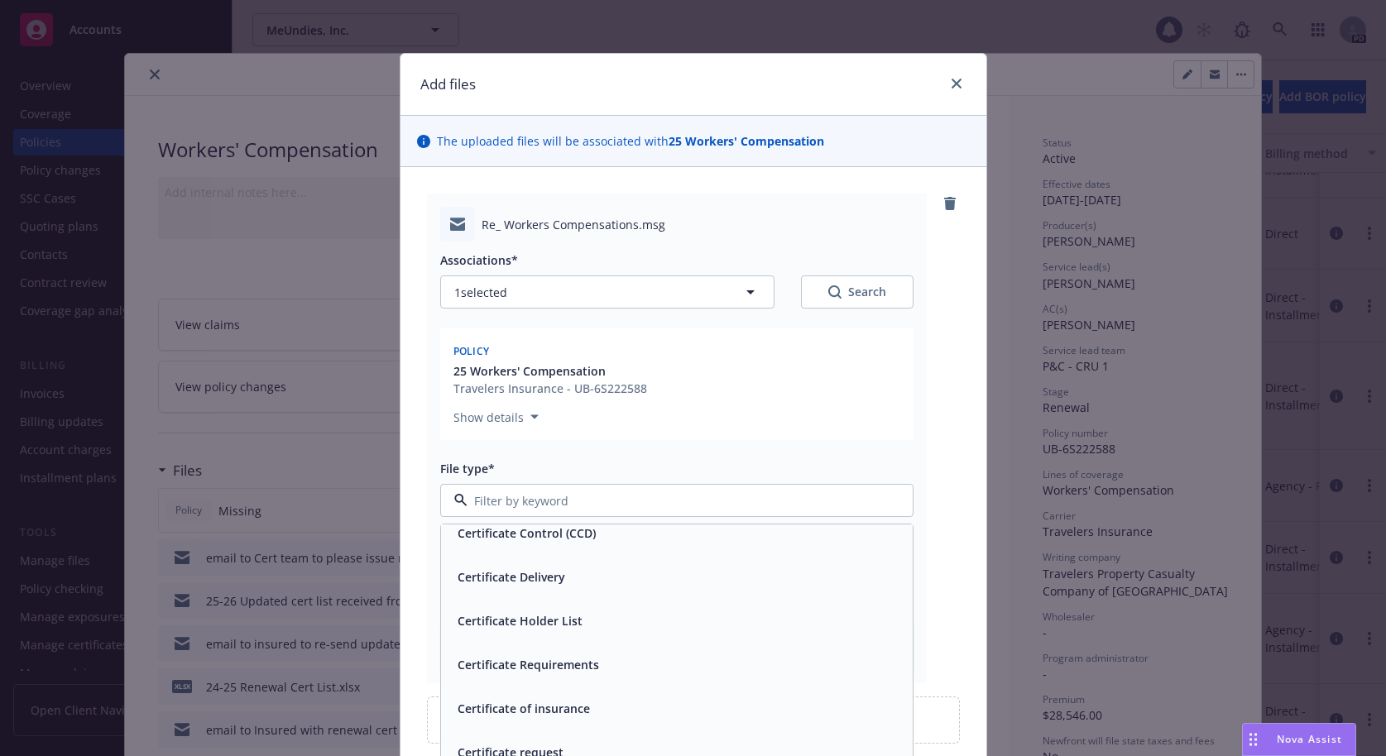
scroll to position [1540, 0]
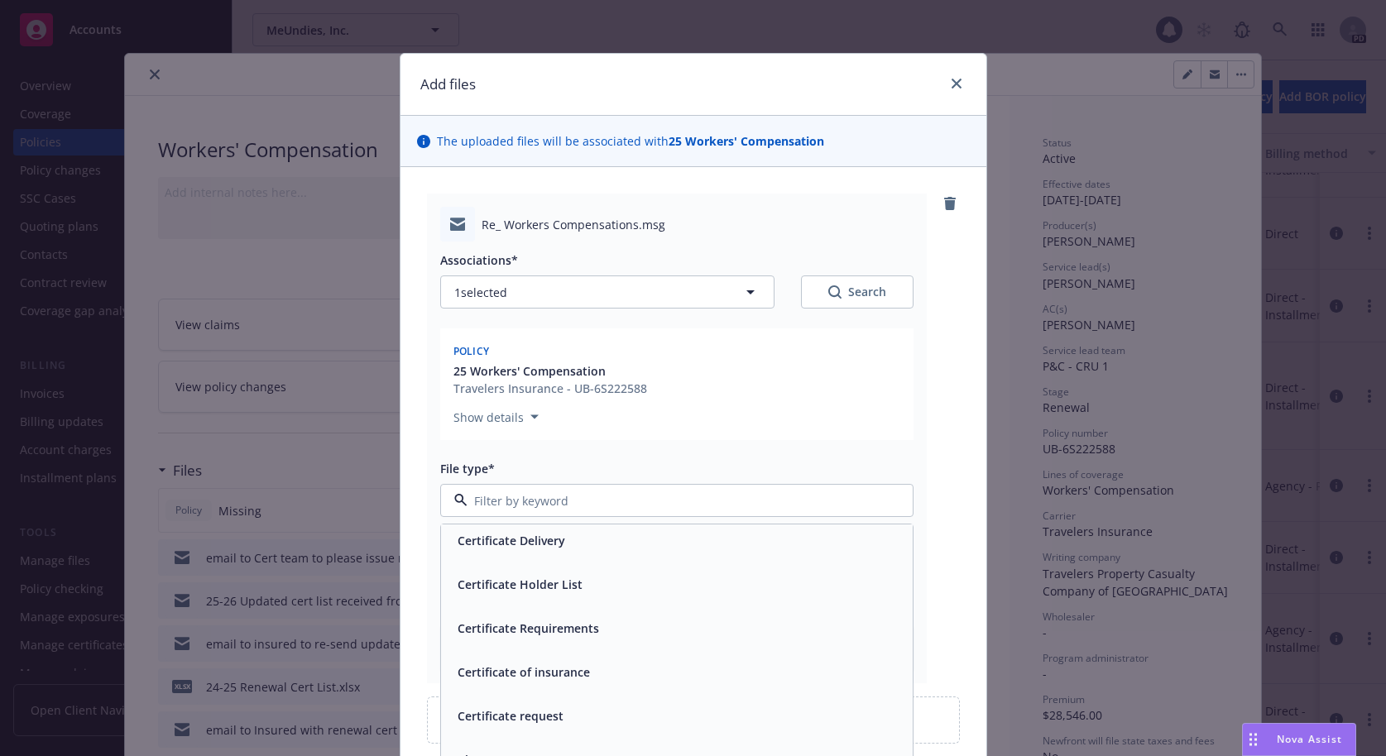
click at [522, 484] on div at bounding box center [676, 500] width 473 height 33
click at [517, 495] on input at bounding box center [673, 500] width 412 height 17
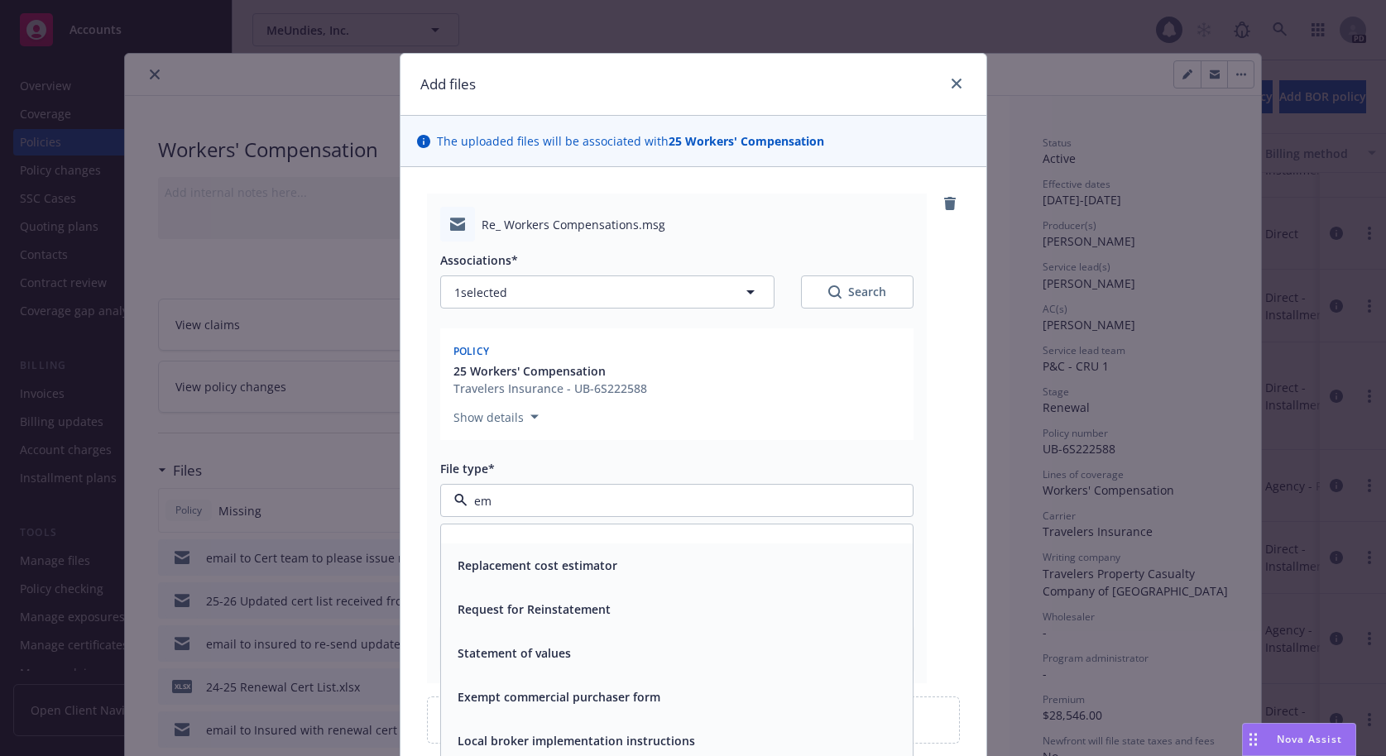
scroll to position [0, 0]
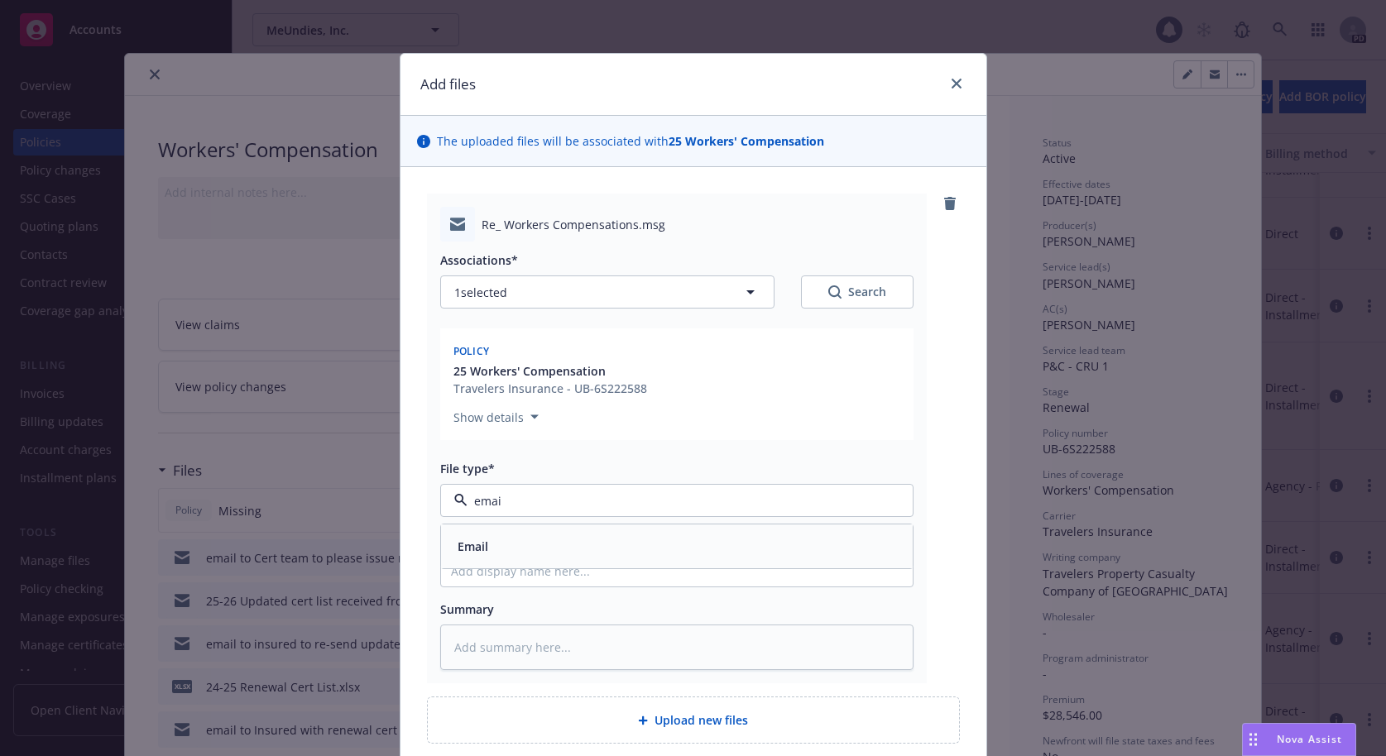
type input "email"
click at [499, 553] on div "Email" at bounding box center [677, 546] width 452 height 24
click at [478, 573] on input "Display name" at bounding box center [677, 570] width 472 height 31
click at [478, 571] on input "Display name" at bounding box center [677, 570] width 472 height 31
type textarea "x"
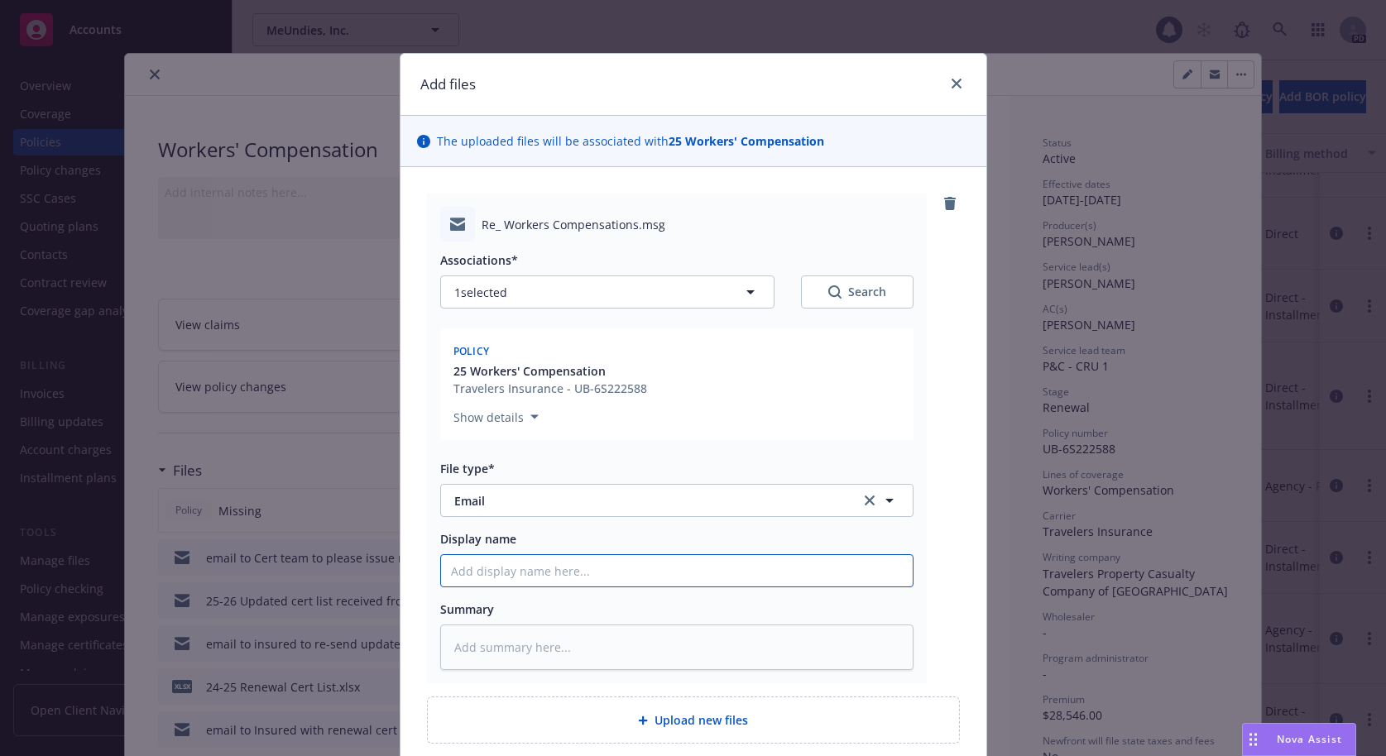
type input "H"
type textarea "x"
type input "HI"
type textarea "x"
type input "HI"
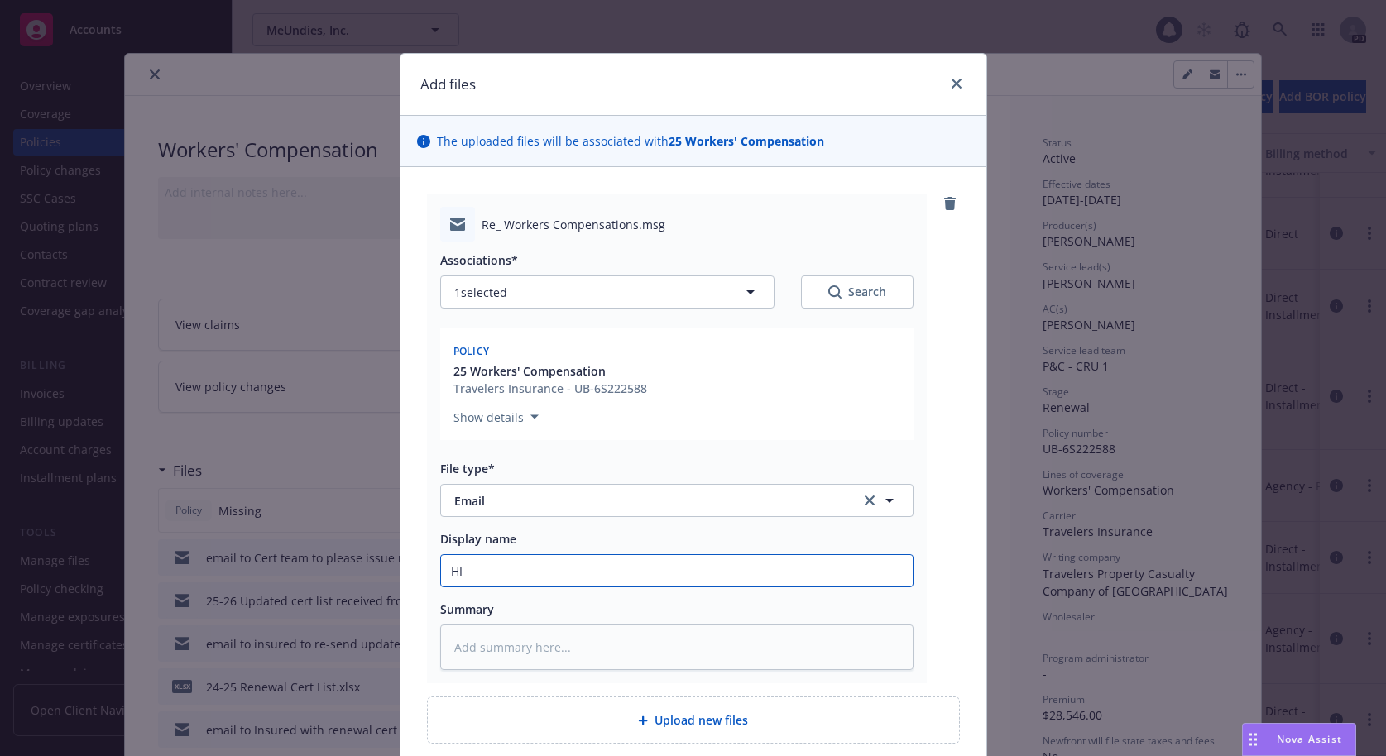
type textarea "x"
type input "HI W"
type textarea "x"
type input "HI WC"
type textarea "x"
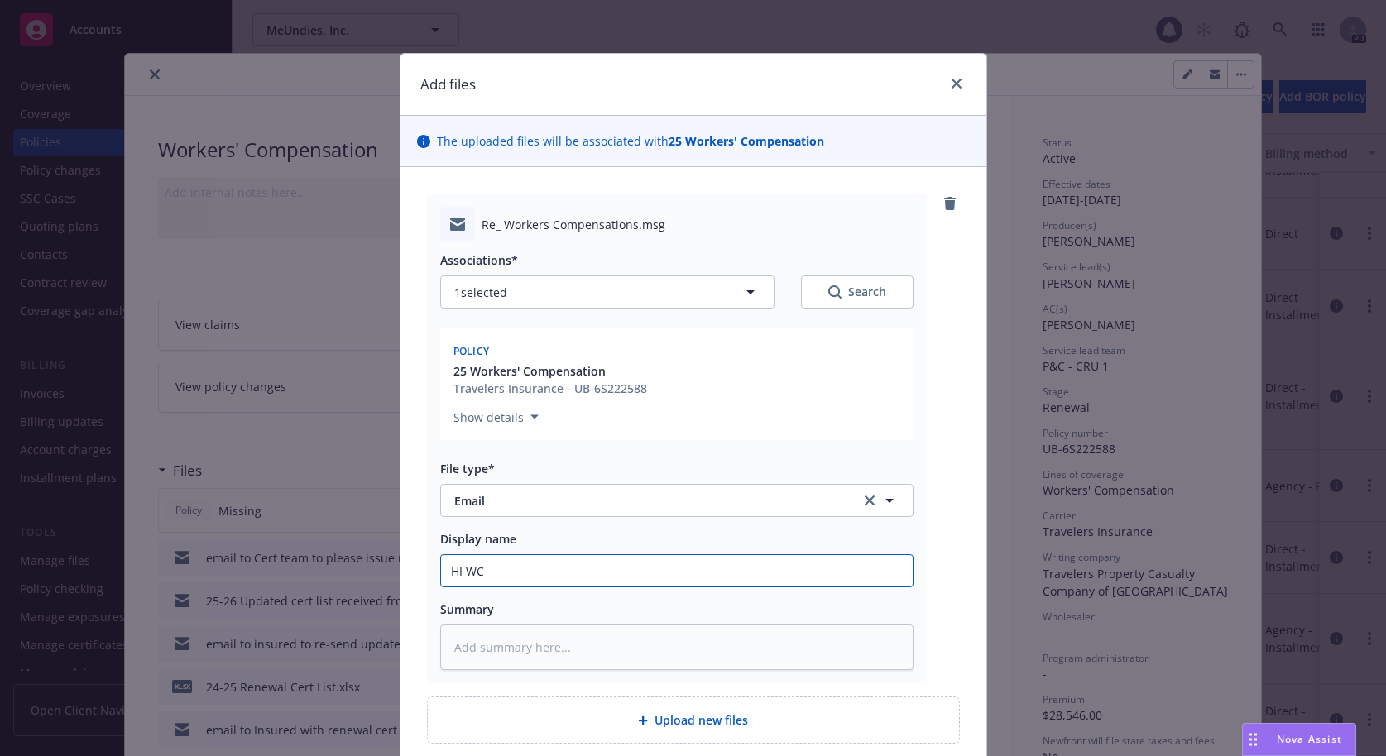
type input "HI WC"
type textarea "x"
type input "HI WC I"
type textarea "x"
type input "HI WC Id"
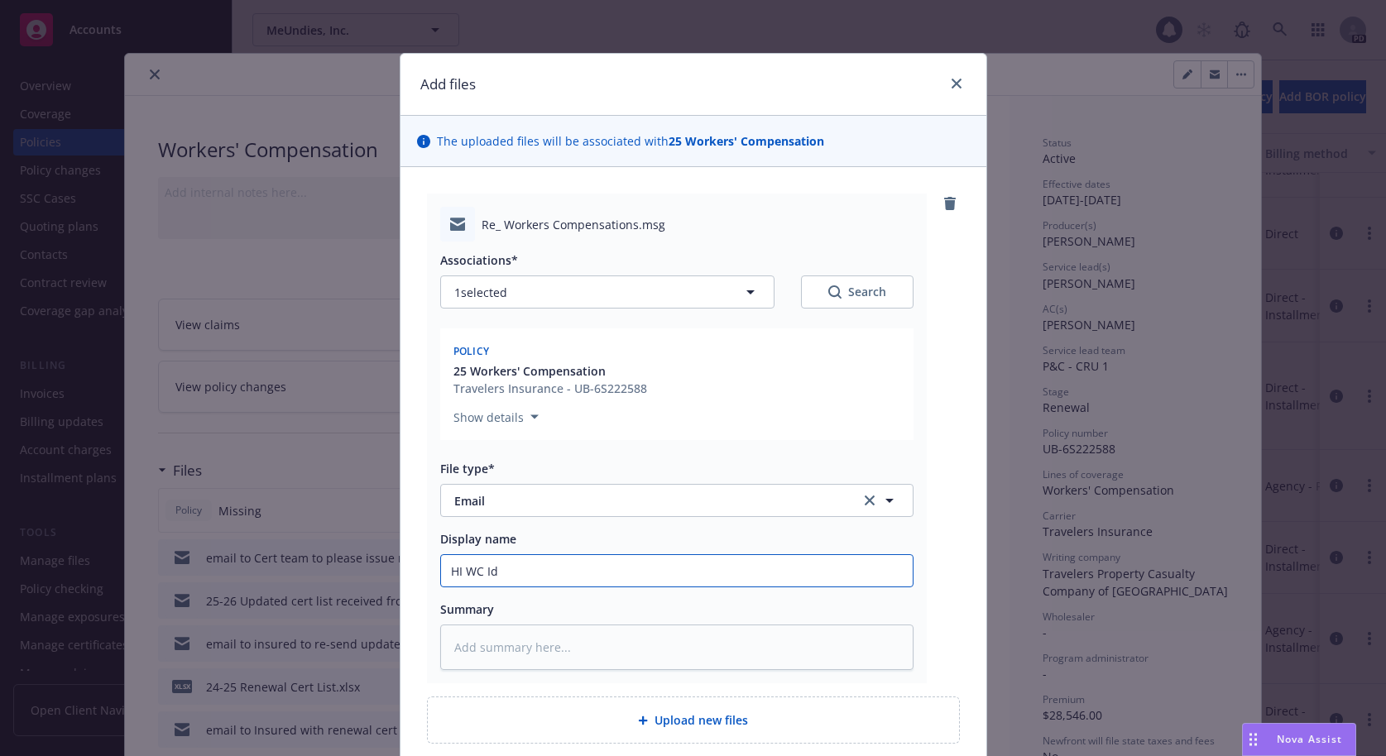
type textarea "x"
type input "HI [PERSON_NAME]"
type textarea "x"
type input "HI WC Ideni"
type textarea "x"
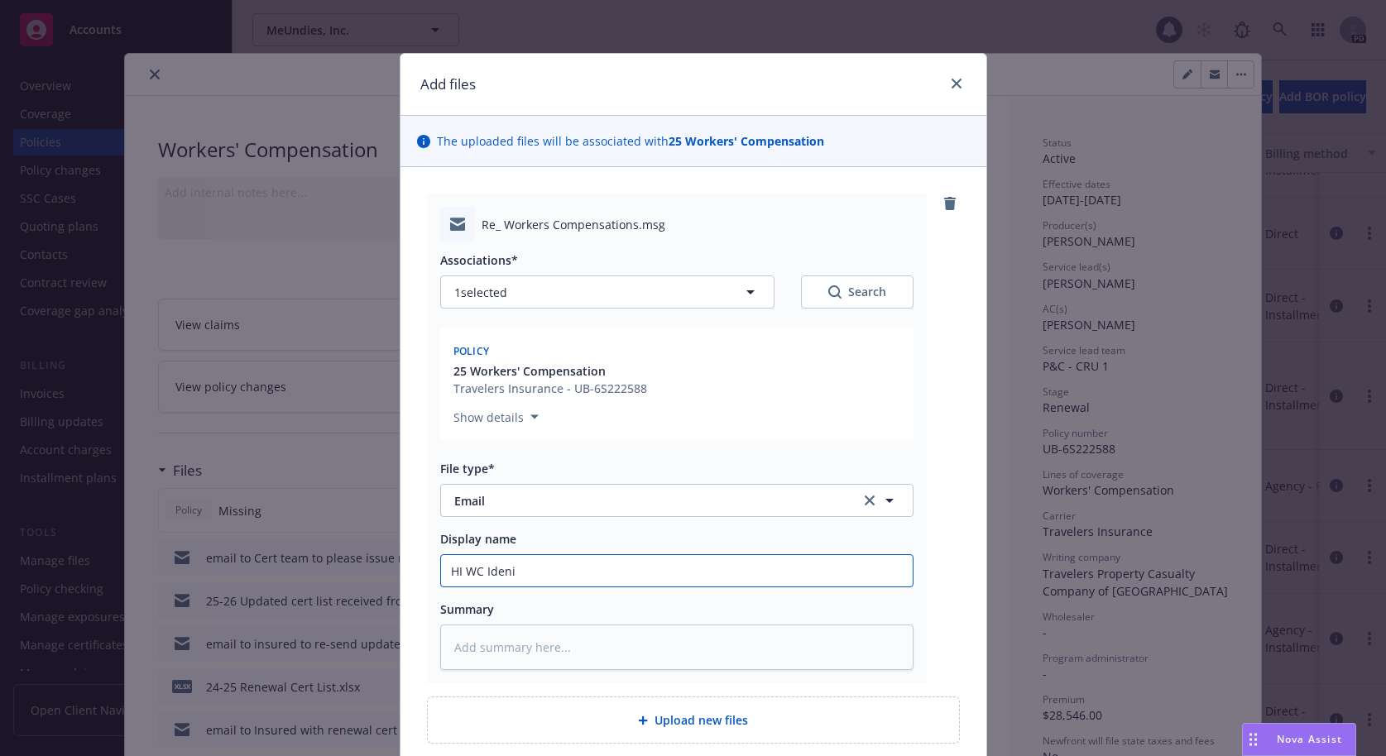
type input "HI [PERSON_NAME]"
type textarea "x"
type input "HI WC Ident"
type textarea "x"
type input "HI WC Identi"
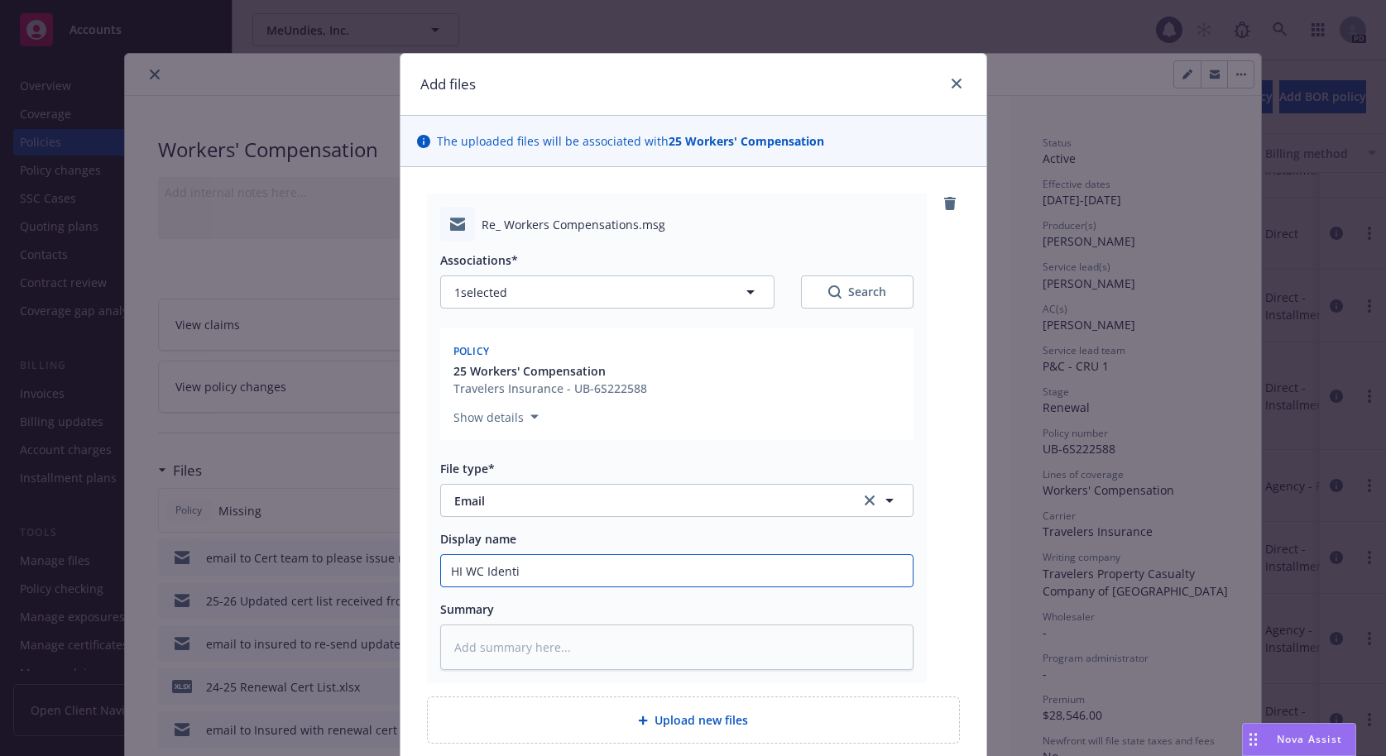
type textarea "x"
type input "HI WC Identif"
type textarea "x"
type input "HI WC Identifi"
type textarea "x"
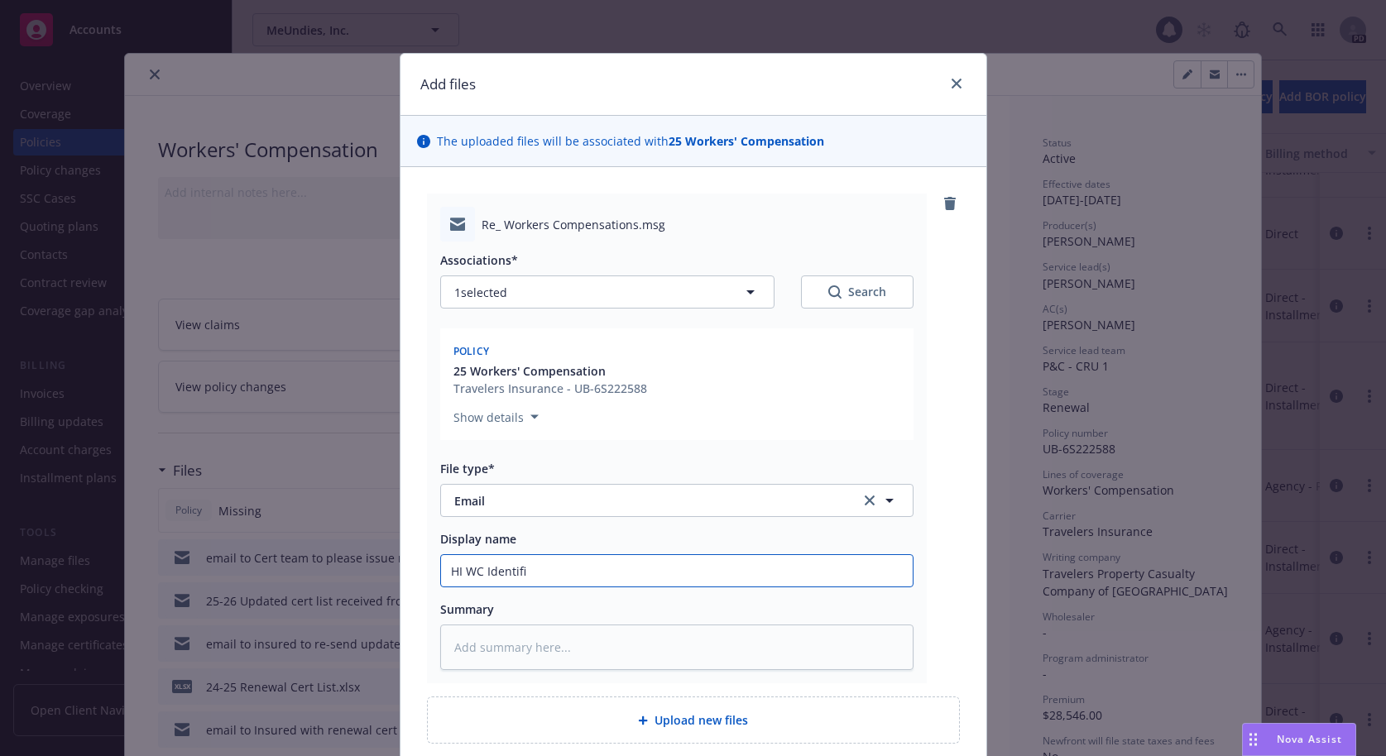
type input "HI WC Identific"
type textarea "x"
type input "HI WC Identifica"
type textarea "x"
type input "HI WC Identificati"
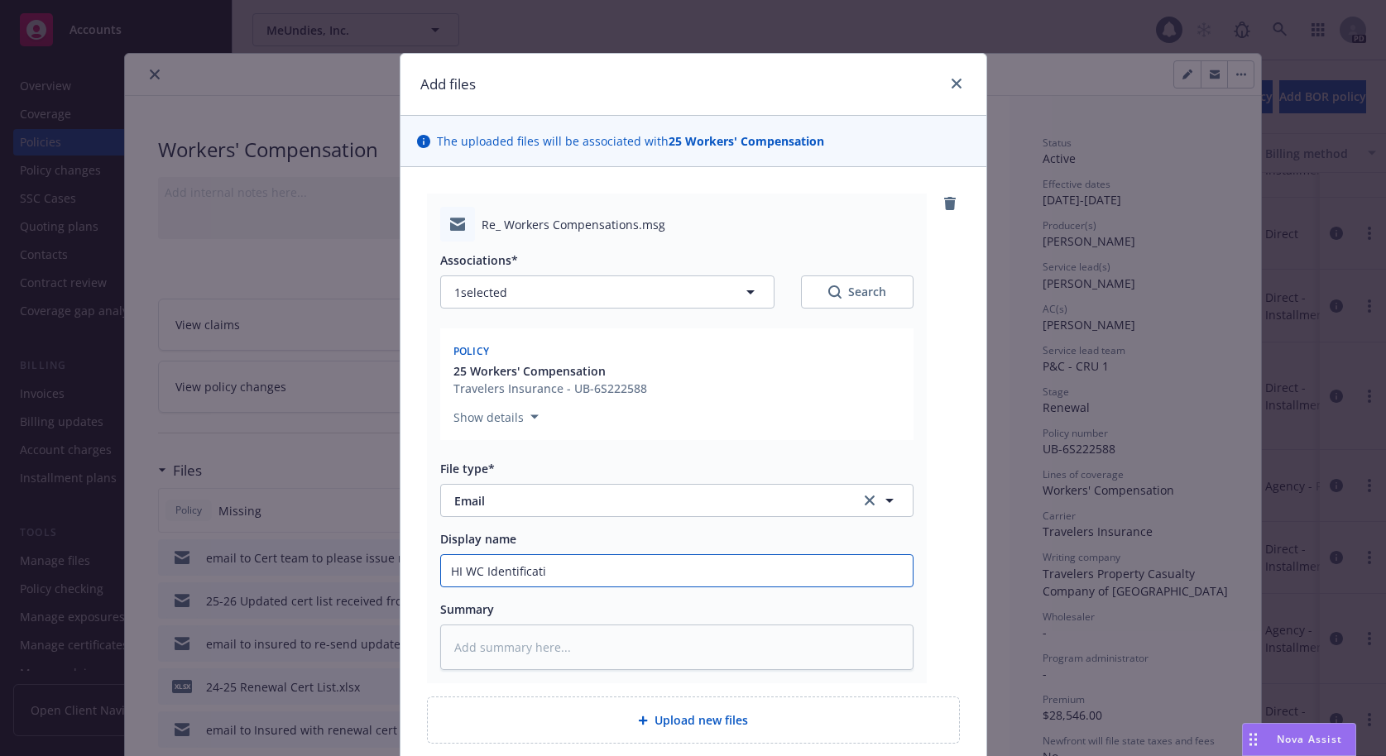
type textarea "x"
type input "HI WC Identificatio"
type textarea "x"
type input "HI WC Identification"
type textarea "x"
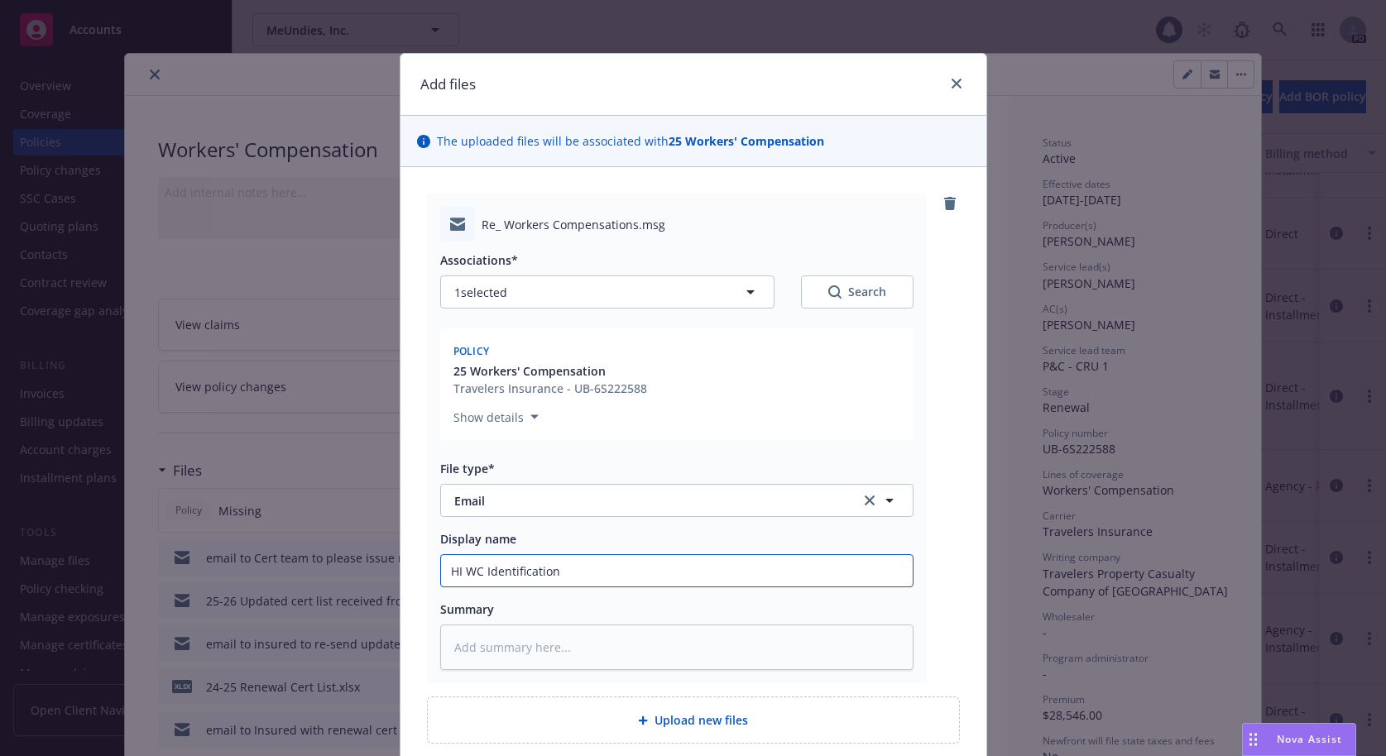
type input "HI WC Identification"
type textarea "x"
type input "HI WC Identification n"
type textarea "x"
type input "HI WC Identification nu"
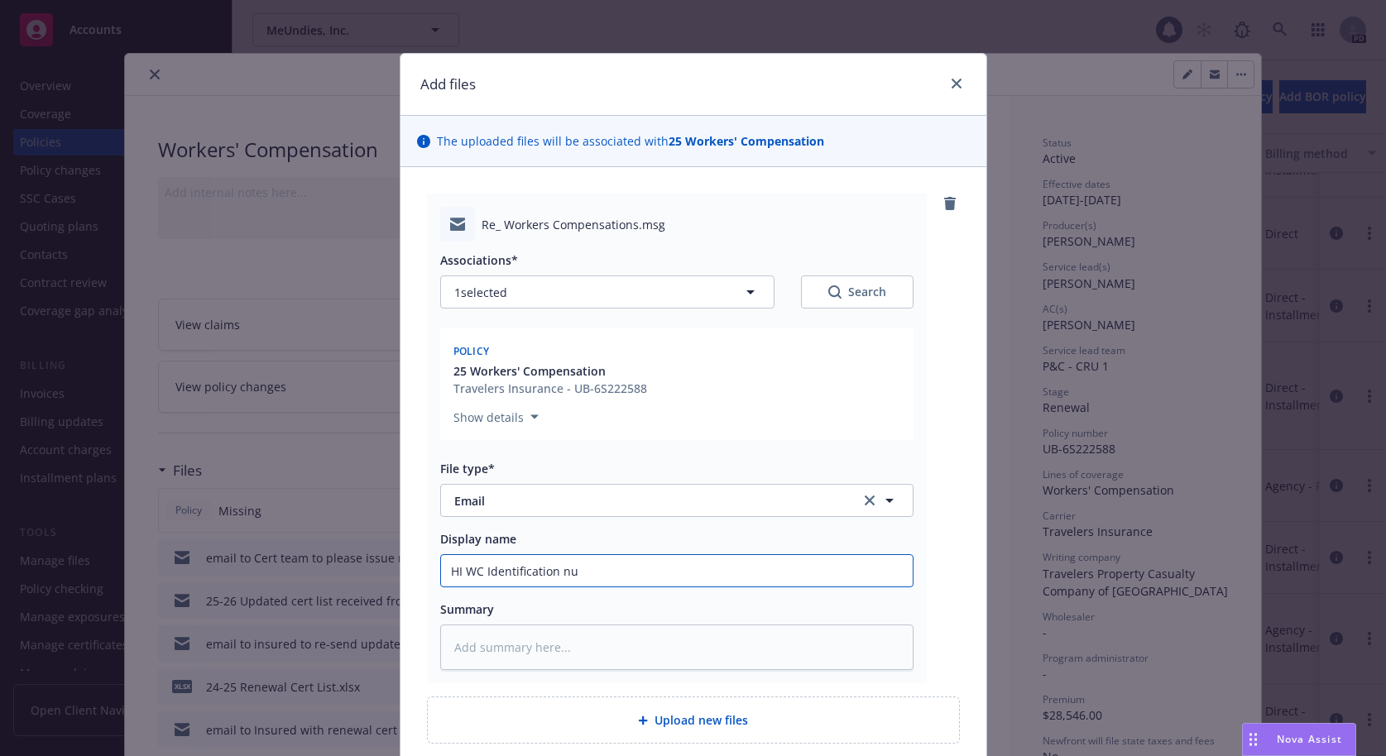
type textarea "x"
type input "HI WC Identification nub"
type textarea "x"
type input "HI WC Identification nu"
type textarea "x"
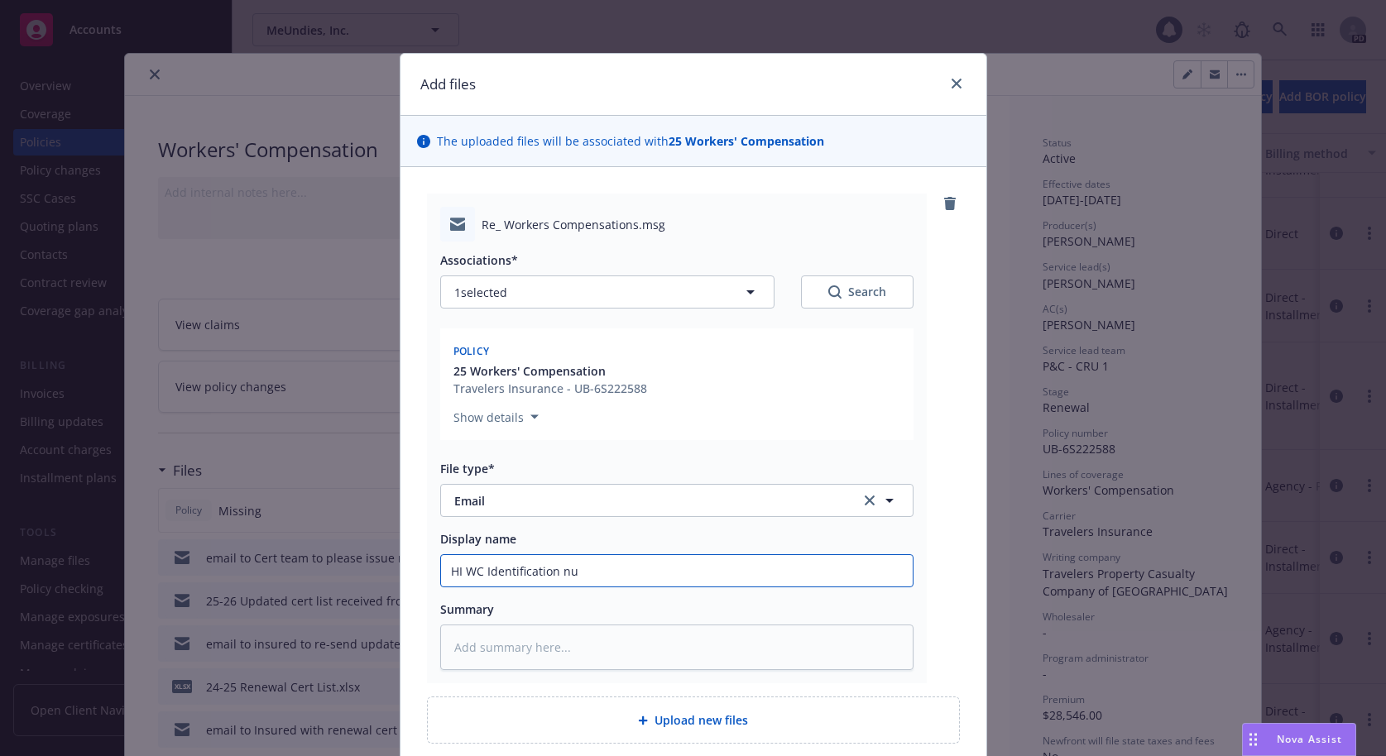
type input "HI WC Identification num"
type textarea "x"
type input "HI WC Identification numb"
type textarea "x"
type input "HI WC Identification numbe"
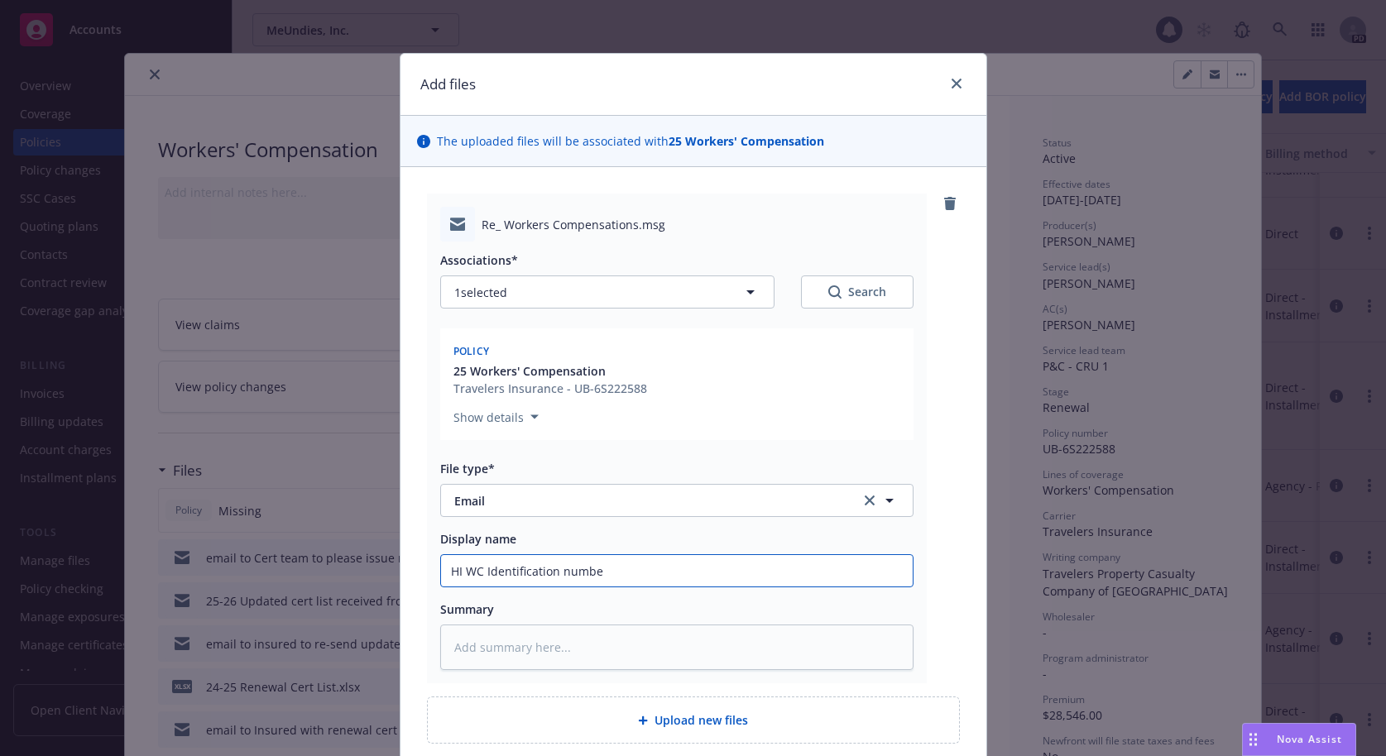
type textarea "x"
type input "HI WC Identification number"
click at [476, 644] on textarea at bounding box center [676, 647] width 473 height 45
paste textarea "the [US_STATE] Unemployment Identification number"
type textarea "x"
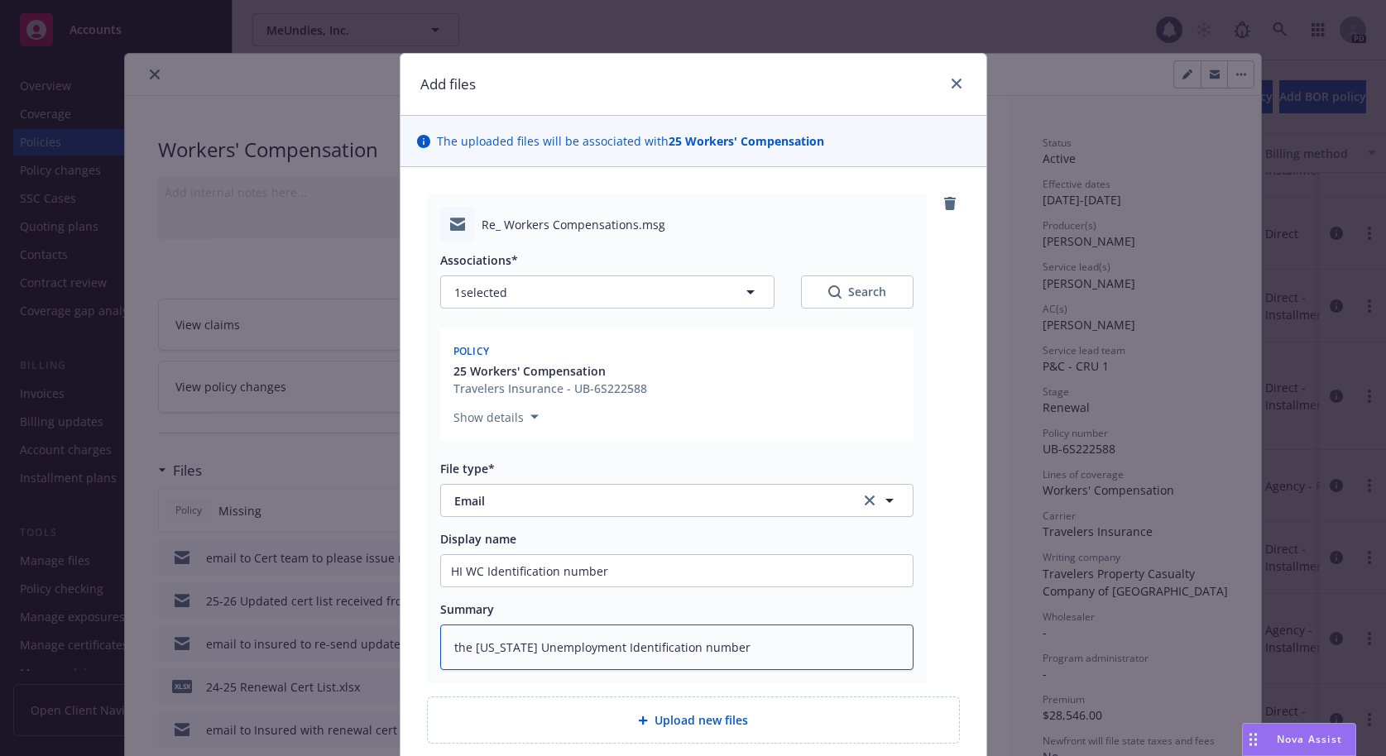
click at [479, 666] on textarea "the [US_STATE] Unemployment Identification number" at bounding box center [676, 647] width 473 height 45
type textarea "the [US_STATE] Unemployment Identification number"
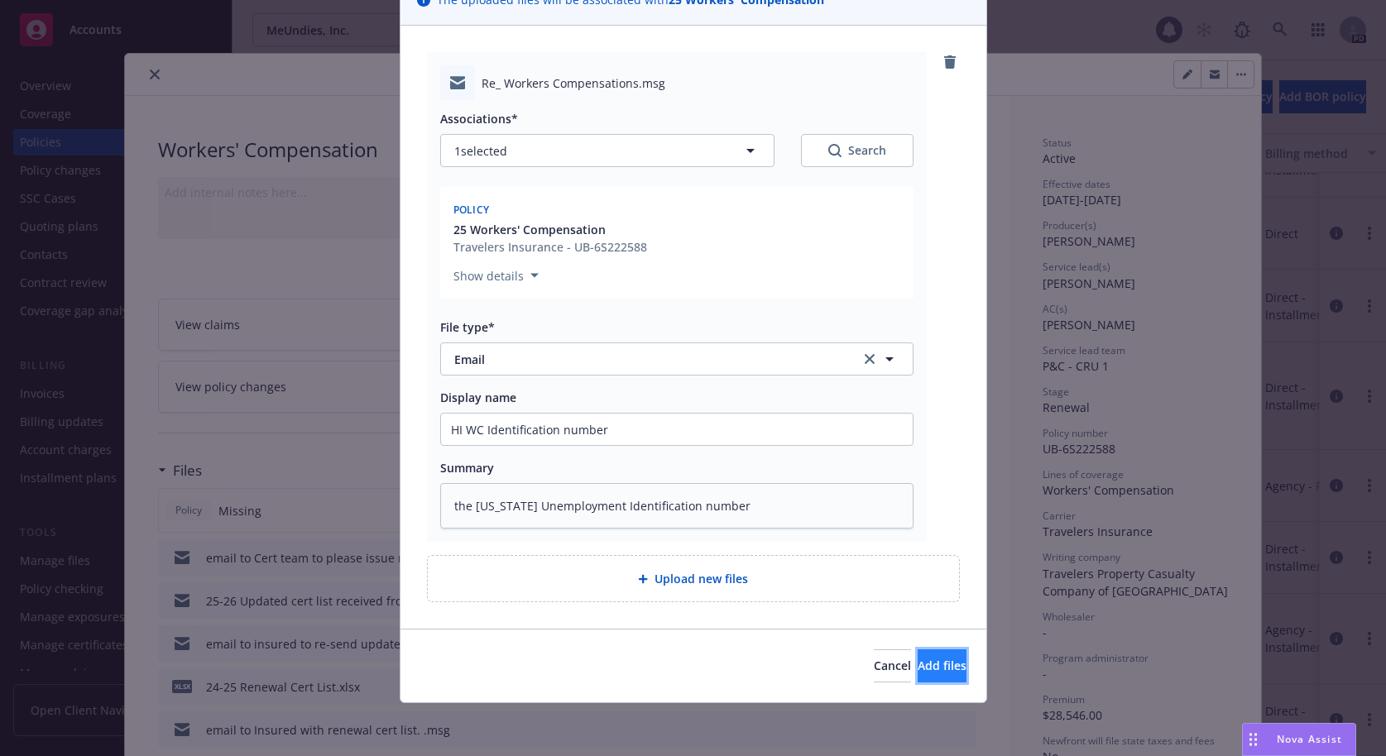
click at [917, 666] on span "Add files" at bounding box center [941, 666] width 49 height 16
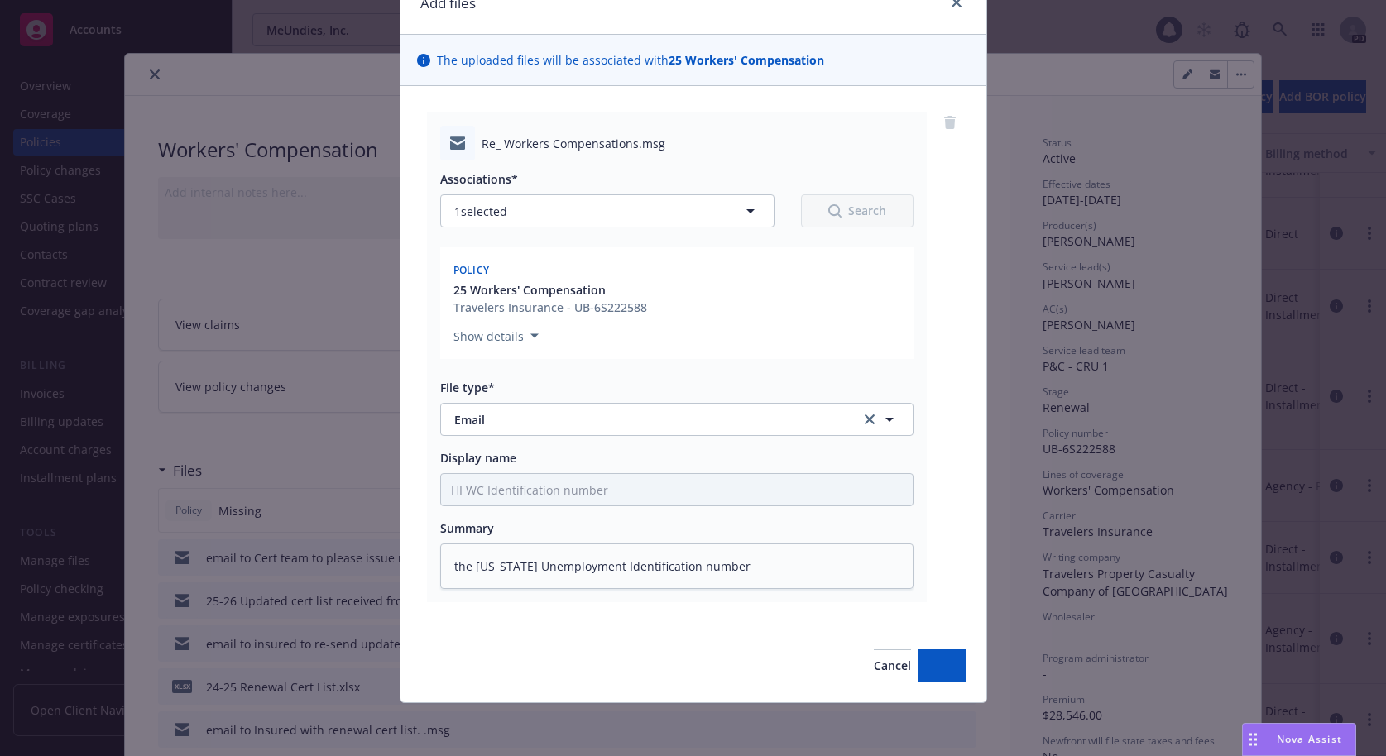
scroll to position [81, 0]
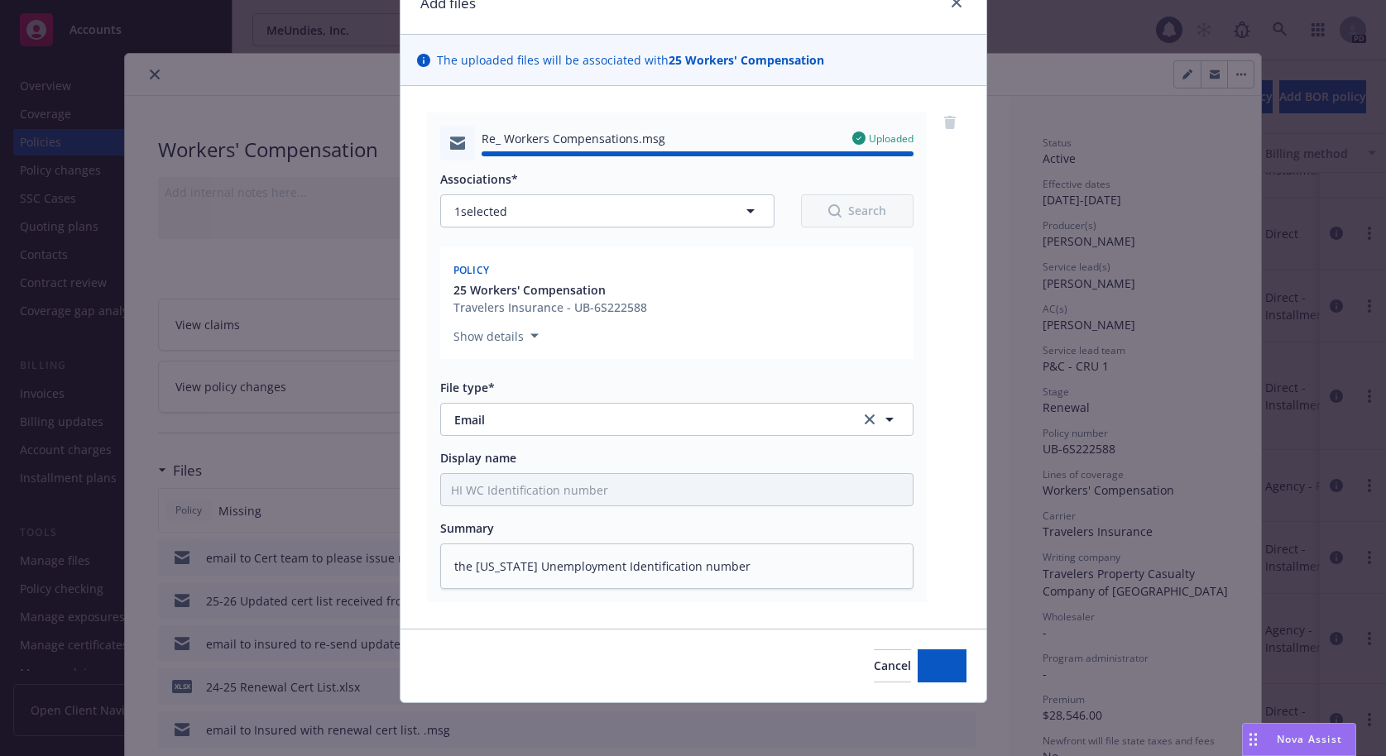
type textarea "x"
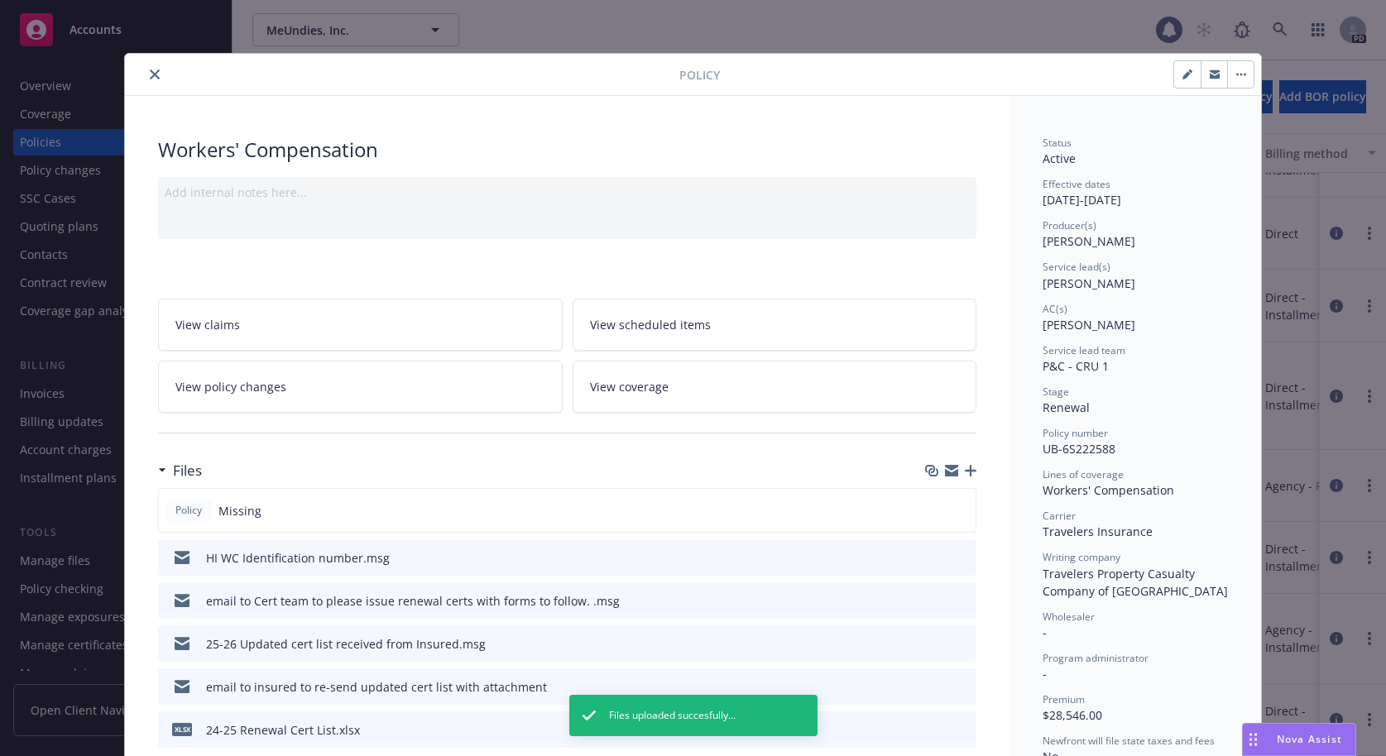
click at [150, 75] on icon "close" at bounding box center [155, 74] width 10 height 10
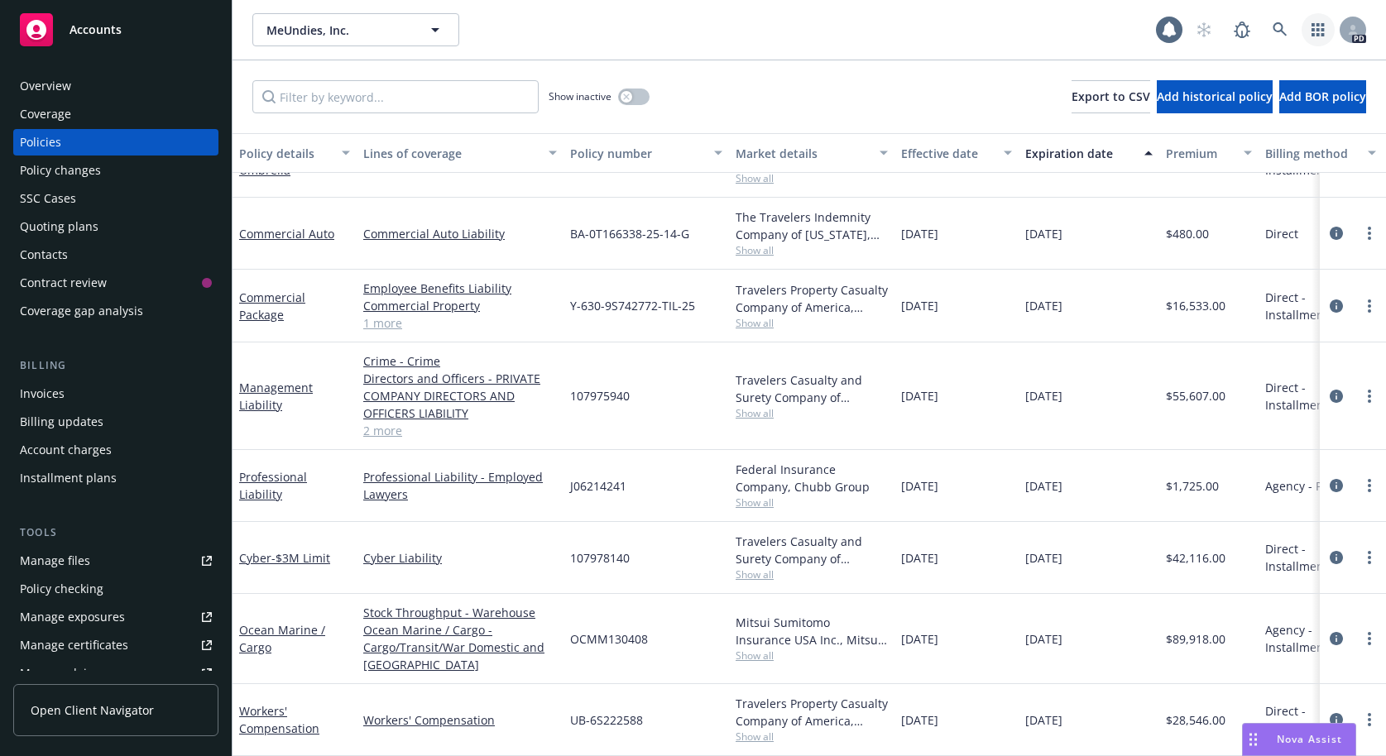
click at [1321, 31] on icon "button" at bounding box center [1317, 29] width 12 height 13
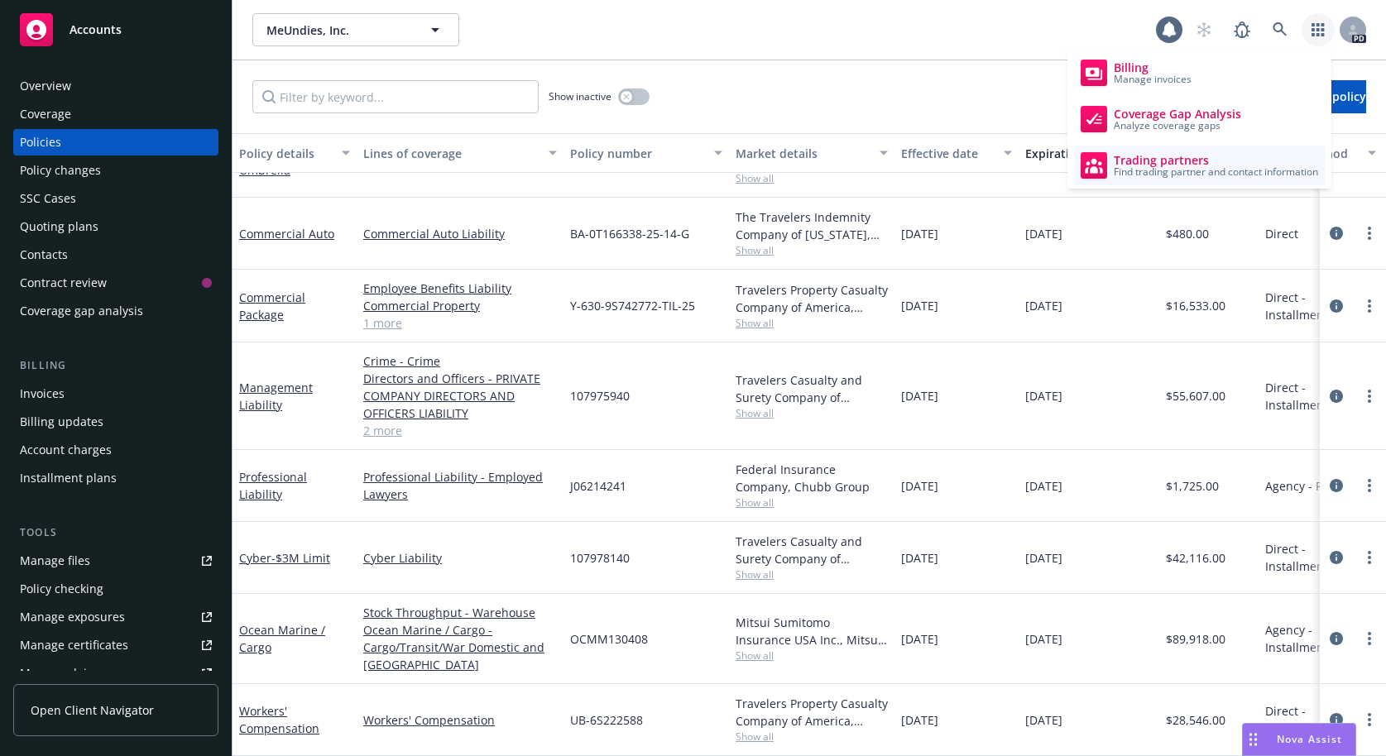
click at [1137, 159] on span "Trading partners" at bounding box center [1215, 160] width 204 height 13
